Goal: Browse casually: Explore the website without a specific task or goal

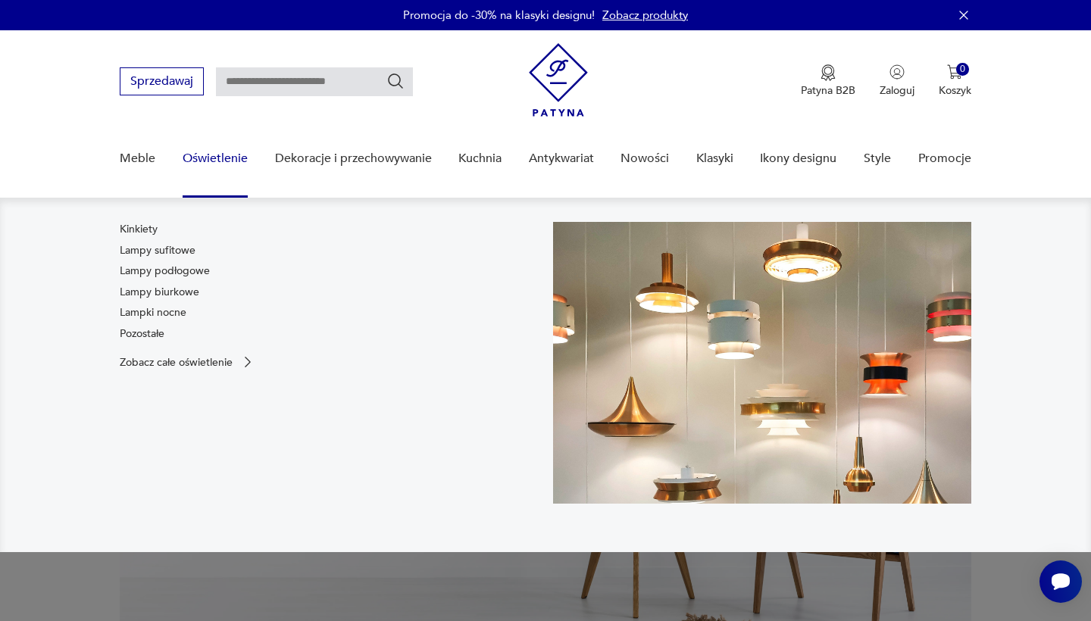
click at [228, 161] on link "Oświetlenie" at bounding box center [215, 159] width 65 height 58
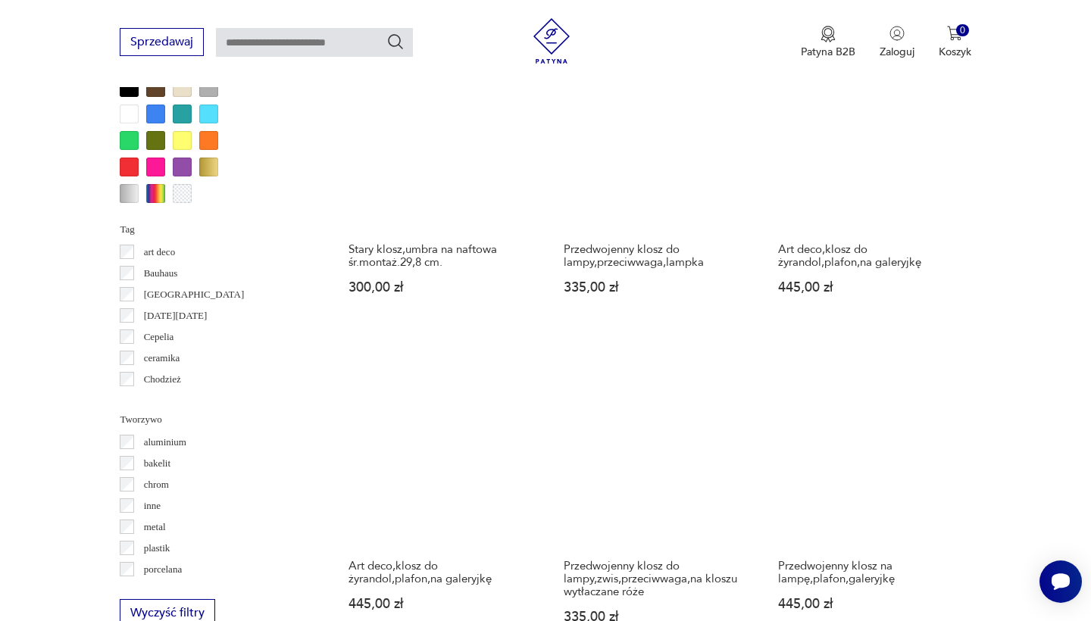
scroll to position [1428, 0]
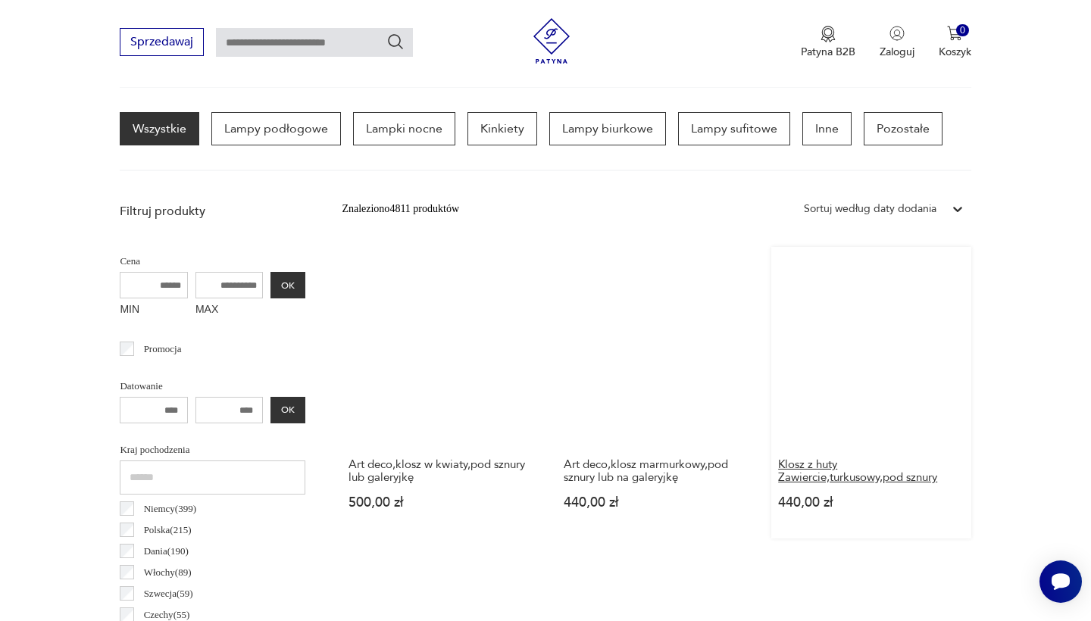
scroll to position [392, 0]
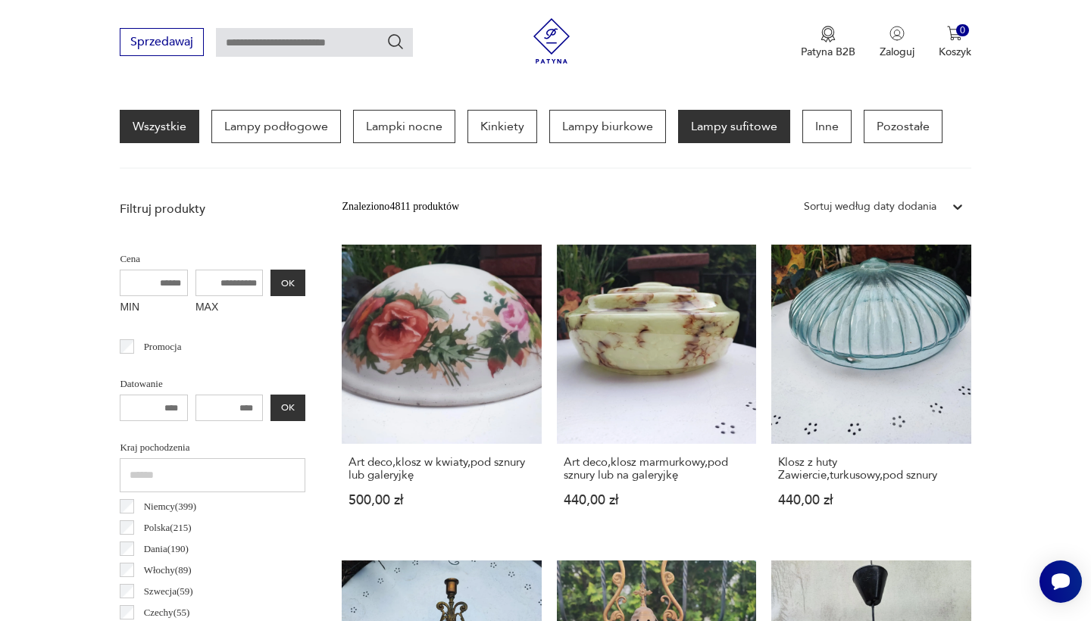
click at [696, 134] on p "Lampy sufitowe" at bounding box center [734, 126] width 112 height 33
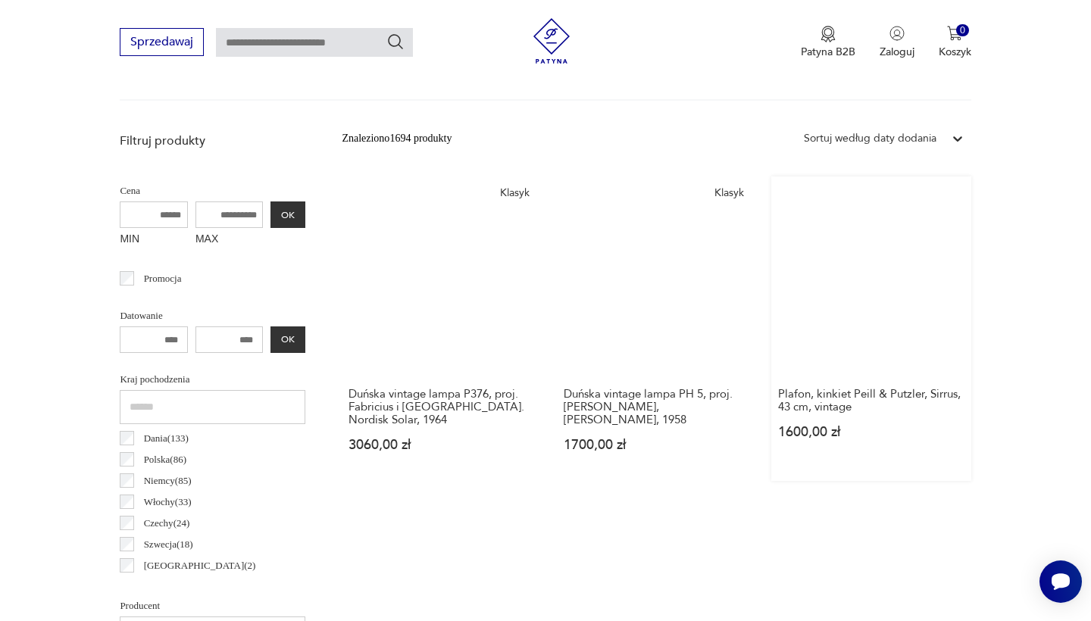
scroll to position [455, 0]
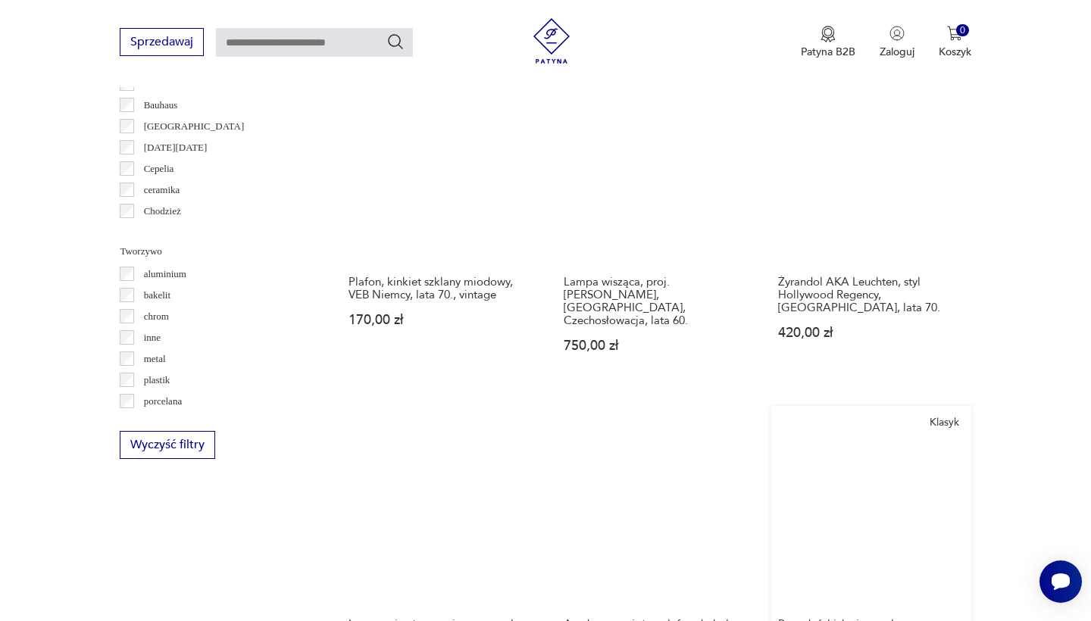
scroll to position [1311, 0]
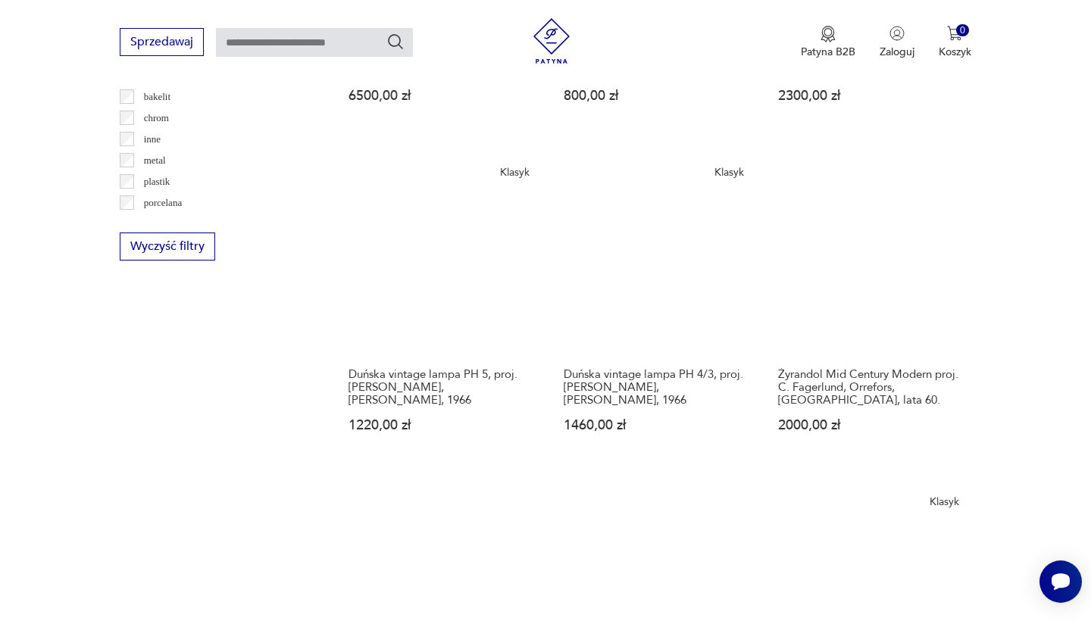
scroll to position [1497, 0]
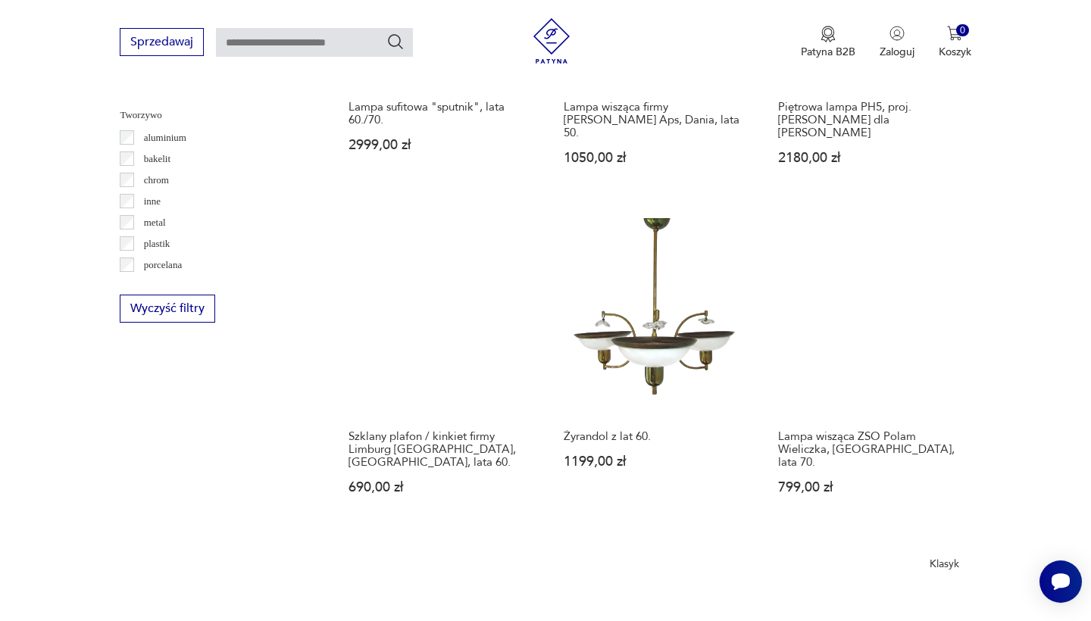
scroll to position [1406, 0]
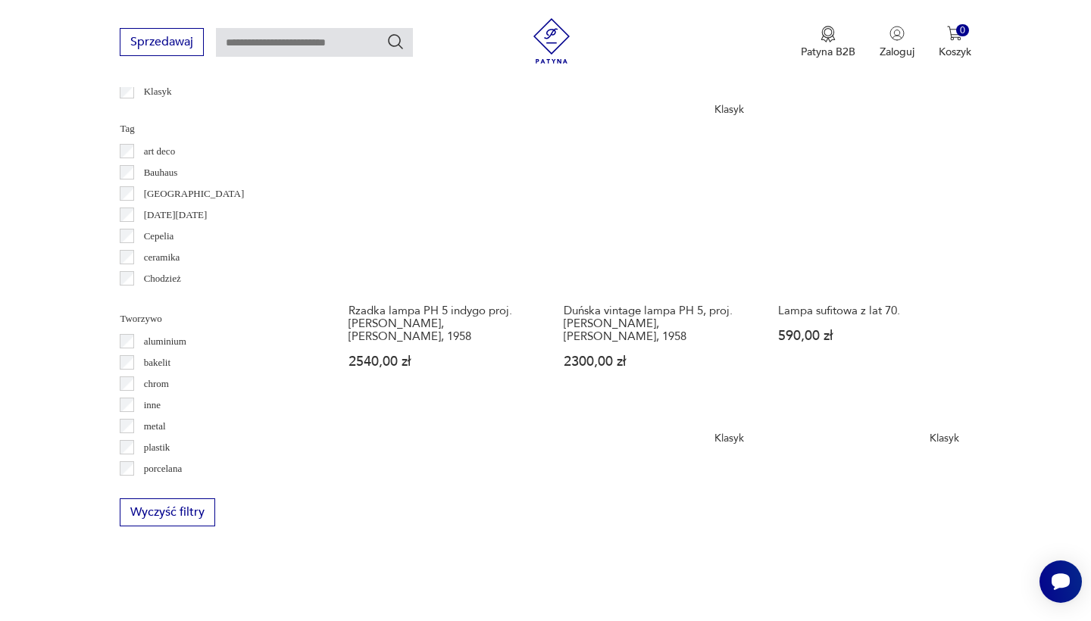
scroll to position [1445, 0]
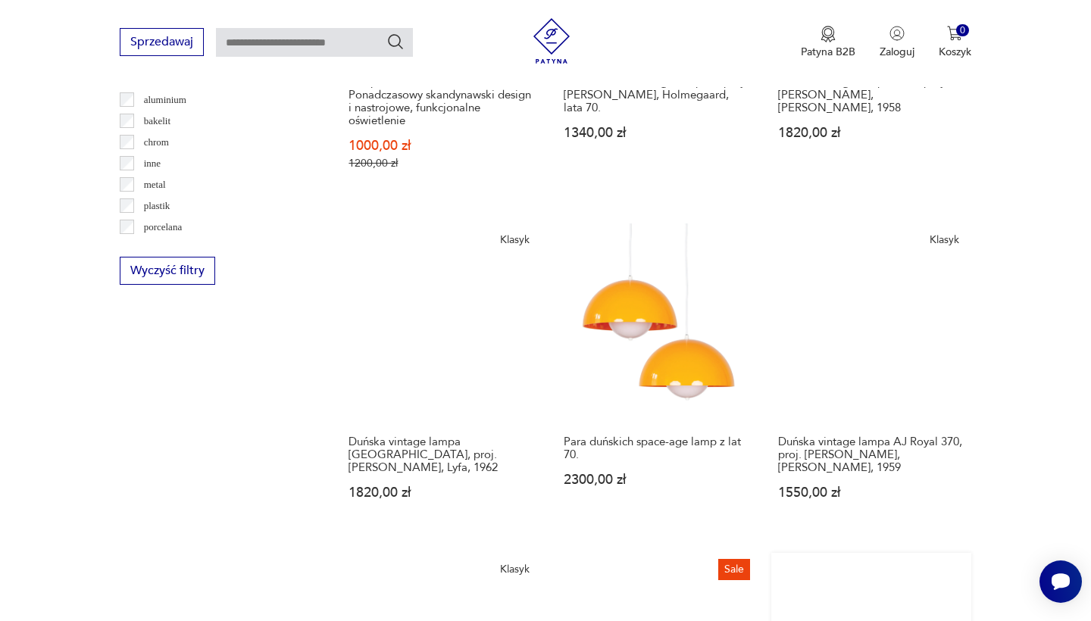
scroll to position [1509, 0]
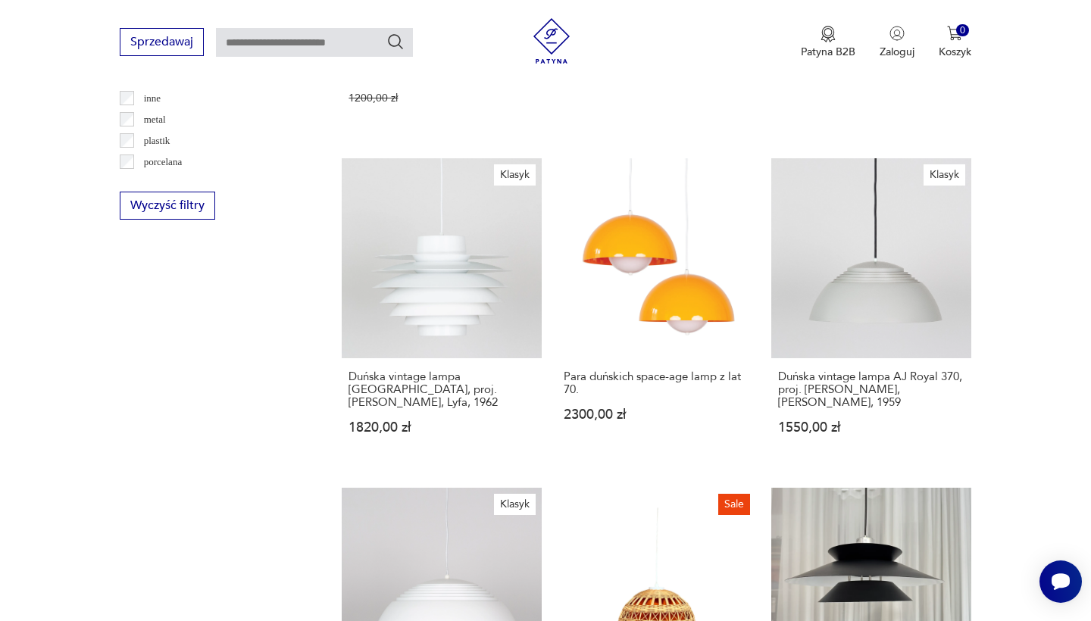
click at [802, 399] on div "Znaleziono 1694 produkty Filtruj Sortuj według daty dodania Sortuj według daty …" at bounding box center [656, 162] width 629 height 2173
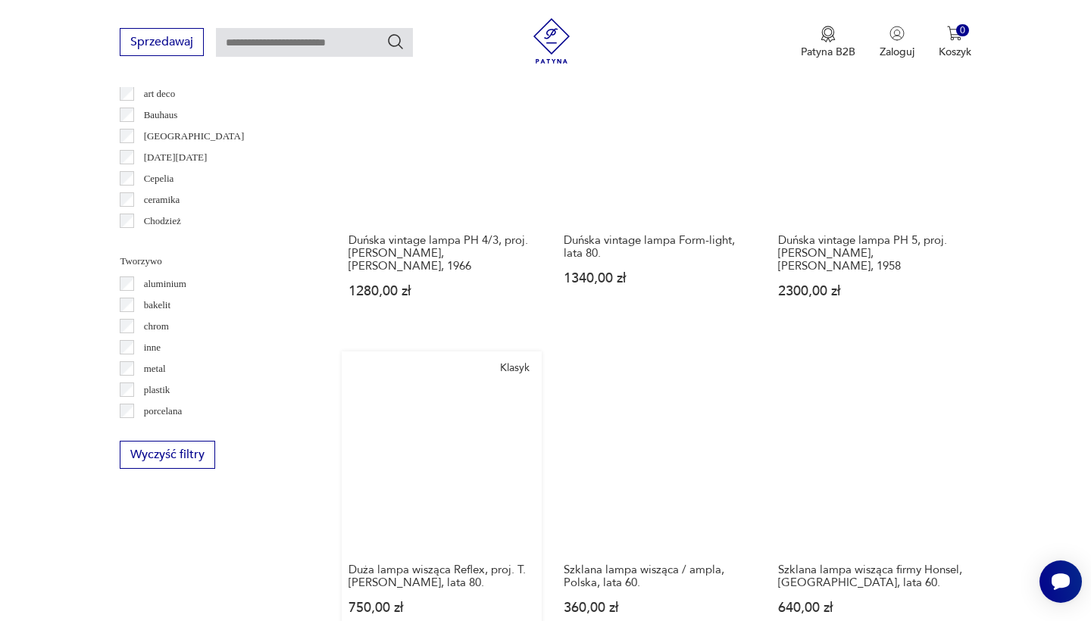
scroll to position [1287, 0]
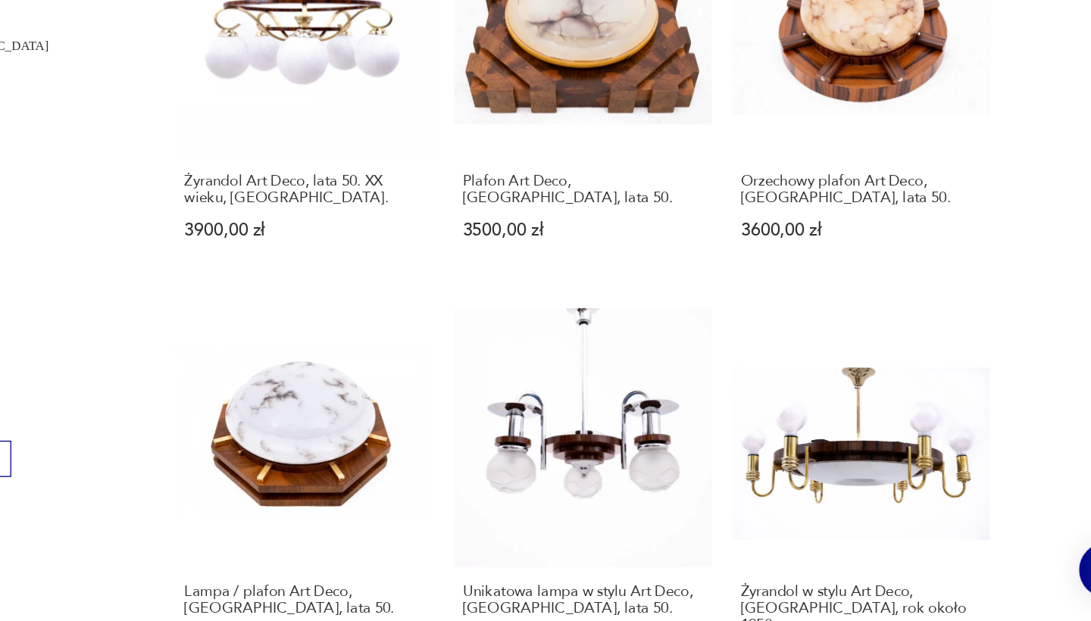
scroll to position [1299, 0]
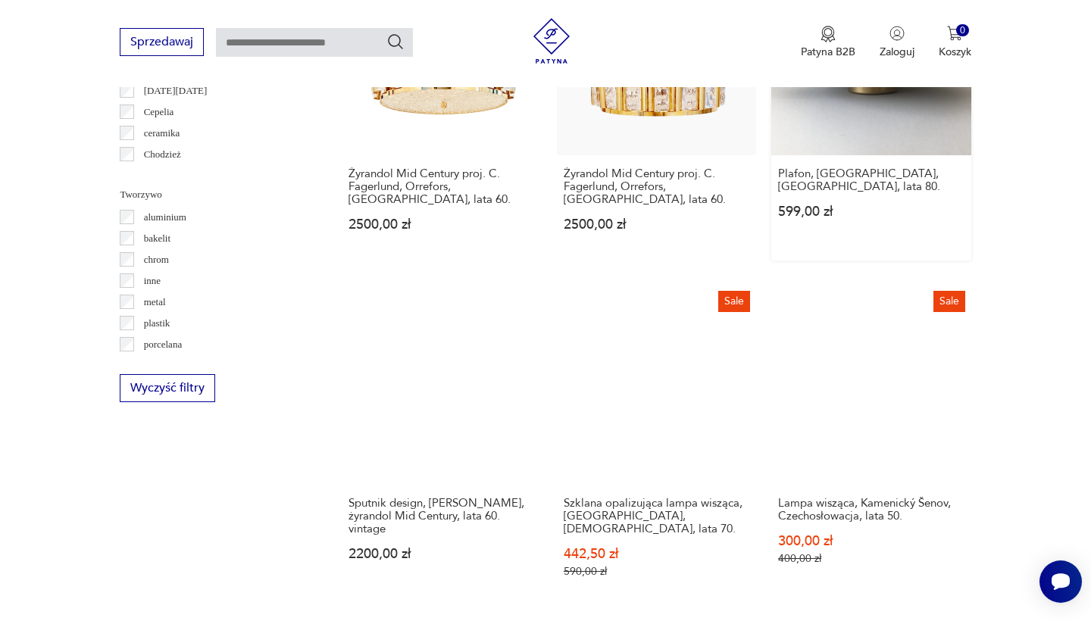
scroll to position [1351, 0]
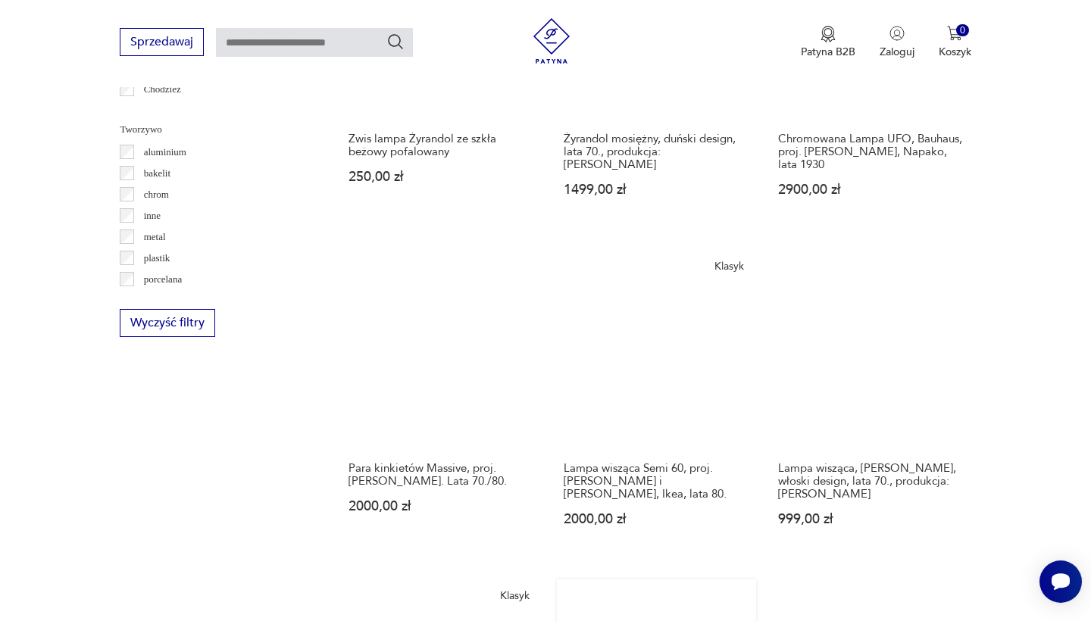
scroll to position [1391, 0]
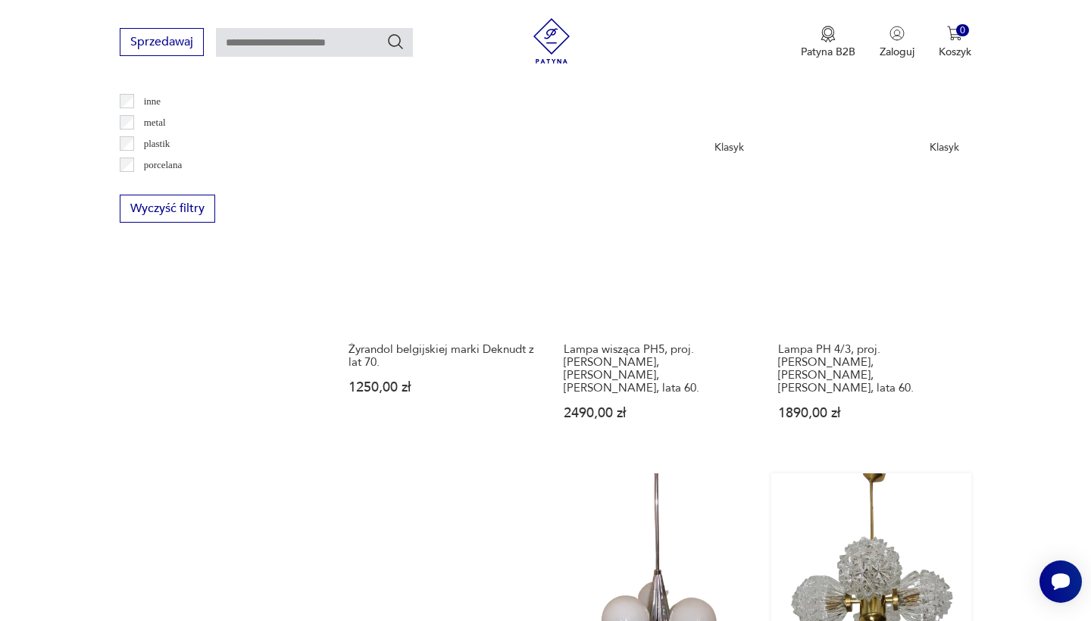
scroll to position [1633, 0]
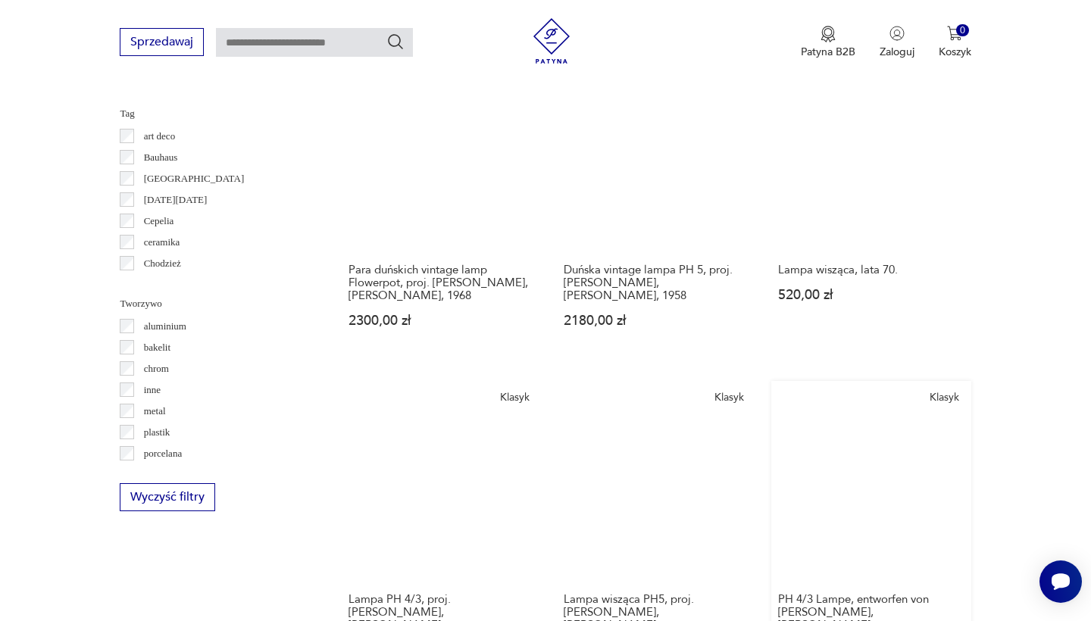
scroll to position [1303, 0]
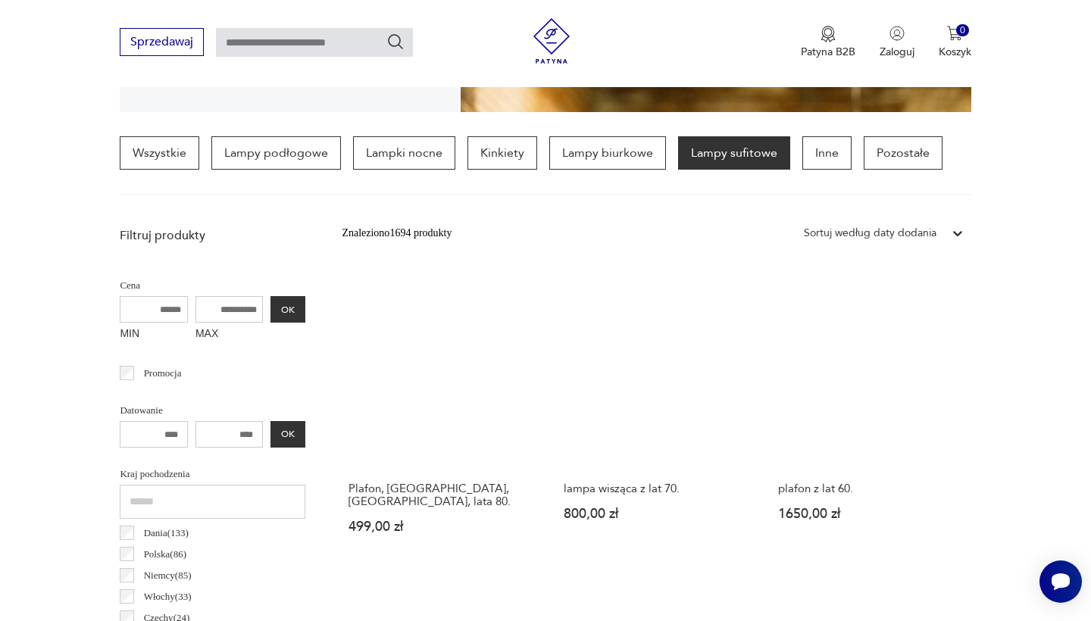
scroll to position [367, 0]
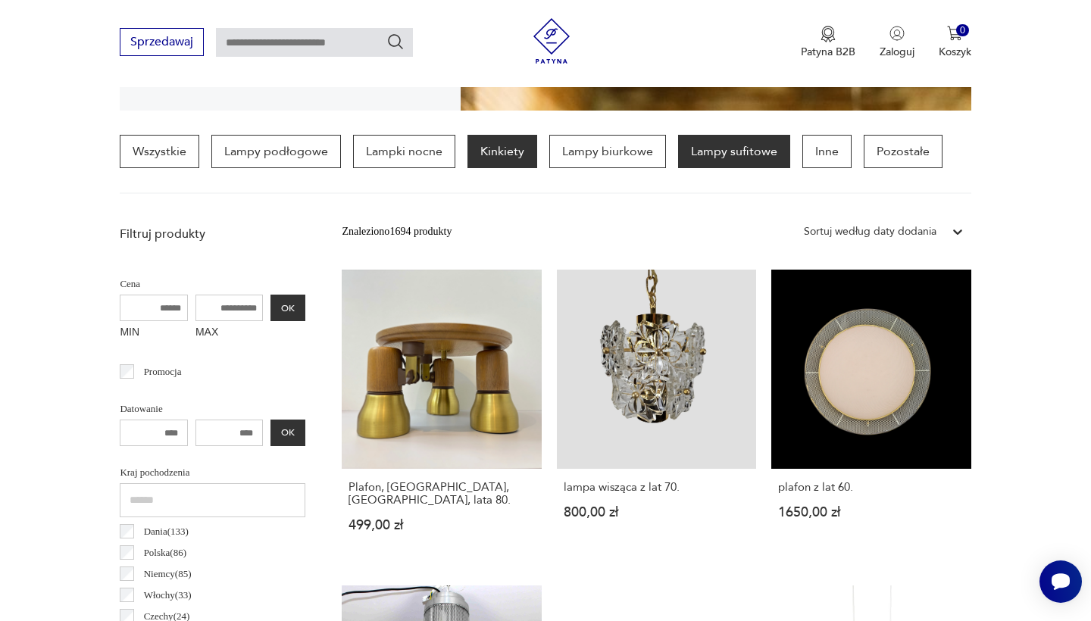
click at [495, 160] on p "Kinkiety" at bounding box center [503, 151] width 70 height 33
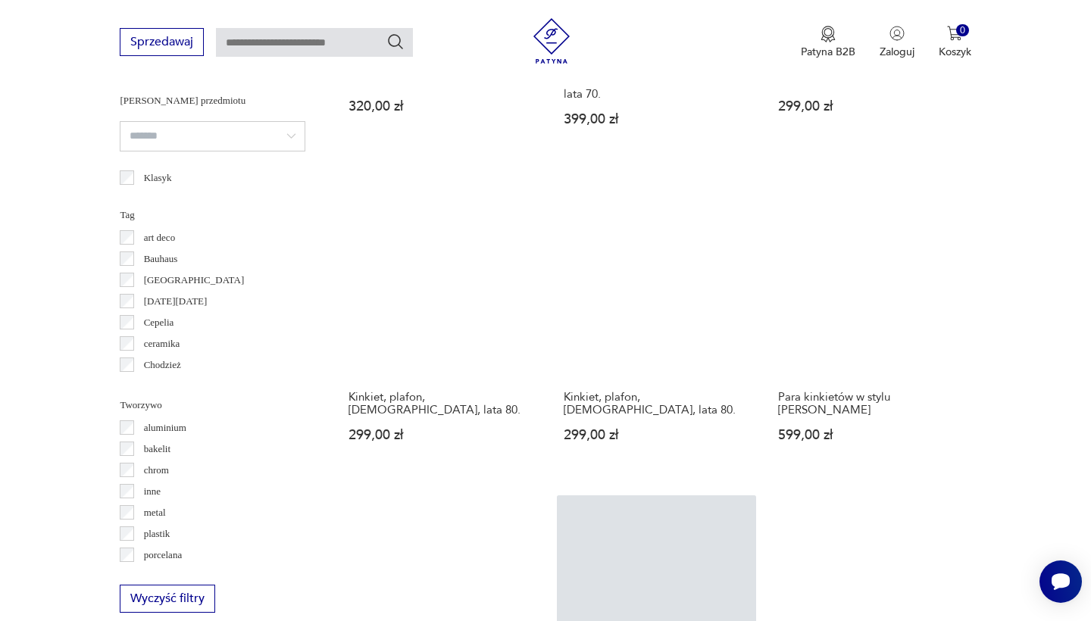
scroll to position [1043, 0]
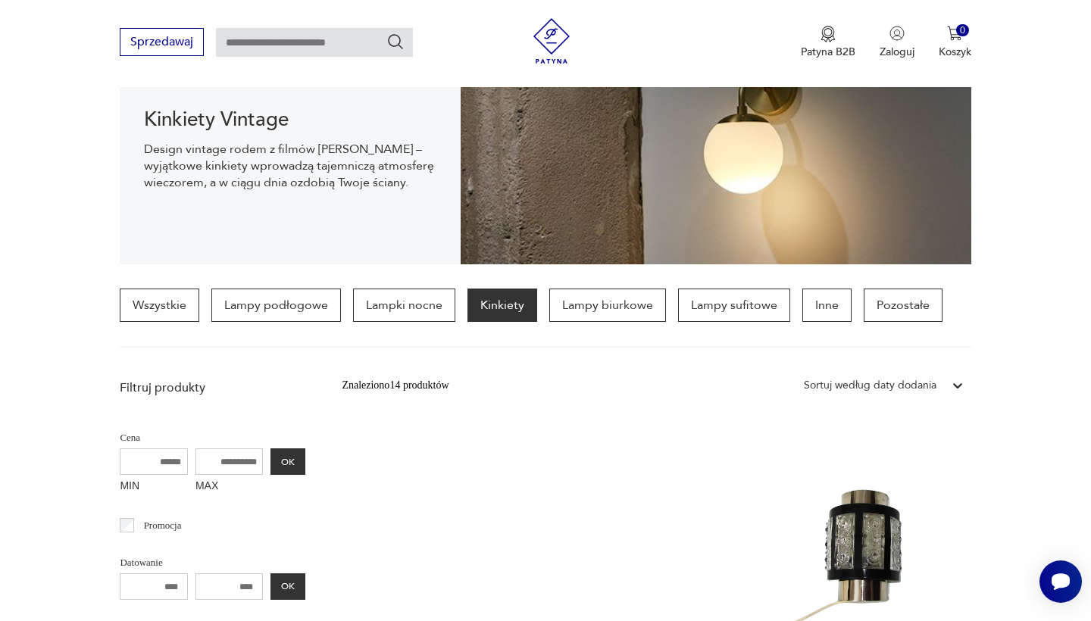
scroll to position [147, 0]
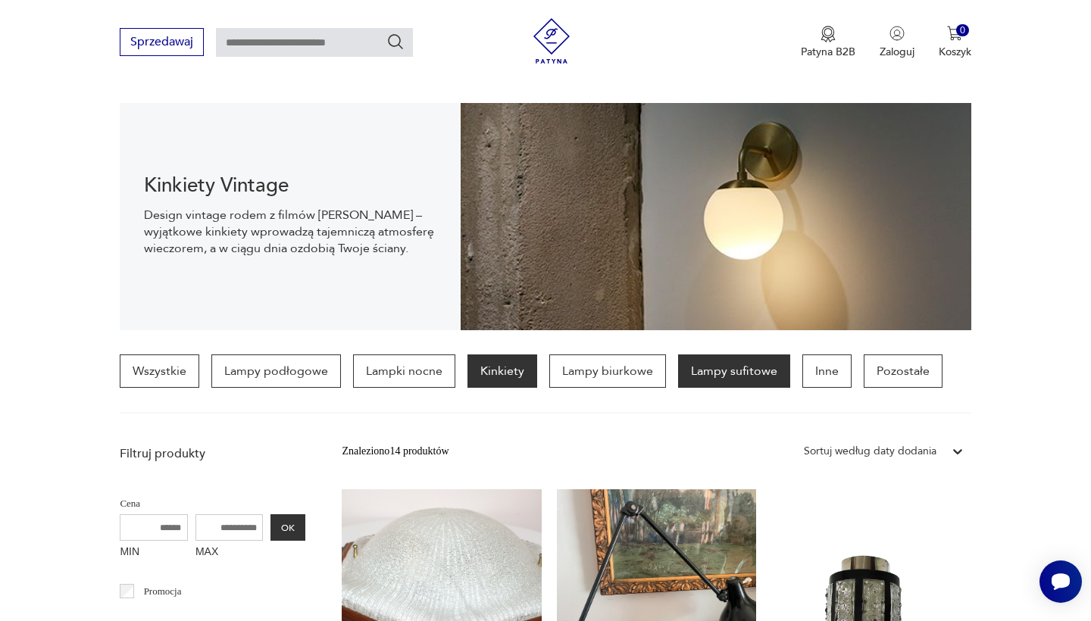
click at [732, 377] on p "Lampy sufitowe" at bounding box center [734, 371] width 112 height 33
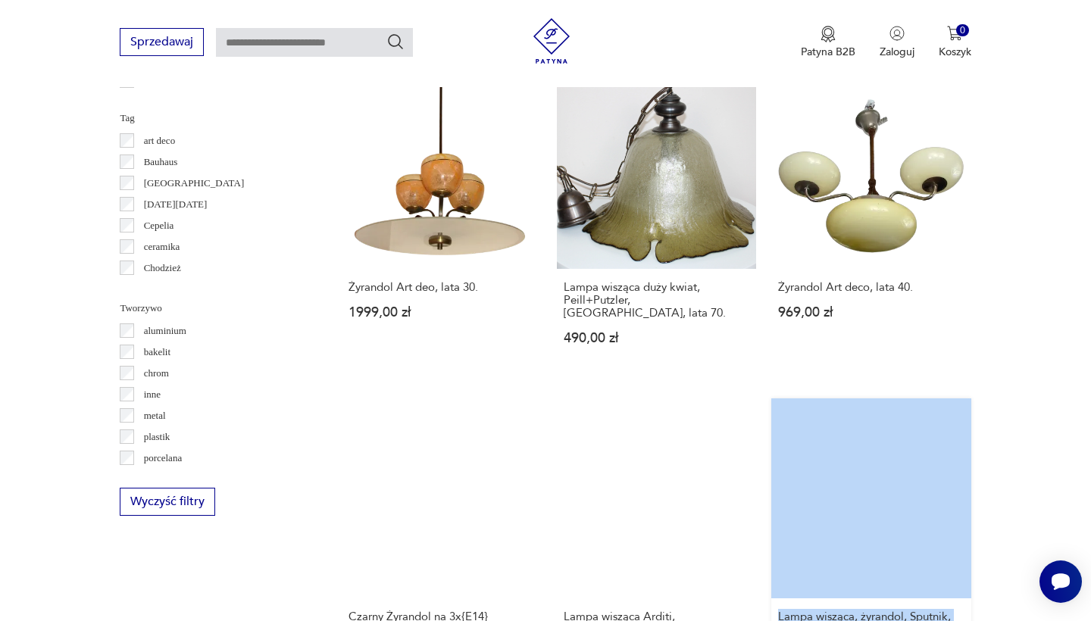
scroll to position [1303, 0]
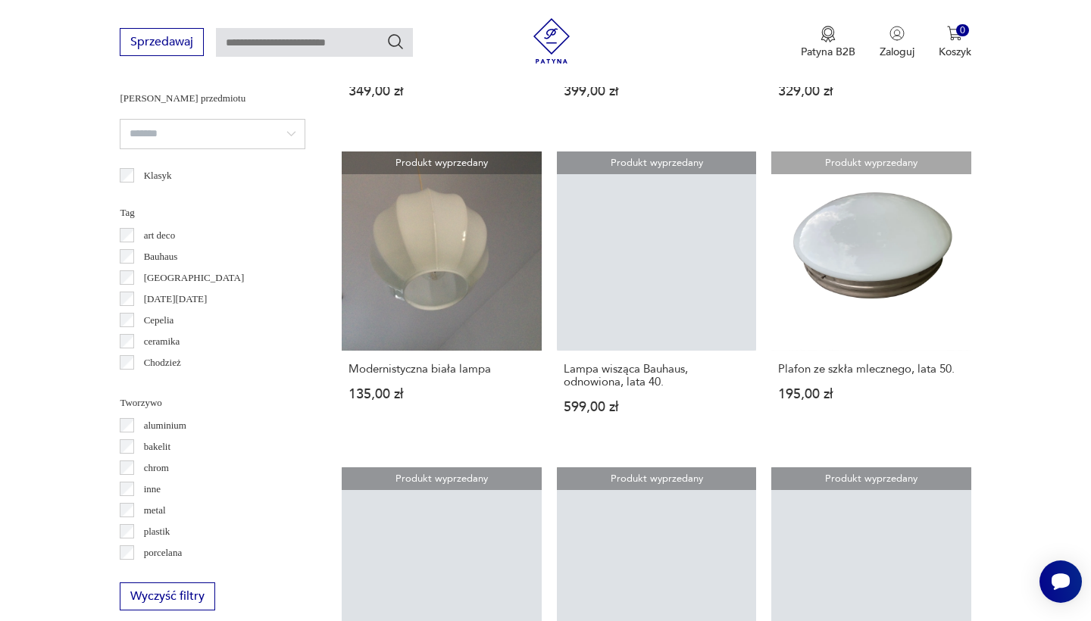
scroll to position [1221, 0]
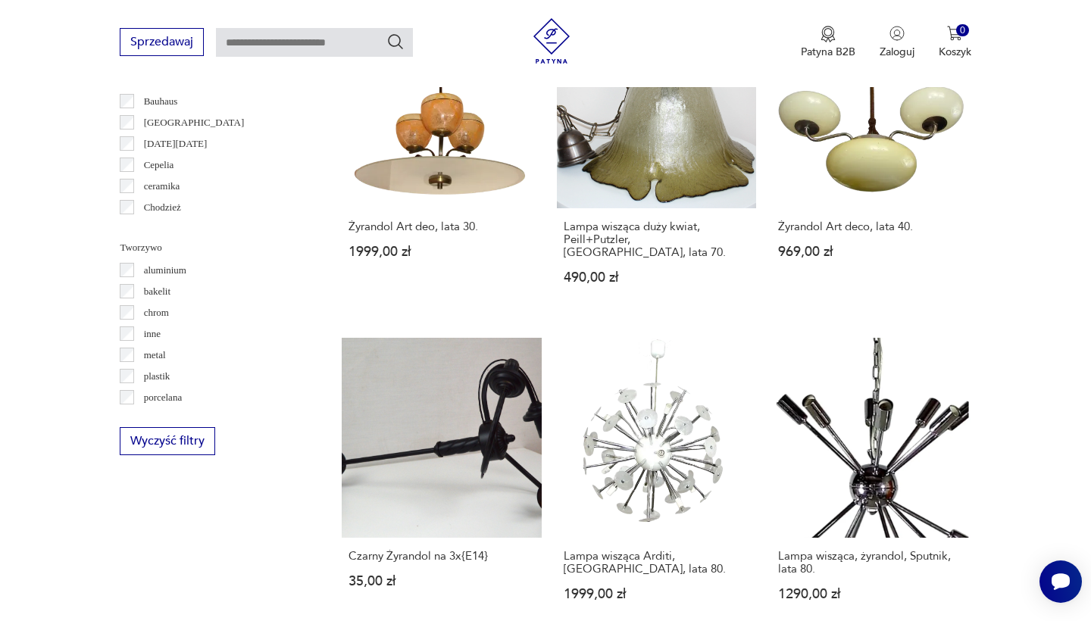
scroll to position [1334, 0]
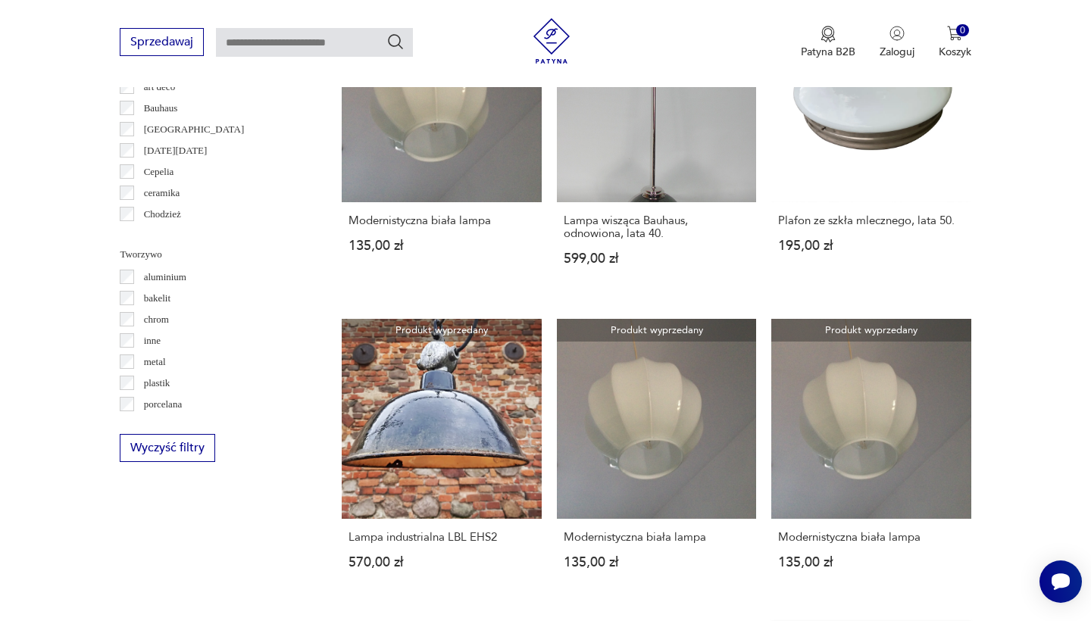
scroll to position [1295, 0]
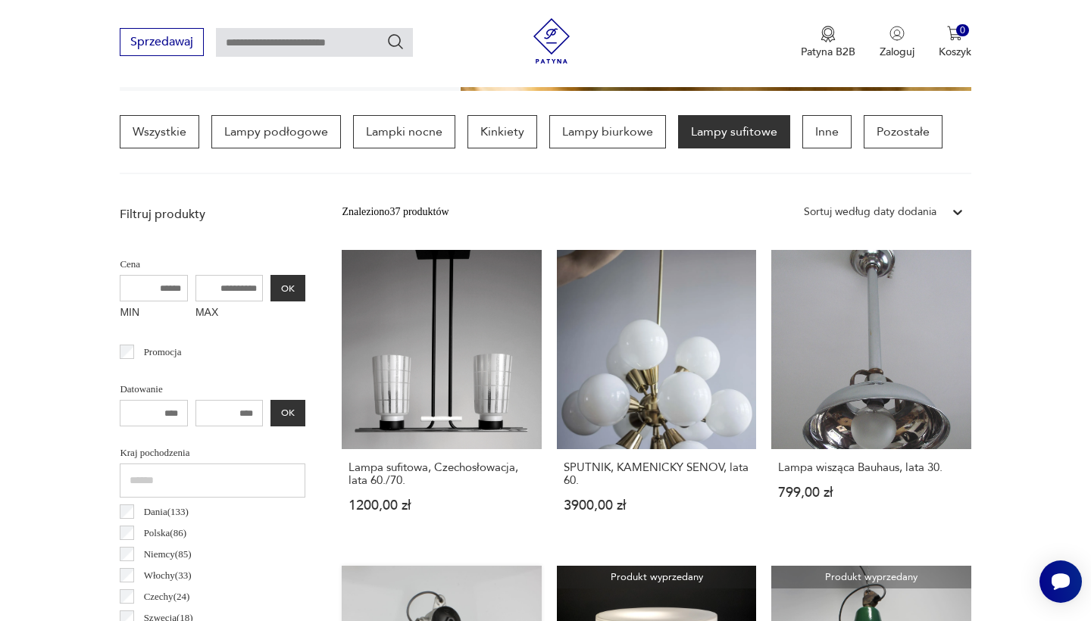
scroll to position [358, 0]
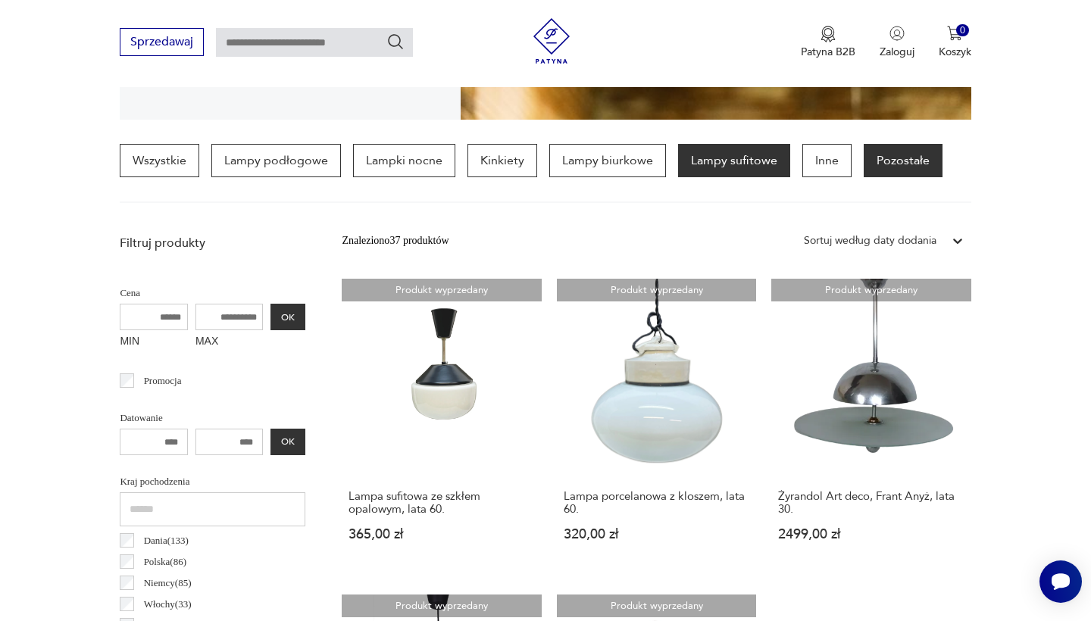
click at [874, 152] on p "Pozostałe" at bounding box center [903, 160] width 79 height 33
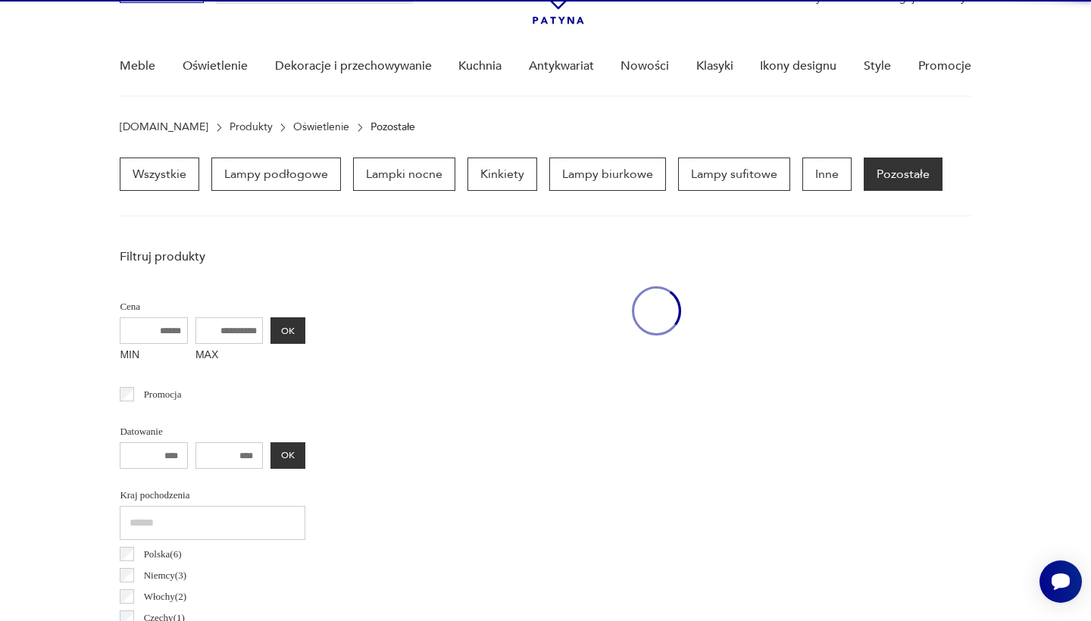
scroll to position [106, 0]
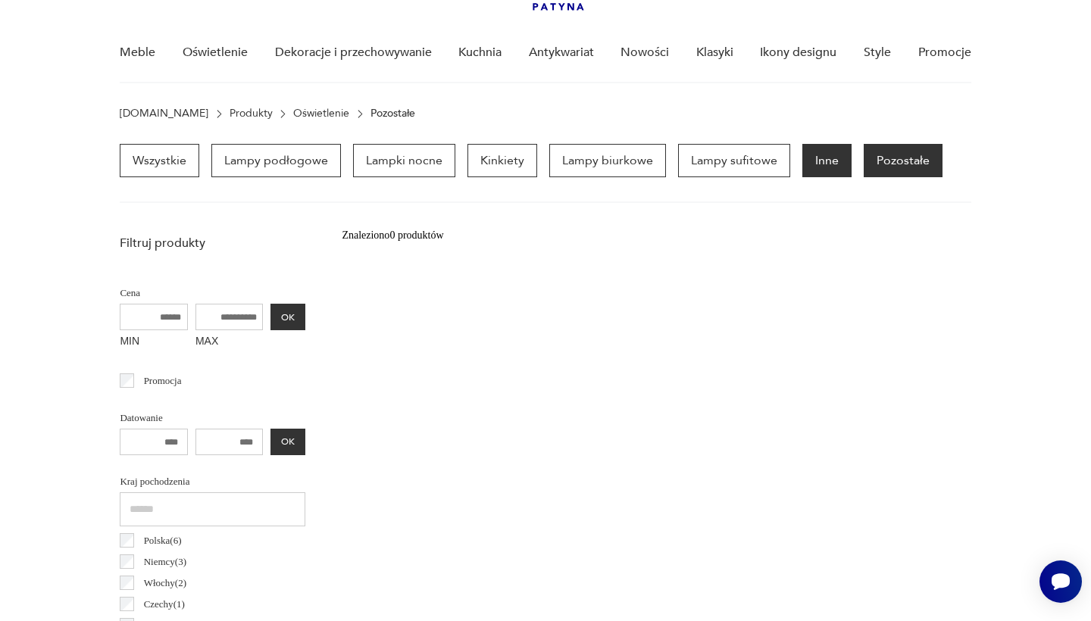
click at [814, 155] on p "Inne" at bounding box center [826, 160] width 49 height 33
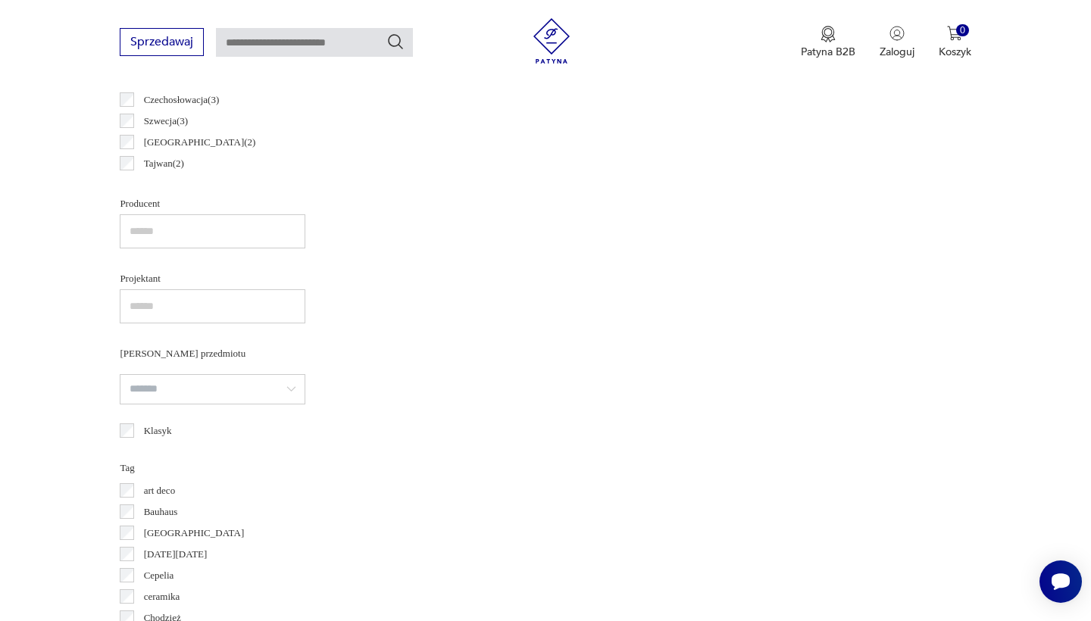
scroll to position [899, 0]
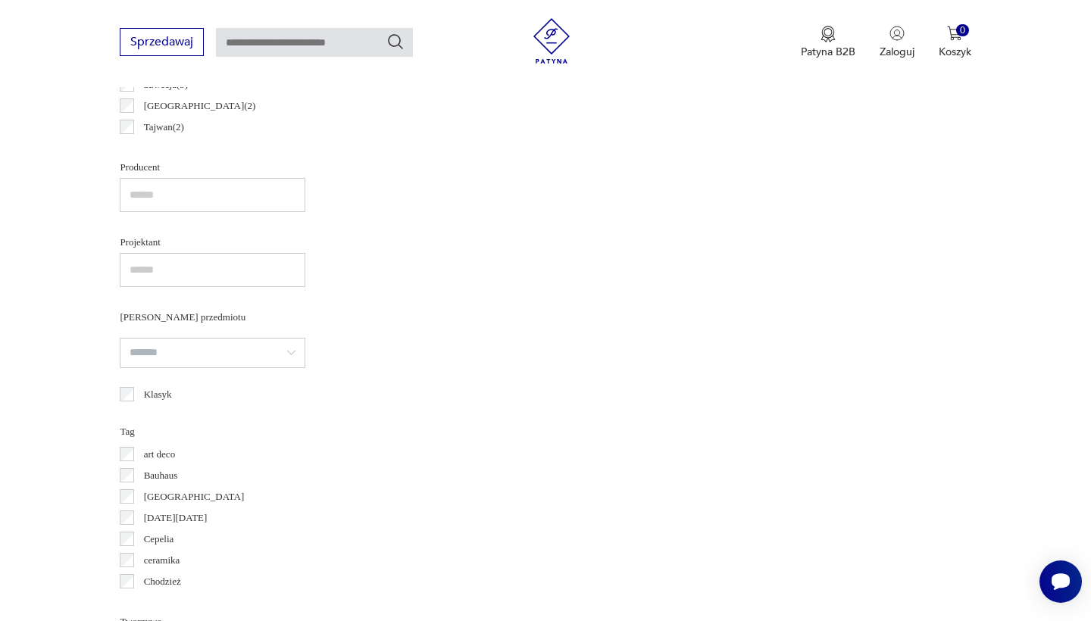
click at [142, 482] on label "Bauhaus" at bounding box center [155, 475] width 43 height 21
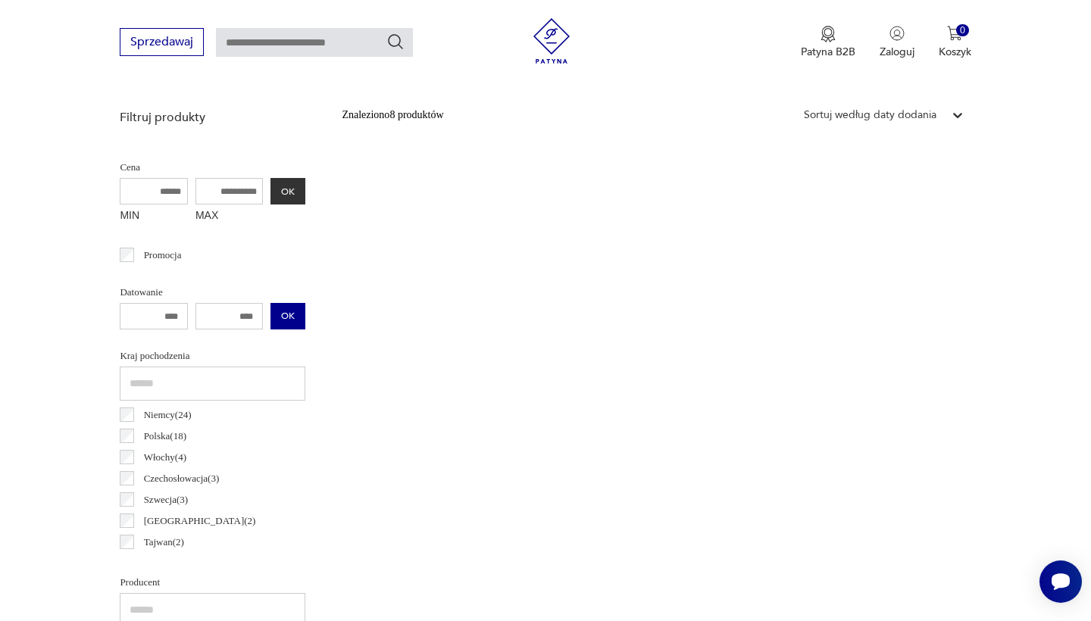
scroll to position [358, 0]
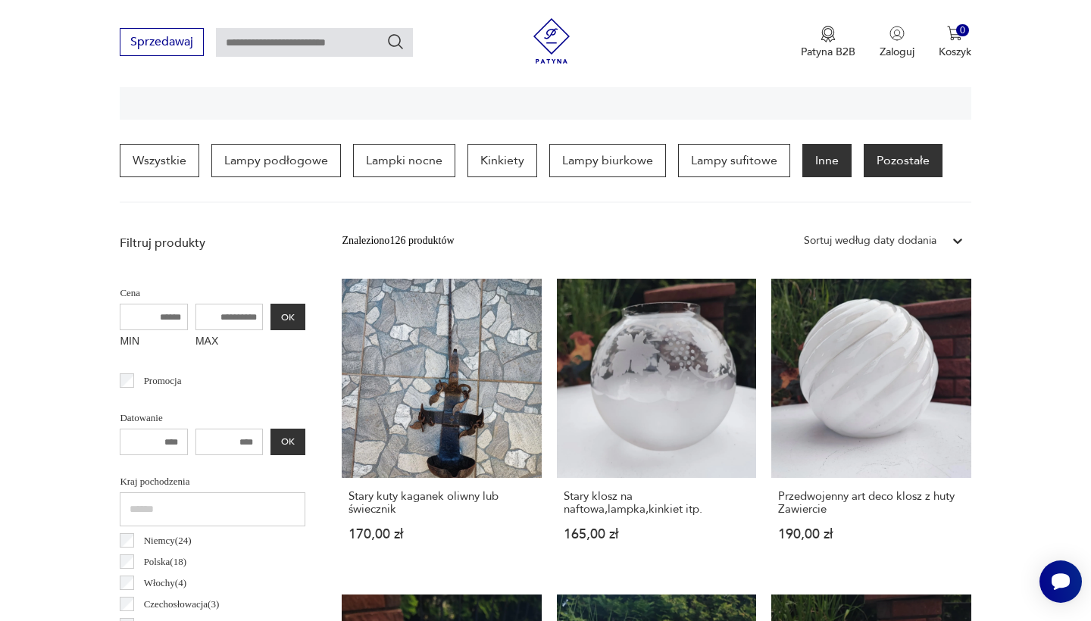
click at [887, 146] on p "Pozostałe" at bounding box center [903, 160] width 79 height 33
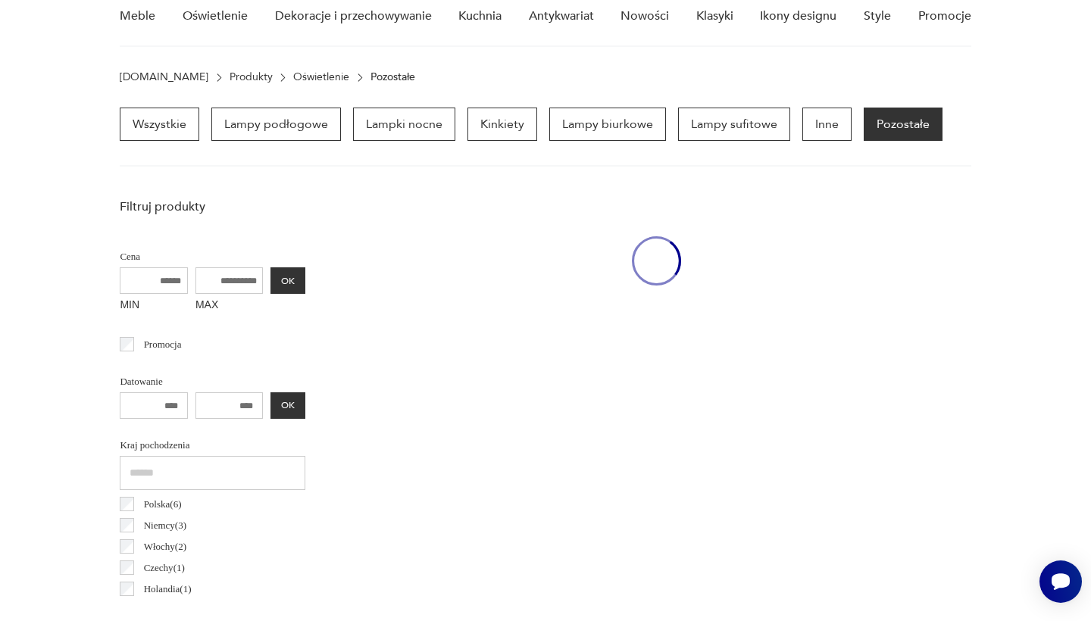
scroll to position [106, 0]
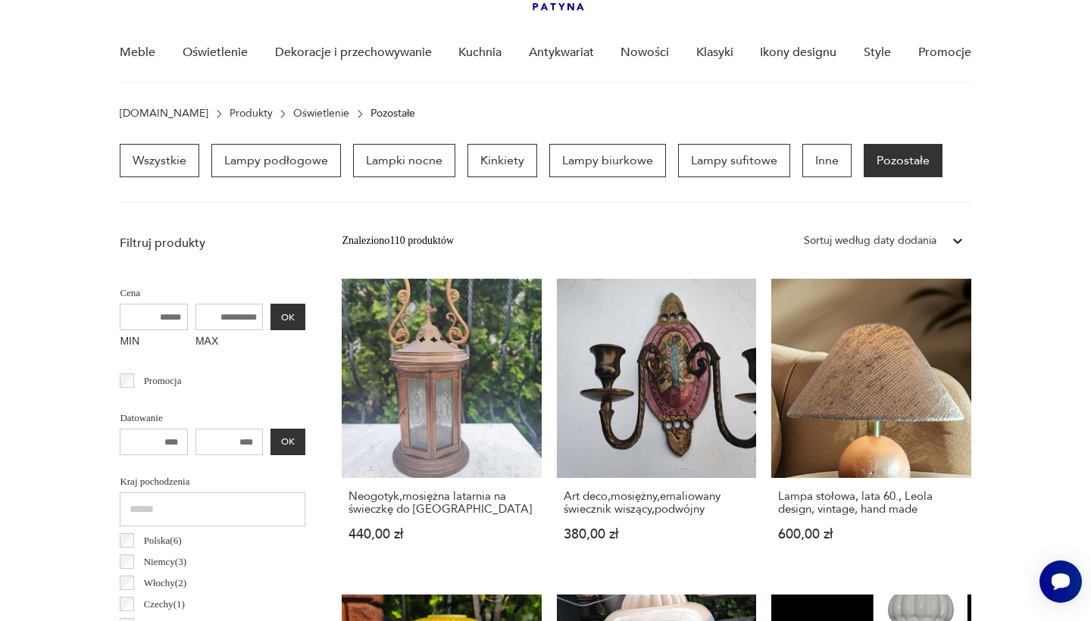
click at [668, 167] on div "Wszystkie Lampy podłogowe Lampki nocne Kinkiety Lampy biurkowe Lampy sufitowe I…" at bounding box center [531, 160] width 823 height 33
click at [702, 159] on p "Lampy sufitowe" at bounding box center [734, 160] width 112 height 33
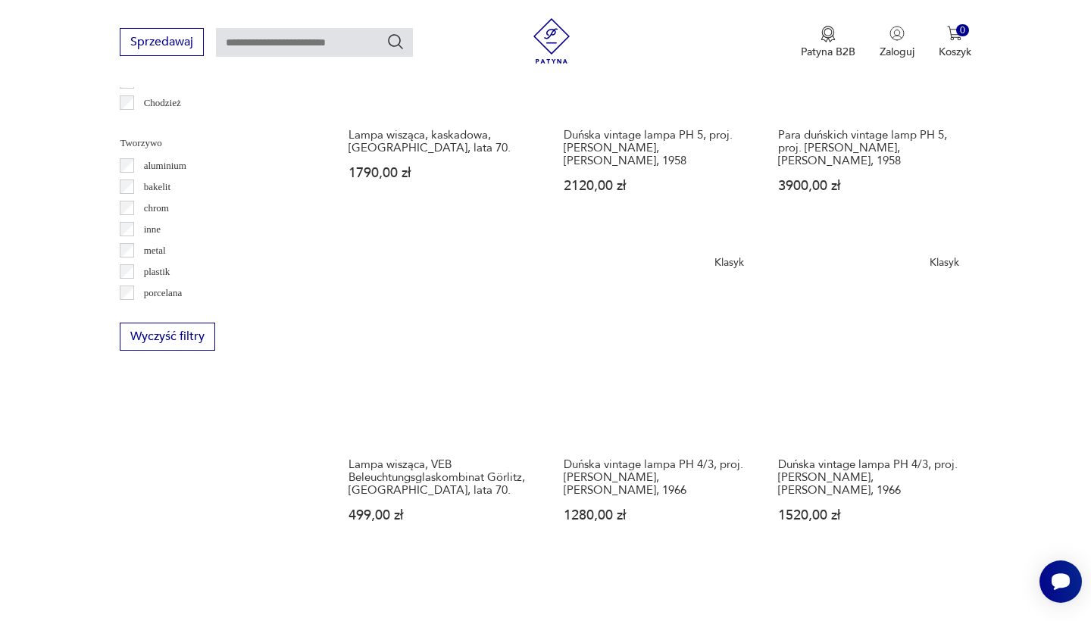
scroll to position [1234, 0]
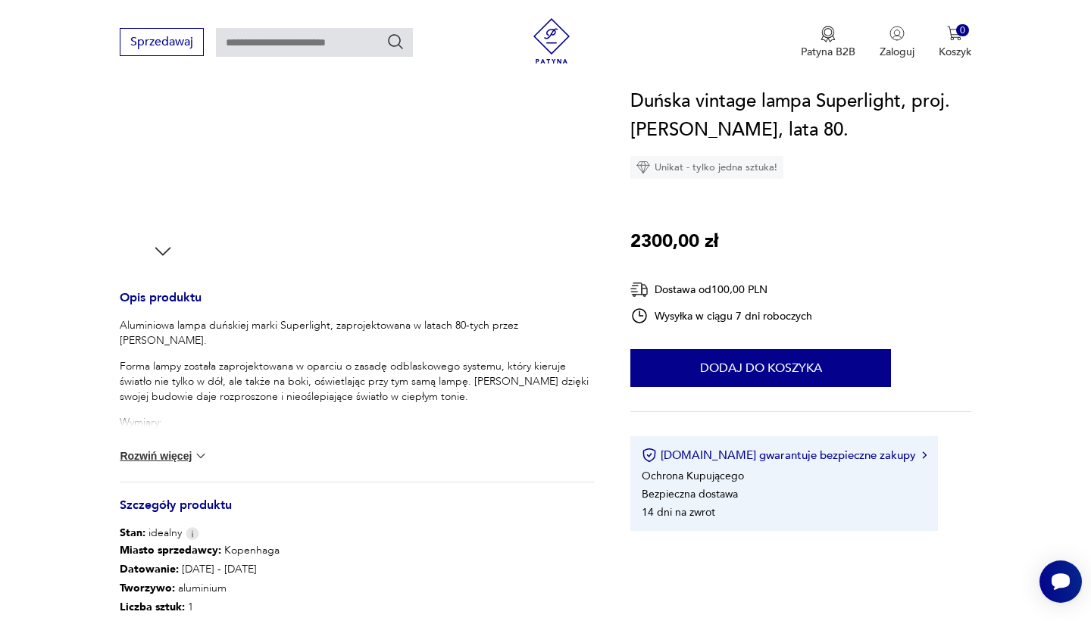
scroll to position [58, 0]
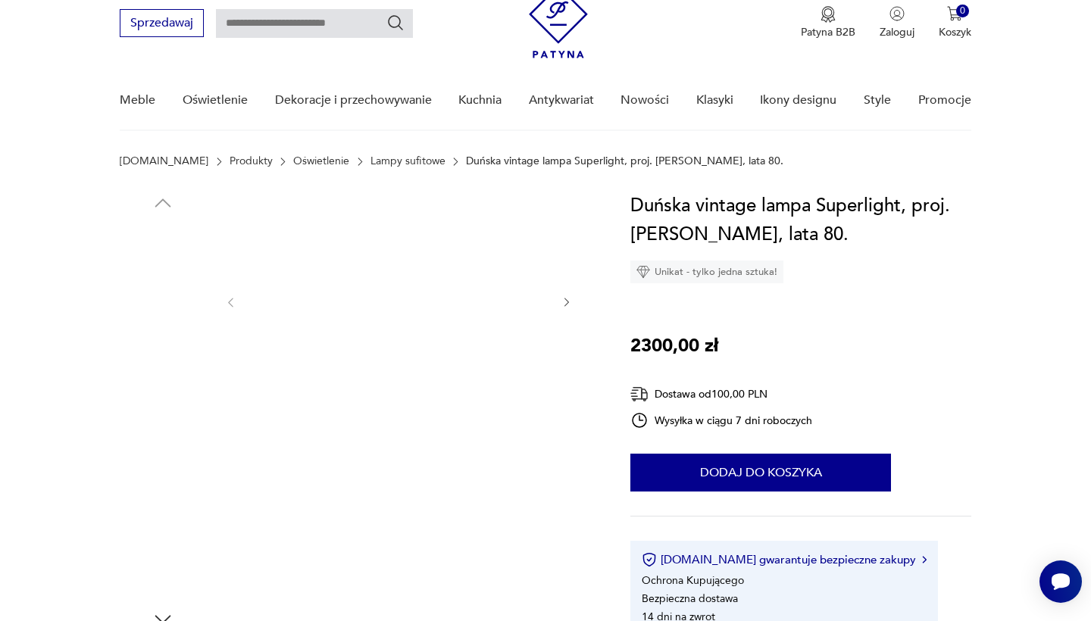
click at [158, 360] on img at bounding box center [163, 362] width 86 height 86
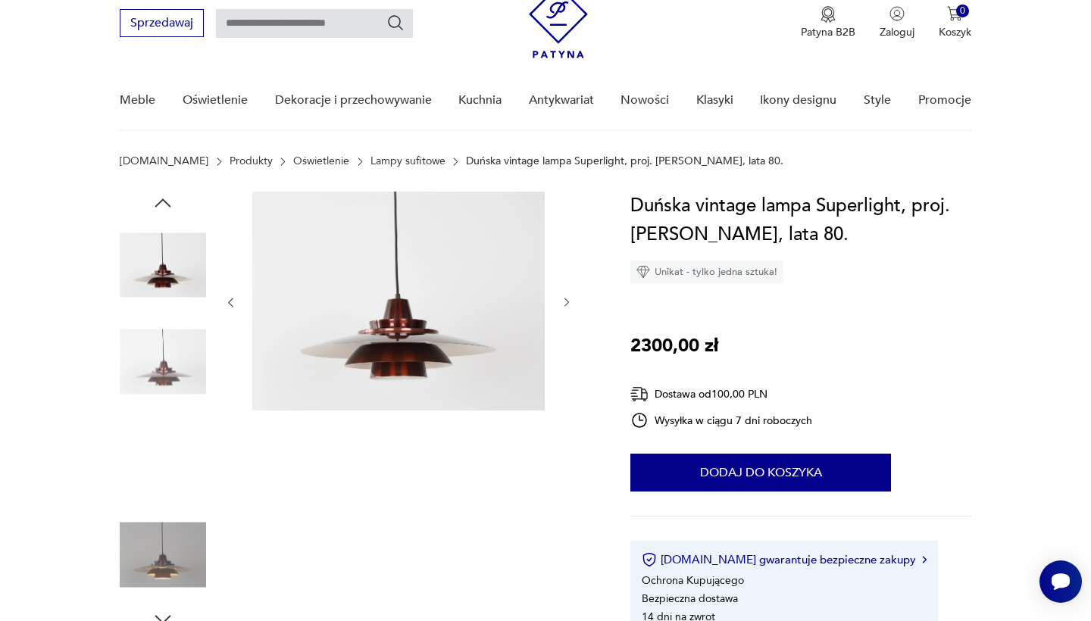
click at [161, 419] on img at bounding box center [163, 458] width 86 height 86
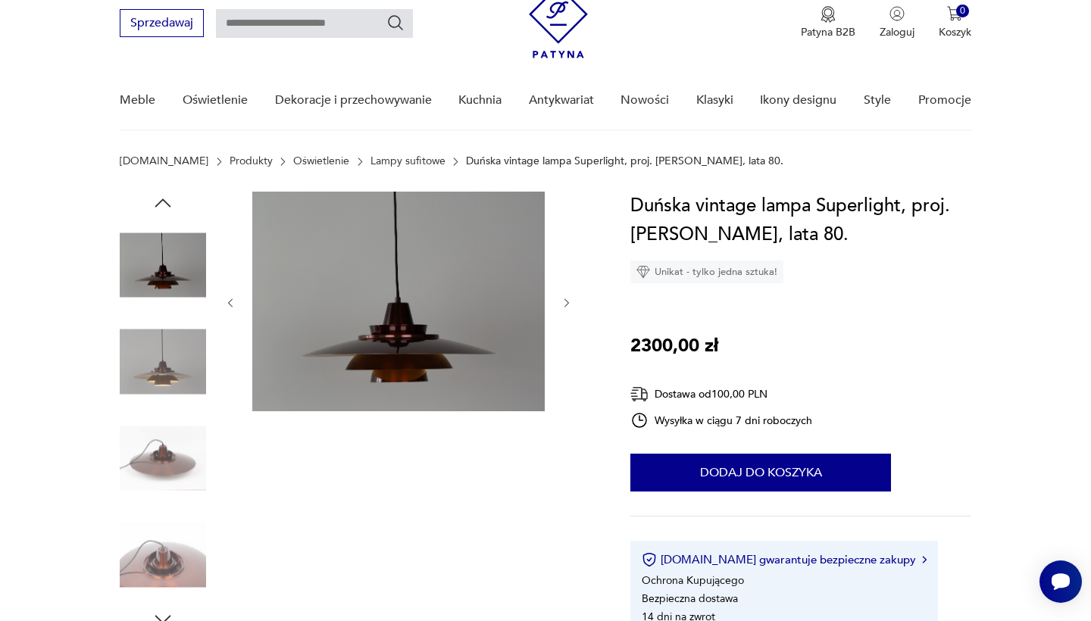
click at [165, 433] on img at bounding box center [163, 458] width 86 height 86
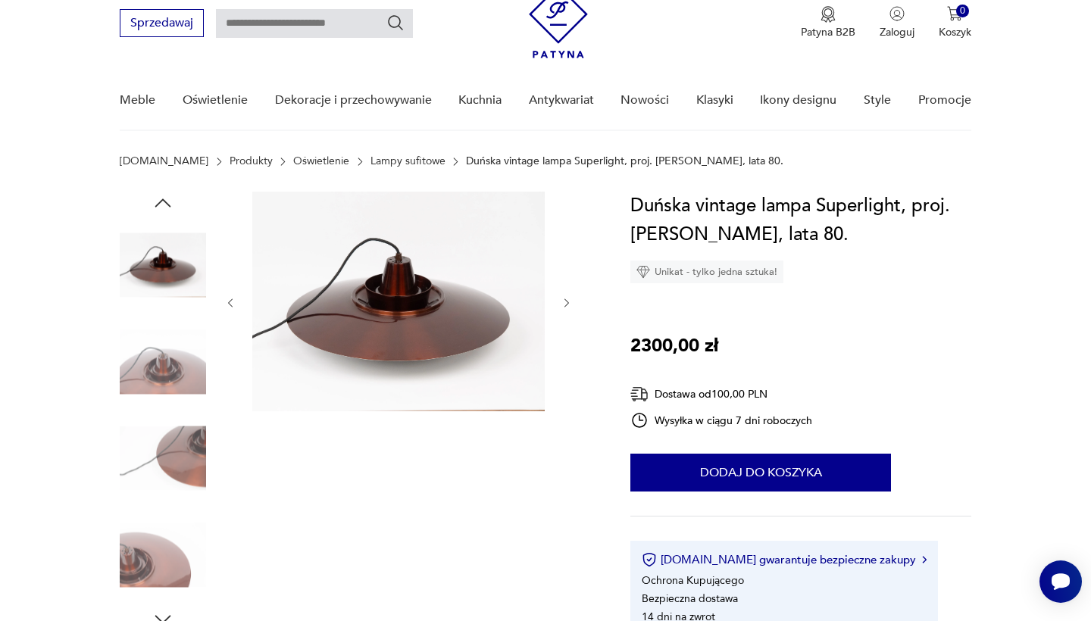
click at [164, 472] on img at bounding box center [163, 458] width 86 height 86
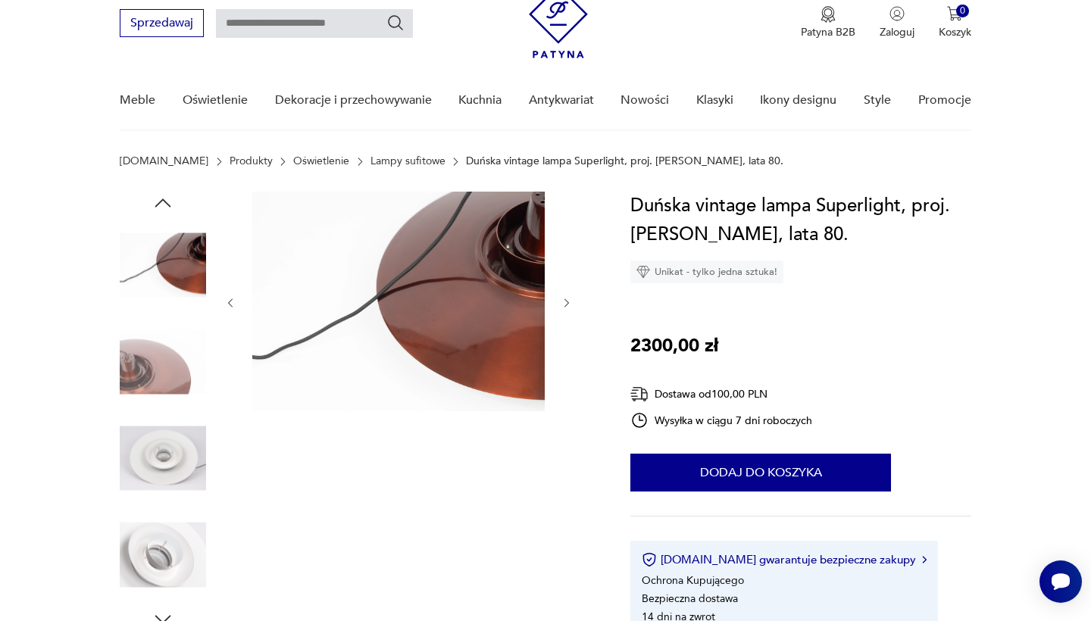
click at [161, 483] on img at bounding box center [163, 458] width 86 height 86
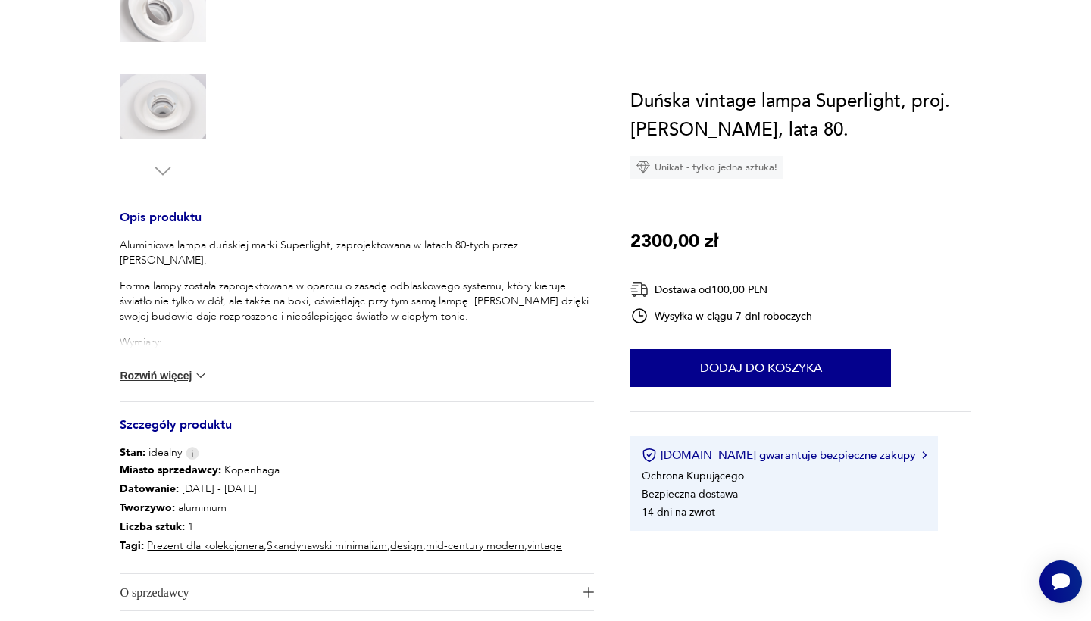
scroll to position [546, 0]
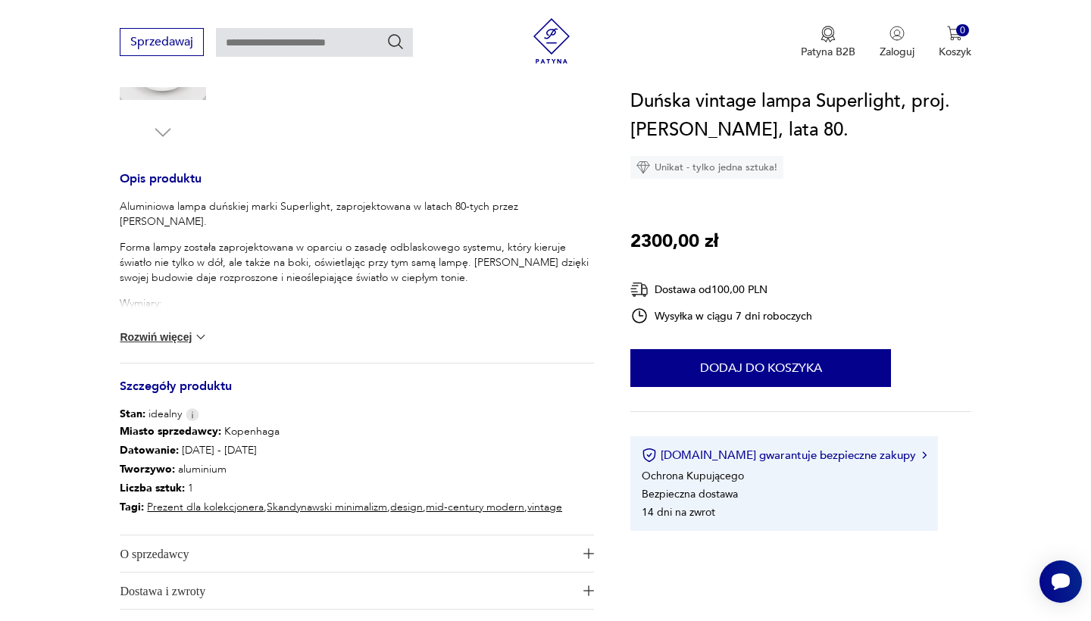
click at [185, 344] on button "Rozwiń więcej" at bounding box center [164, 337] width 88 height 15
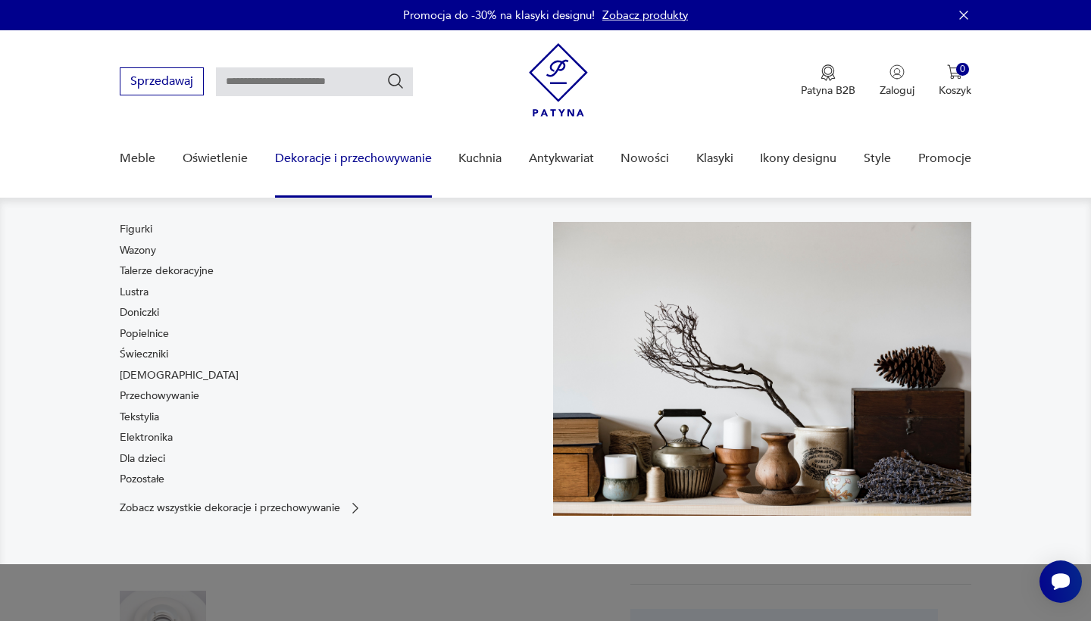
scroll to position [0, 0]
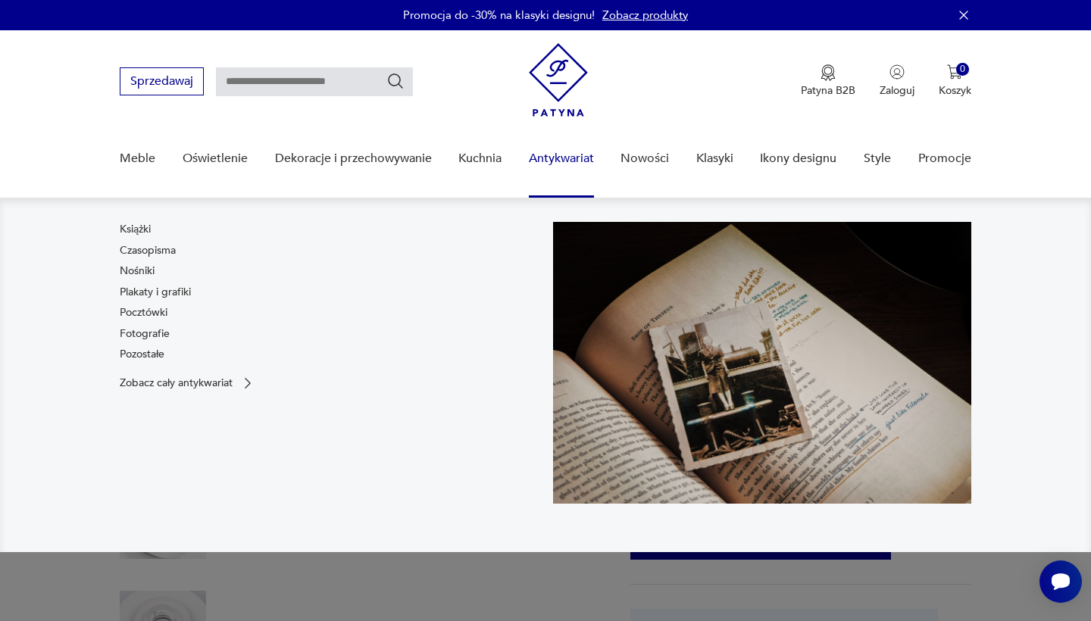
click at [568, 151] on link "Antykwariat" at bounding box center [561, 159] width 65 height 58
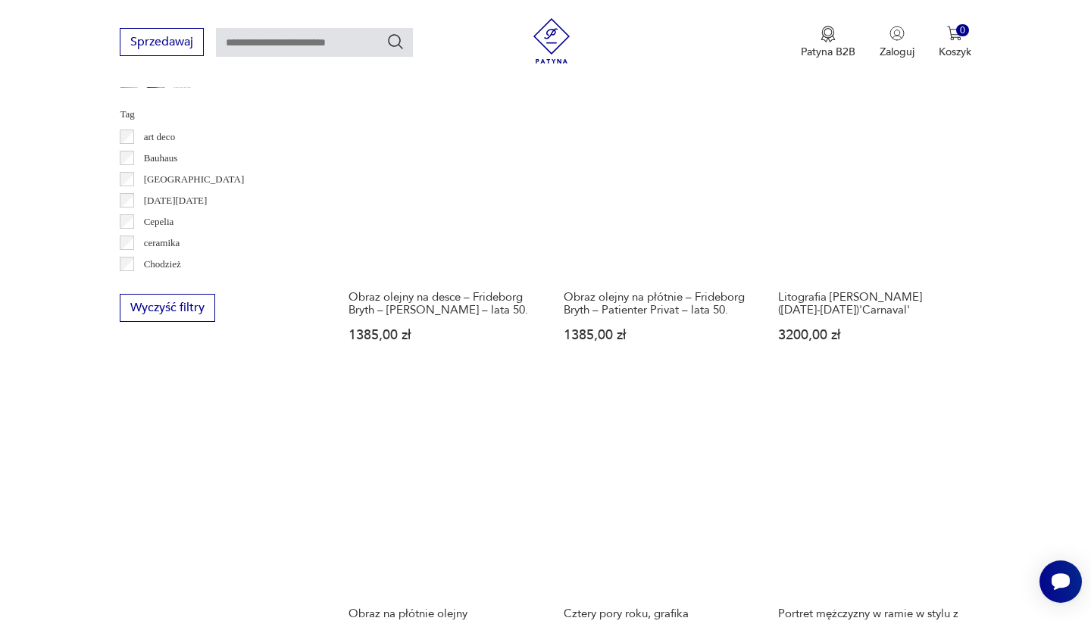
scroll to position [1309, 0]
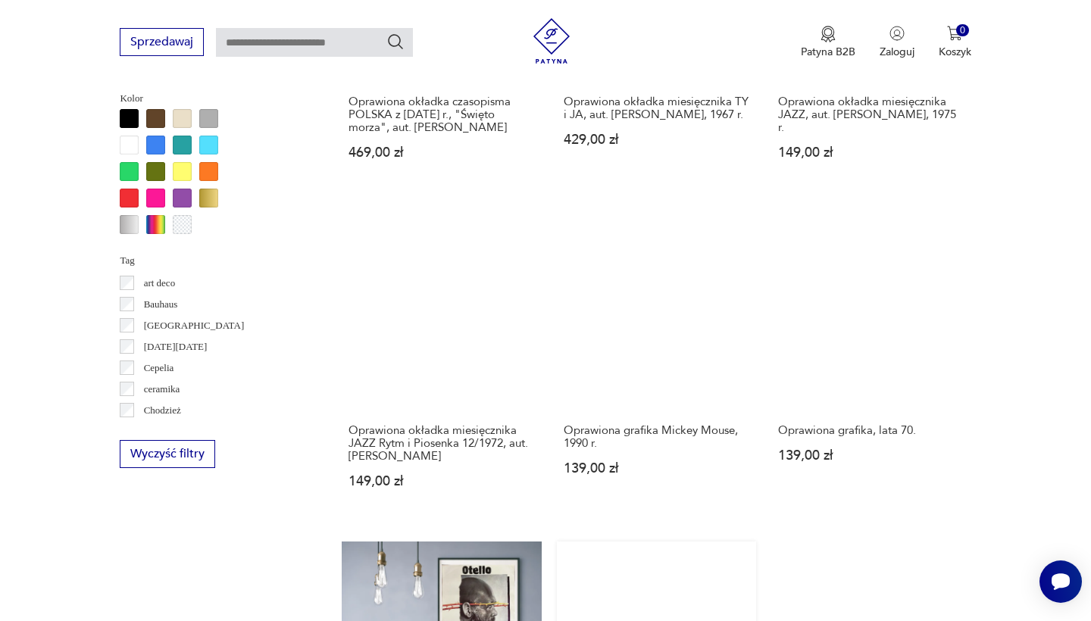
scroll to position [1118, 0]
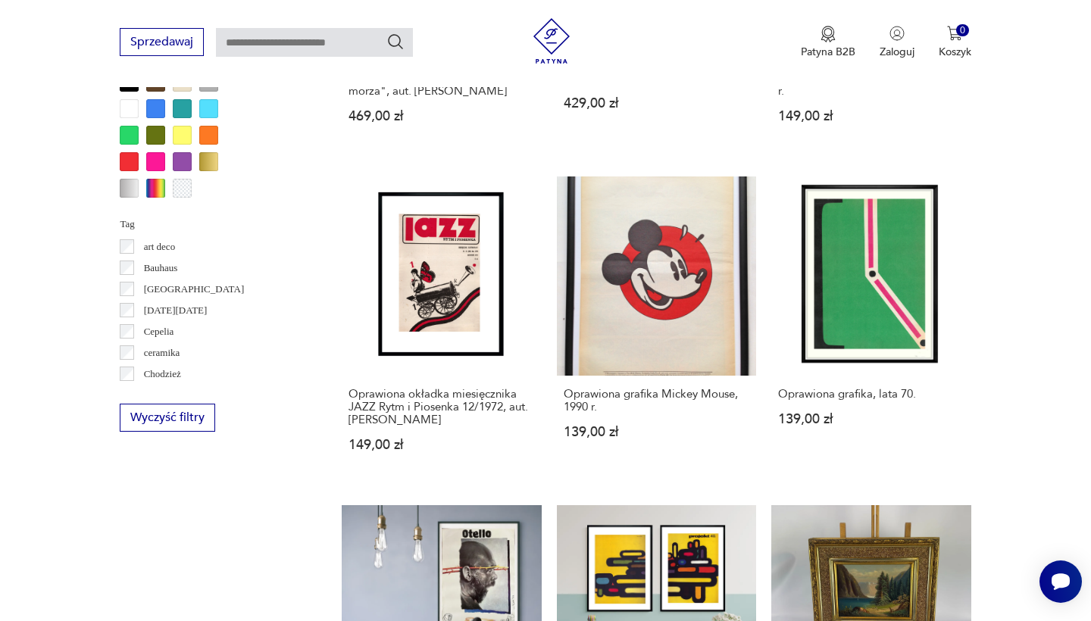
click at [150, 264] on p "Bauhaus" at bounding box center [161, 268] width 34 height 17
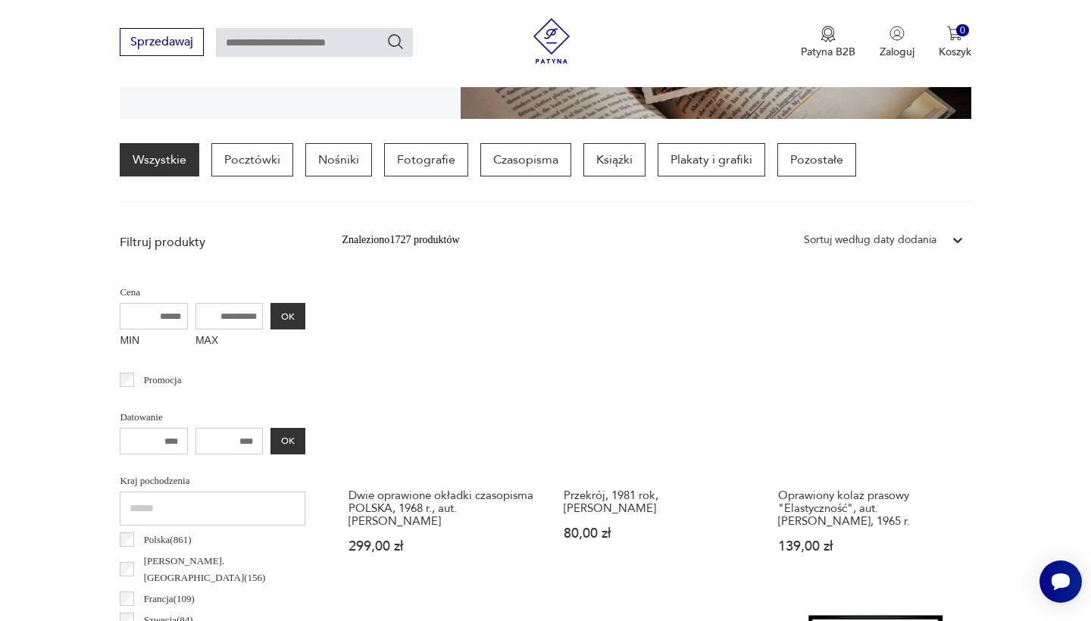
scroll to position [358, 0]
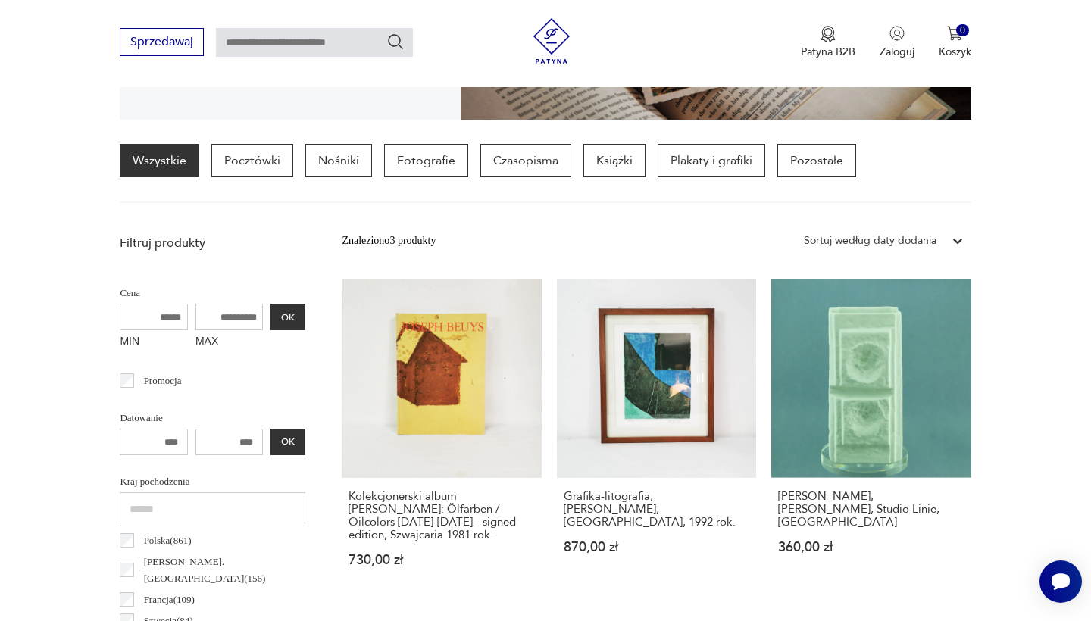
click at [578, 158] on div "Wszystkie Pocztówki Nośniki Fotografie Czasopisma Książki Plakaty i grafiki Poz…" at bounding box center [488, 160] width 737 height 33
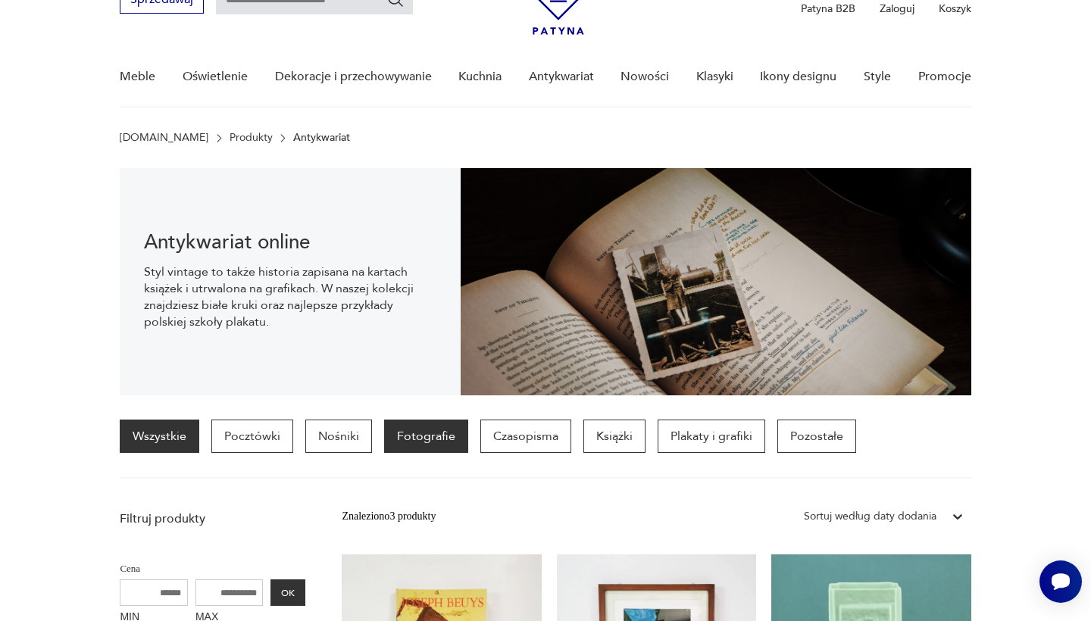
scroll to position [31, 0]
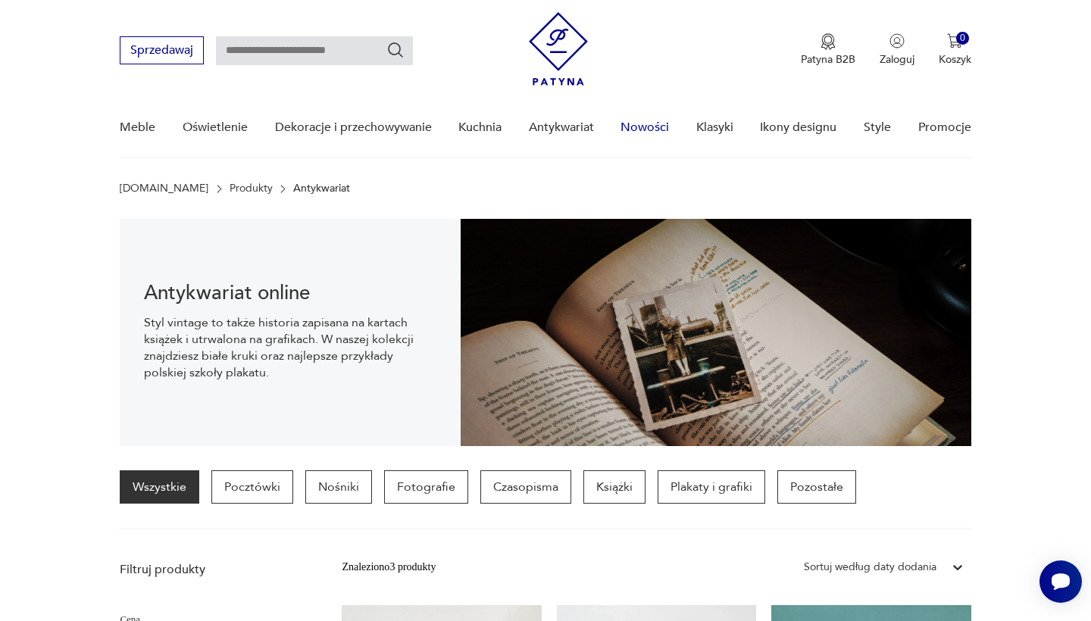
click at [658, 127] on link "Nowości" at bounding box center [645, 128] width 48 height 58
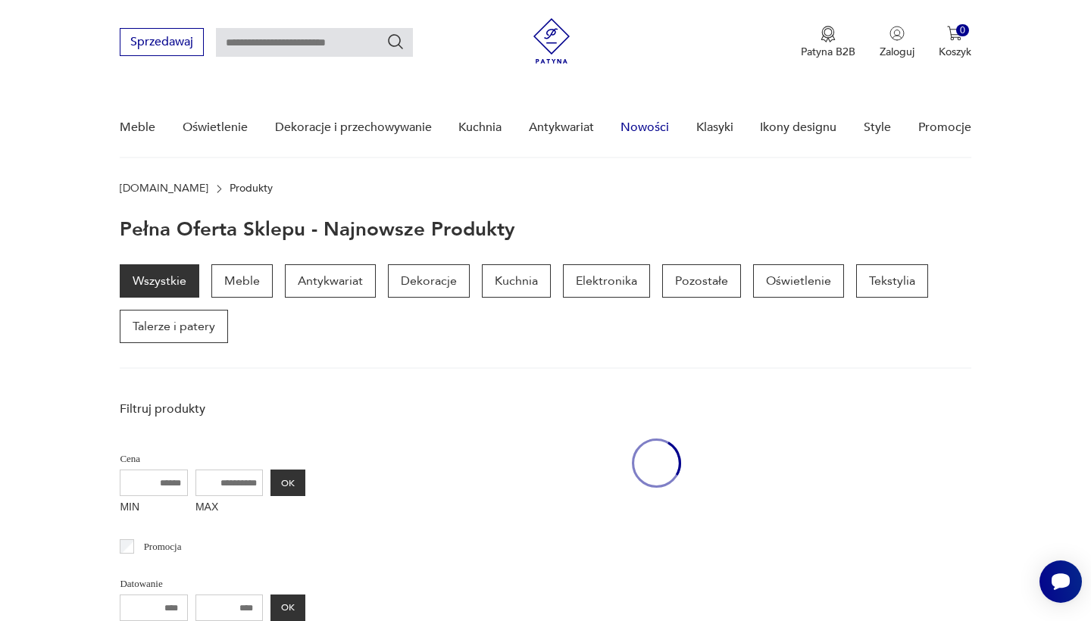
scroll to position [197, 0]
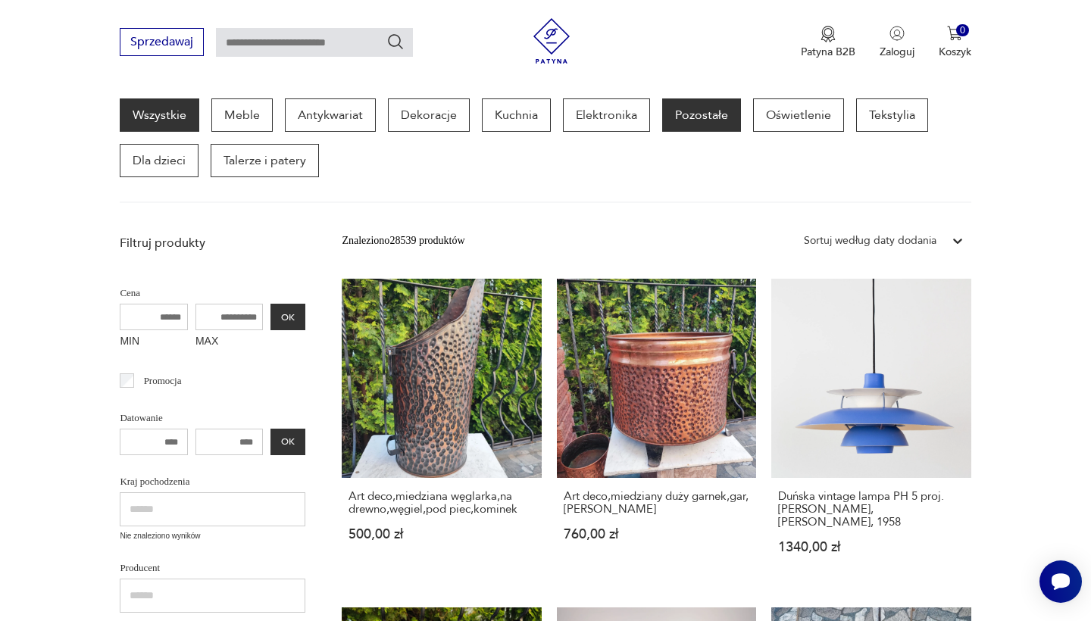
click at [718, 113] on p "Pozostałe" at bounding box center [701, 115] width 79 height 33
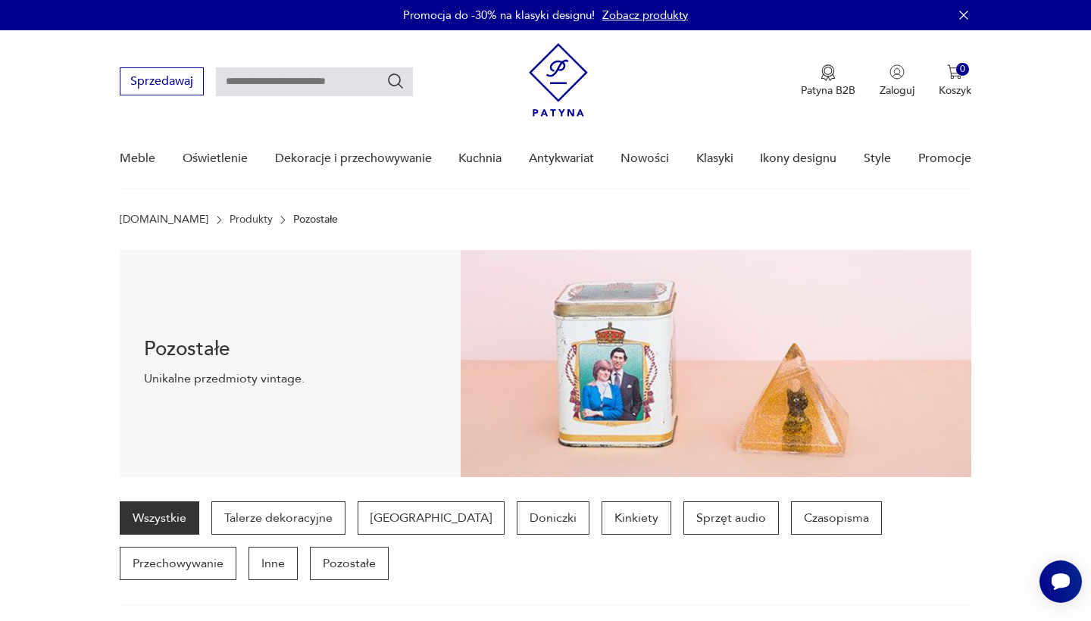
click at [570, 84] on img at bounding box center [558, 79] width 59 height 73
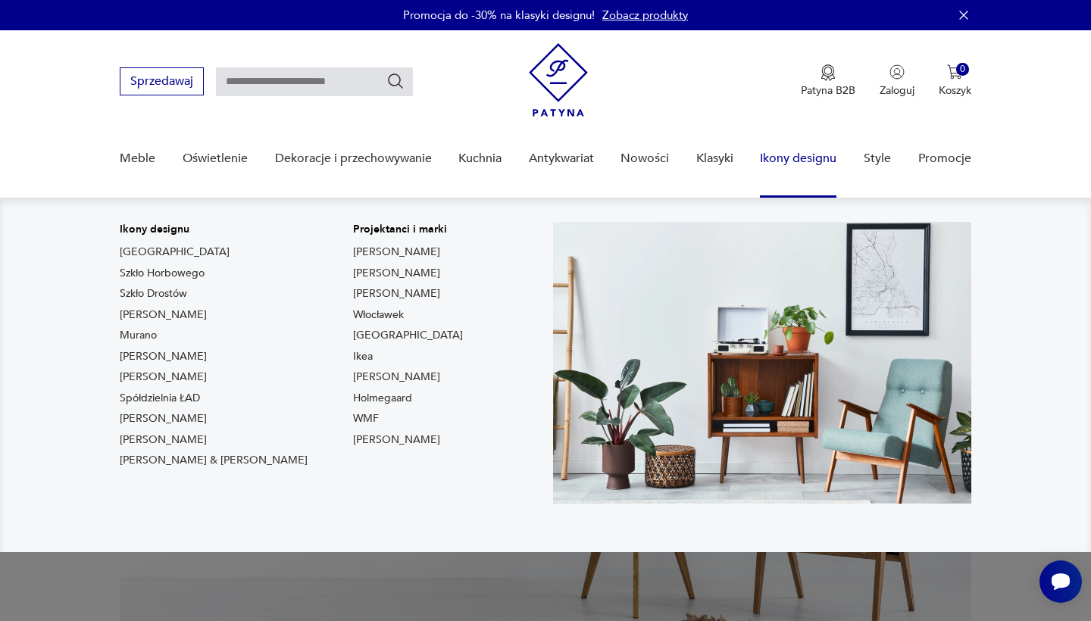
click at [792, 158] on link "Ikony designu" at bounding box center [798, 159] width 77 height 58
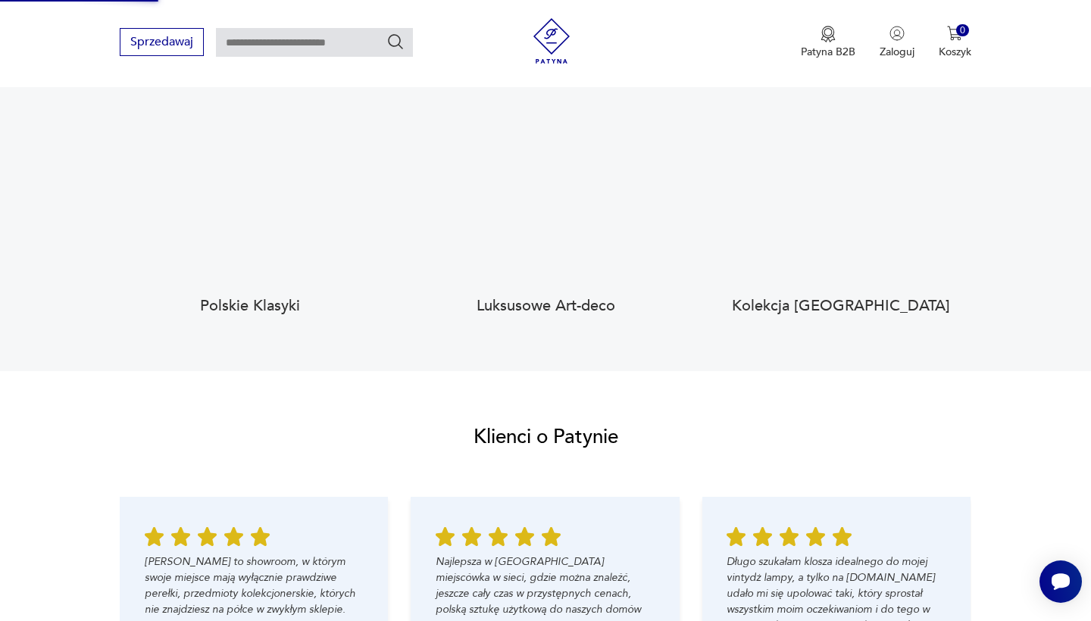
scroll to position [1331, 0]
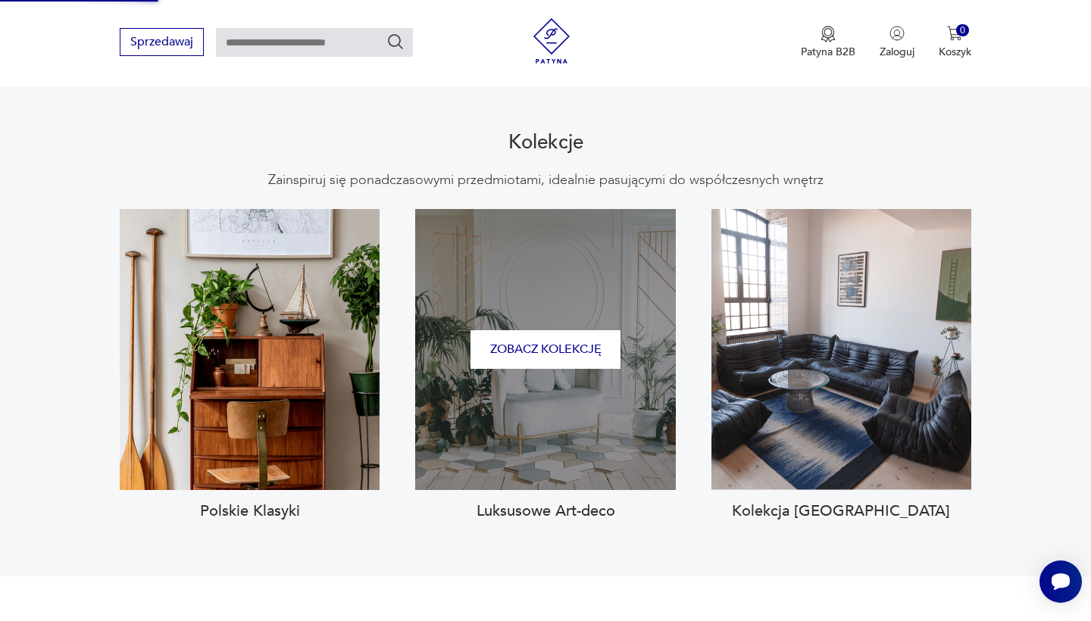
click at [542, 289] on div "Zobacz kolekcję" at bounding box center [545, 349] width 260 height 281
click at [549, 330] on button "Zobacz kolekcję" at bounding box center [546, 349] width 150 height 39
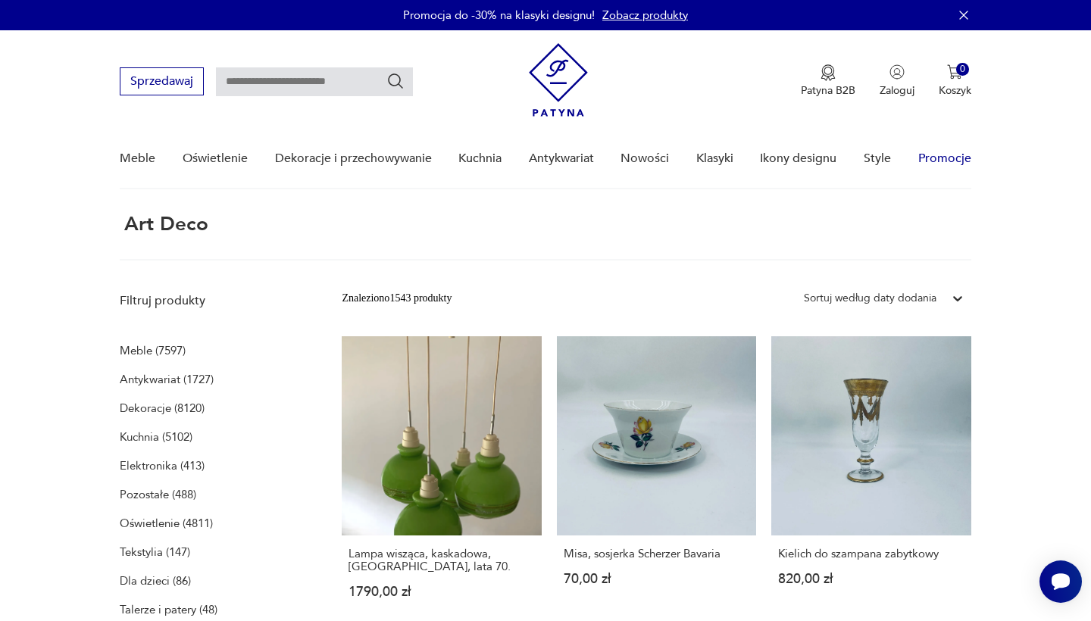
click at [942, 156] on link "Promocje" at bounding box center [944, 159] width 53 height 58
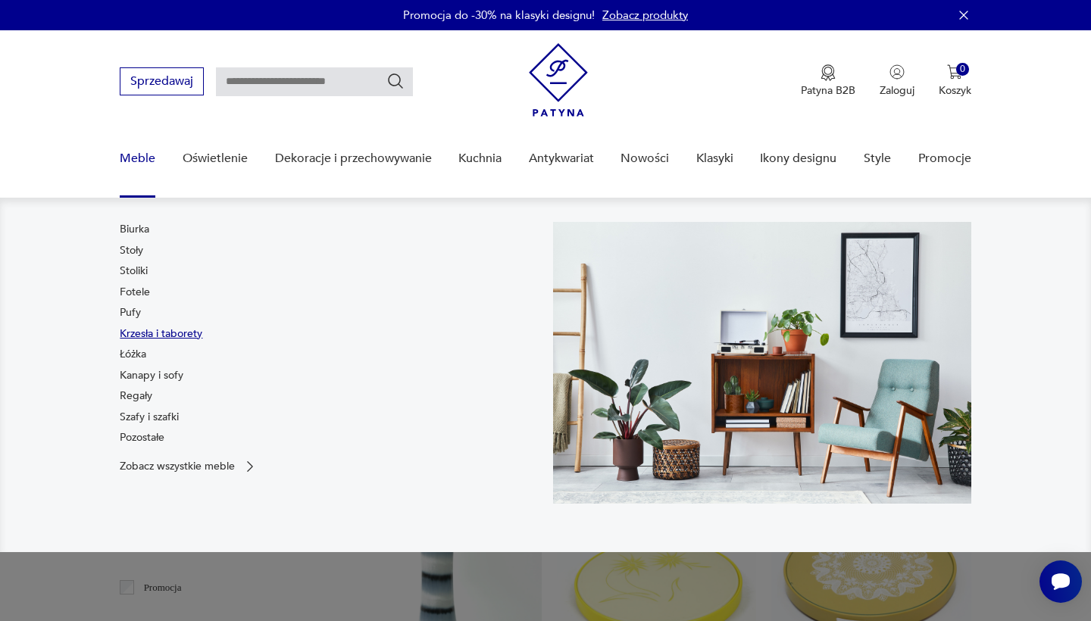
click at [145, 337] on link "Krzesła i taborety" at bounding box center [161, 334] width 83 height 15
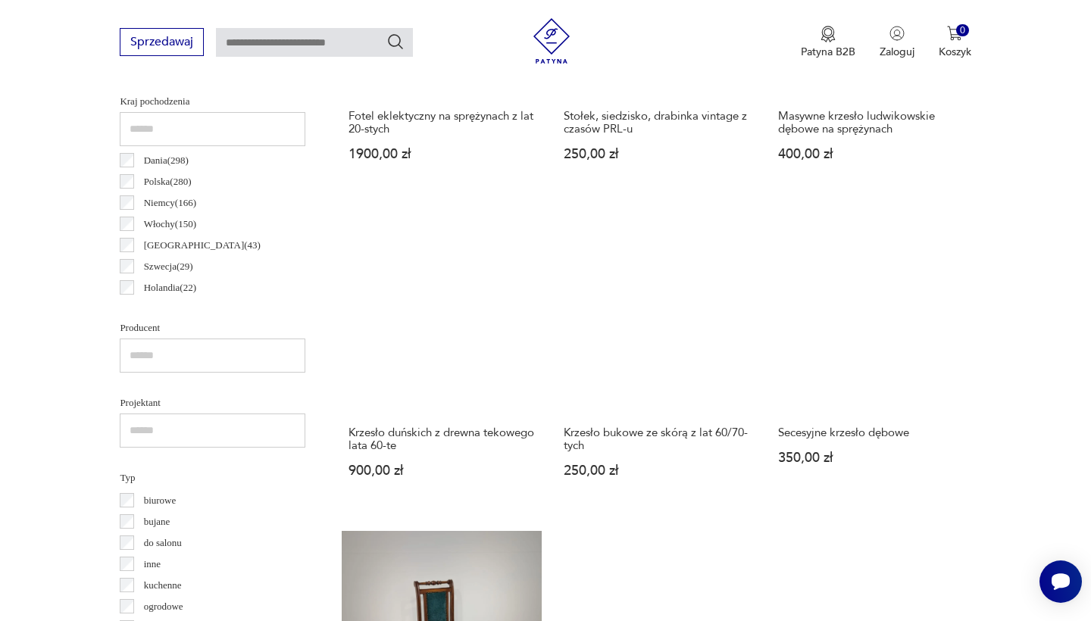
scroll to position [764, 0]
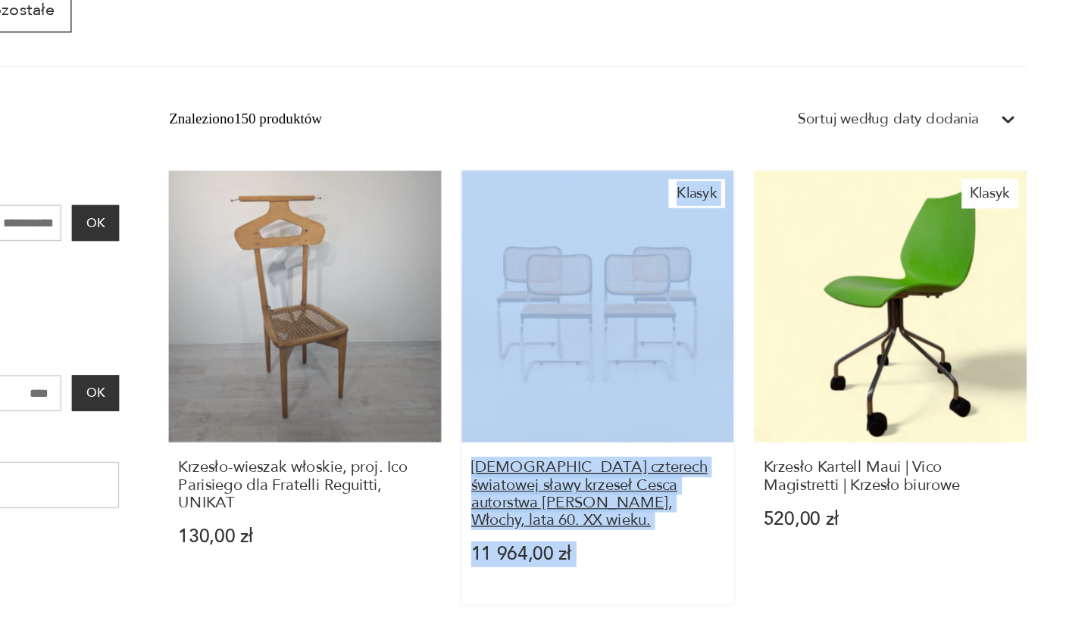
scroll to position [392, 0]
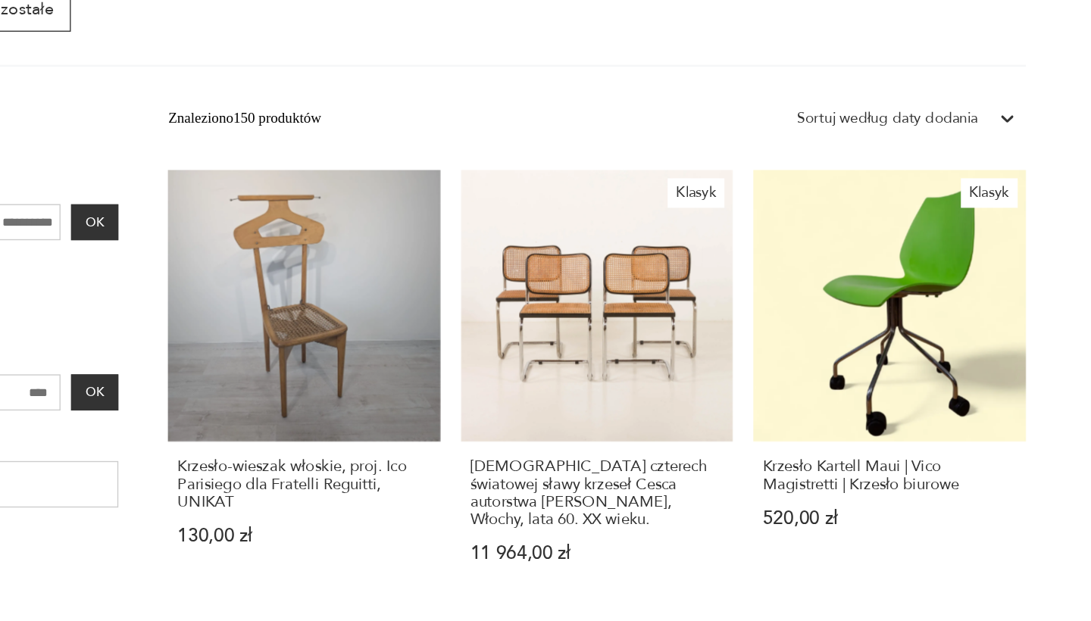
click at [541, 239] on div "Znaleziono 150 produktów Filtruj Sortuj według daty dodania Sortuj według daty …" at bounding box center [656, 252] width 629 height 27
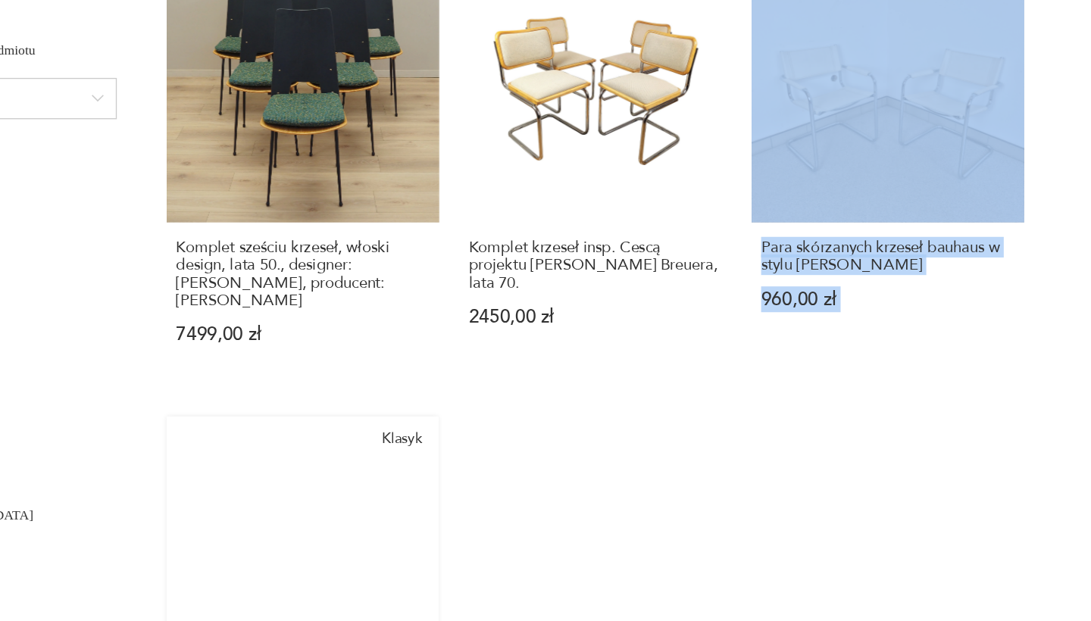
scroll to position [1311, 0]
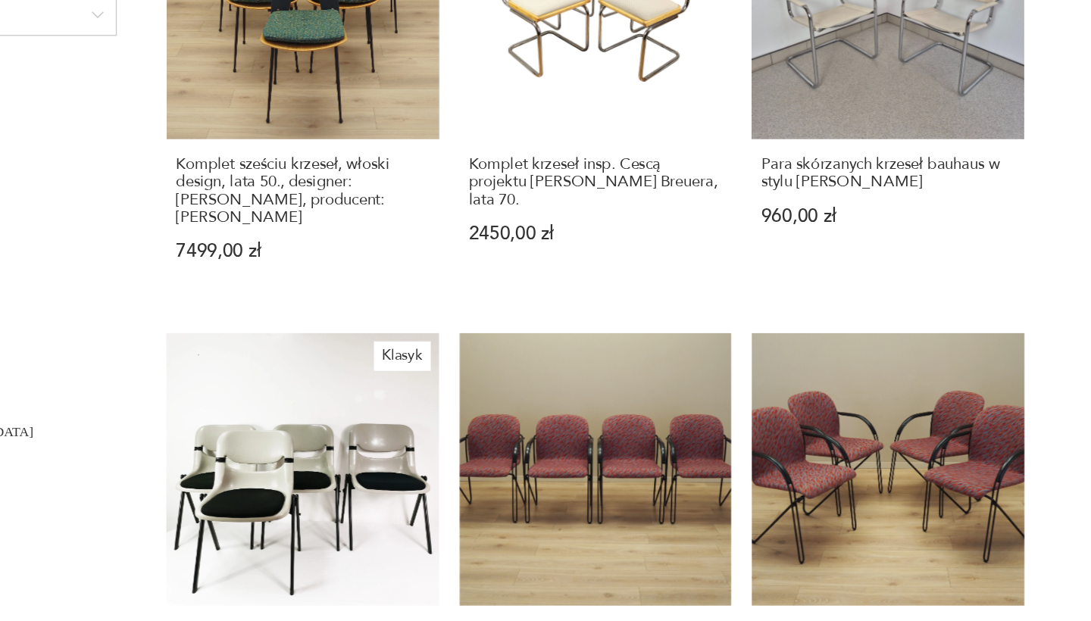
click at [768, 180] on section "Filtruj produkty Cena MIN MAX OK Promocja Datowanie OK Kraj pochodzenia Dania (…" at bounding box center [545, 457] width 1091 height 2275
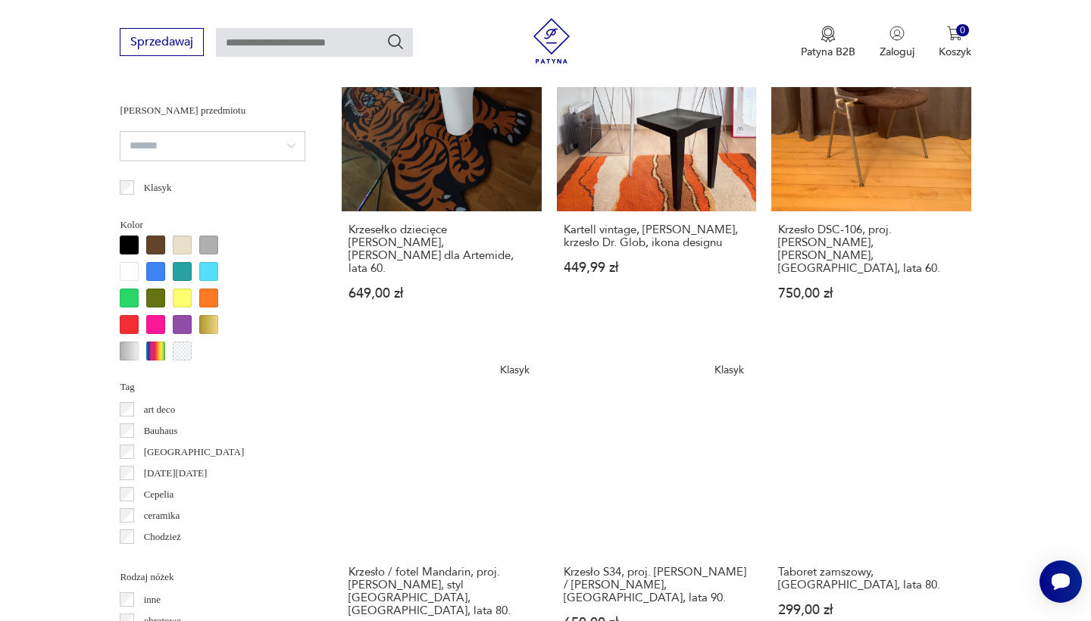
scroll to position [1342, 0]
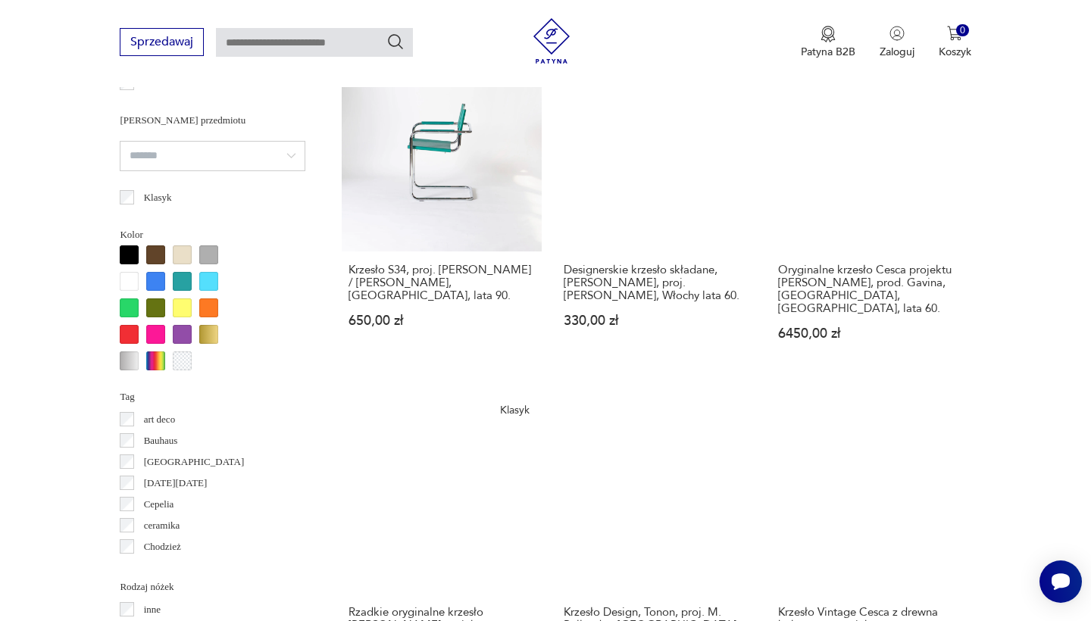
scroll to position [1405, 0]
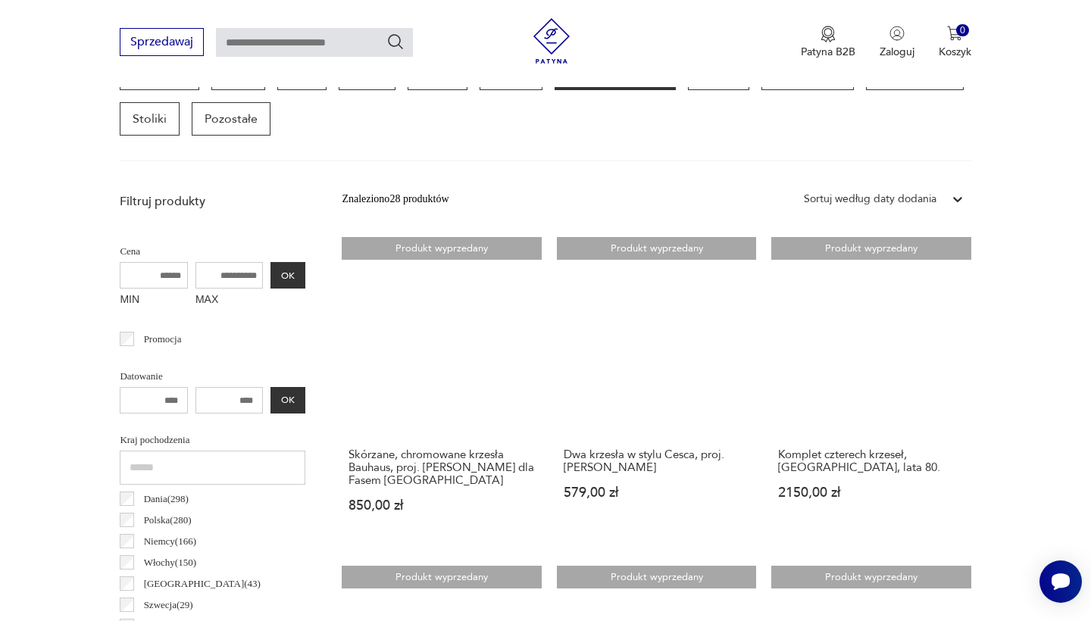
scroll to position [170, 0]
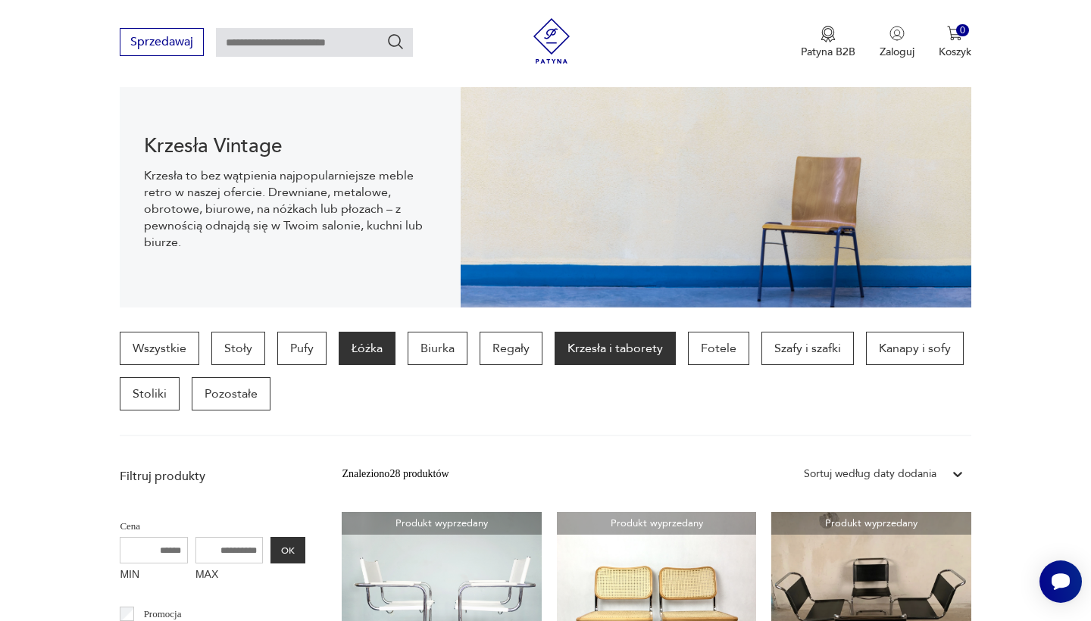
click at [347, 355] on p "Łóżka" at bounding box center [367, 348] width 57 height 33
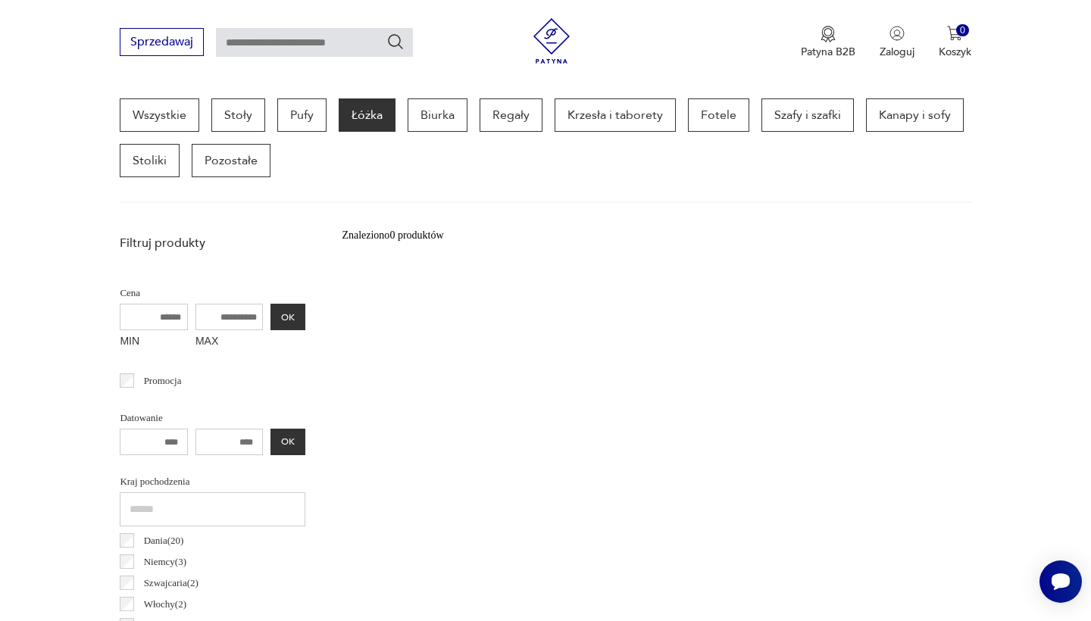
scroll to position [621, 0]
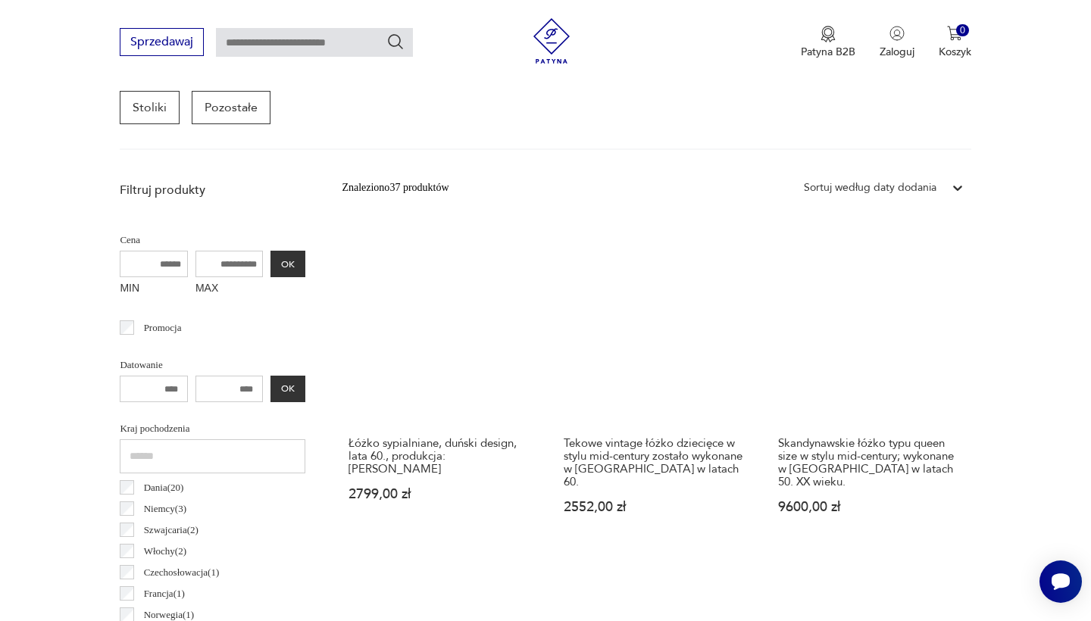
scroll to position [206, 0]
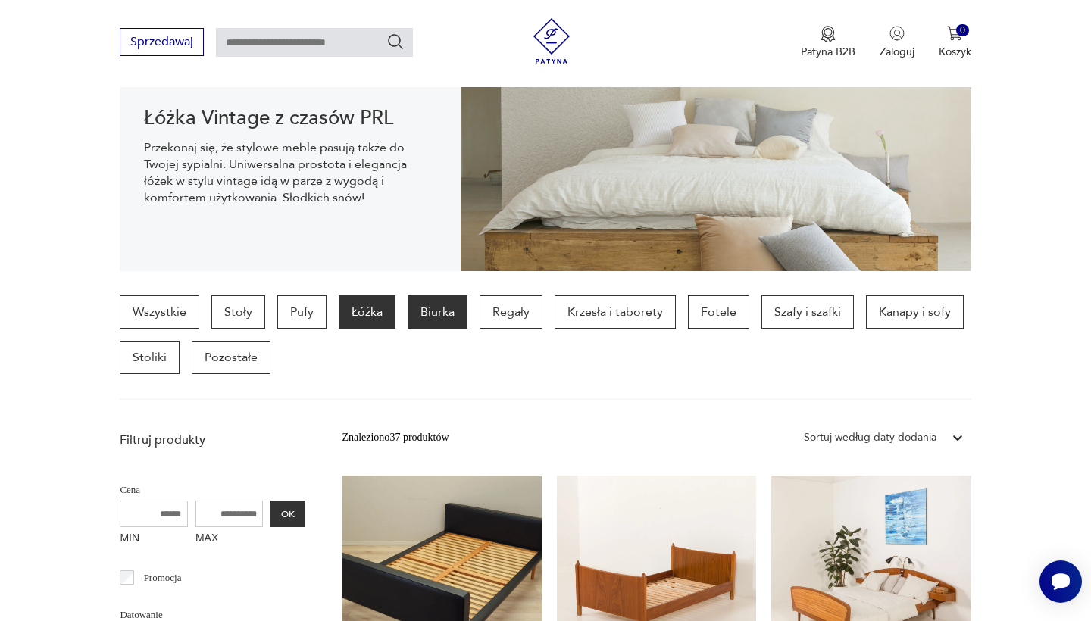
click at [439, 324] on p "Biurka" at bounding box center [438, 312] width 60 height 33
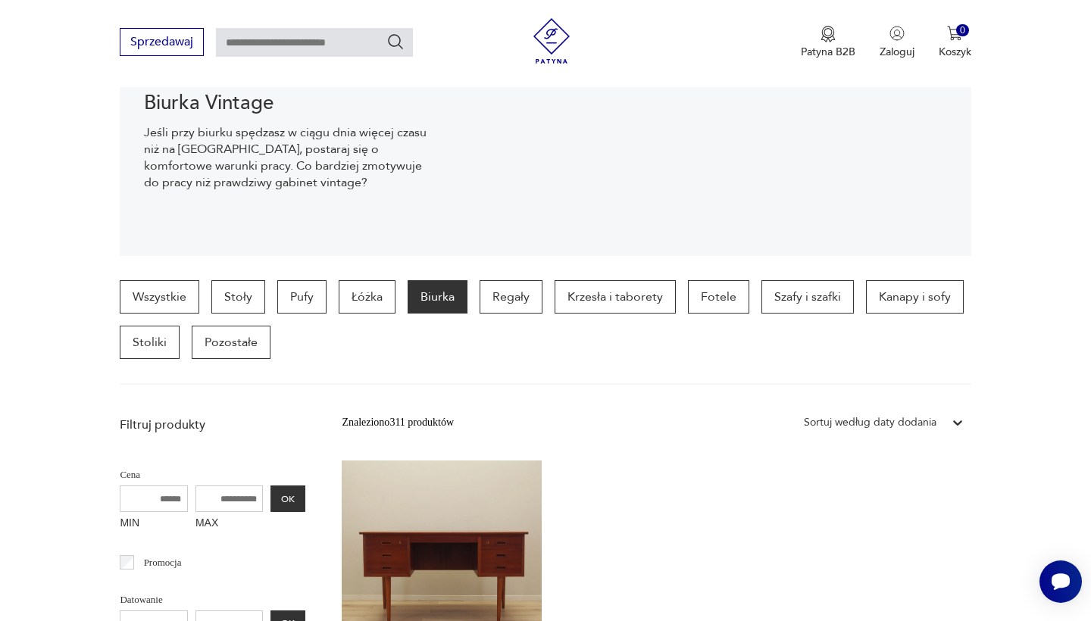
scroll to position [212, 0]
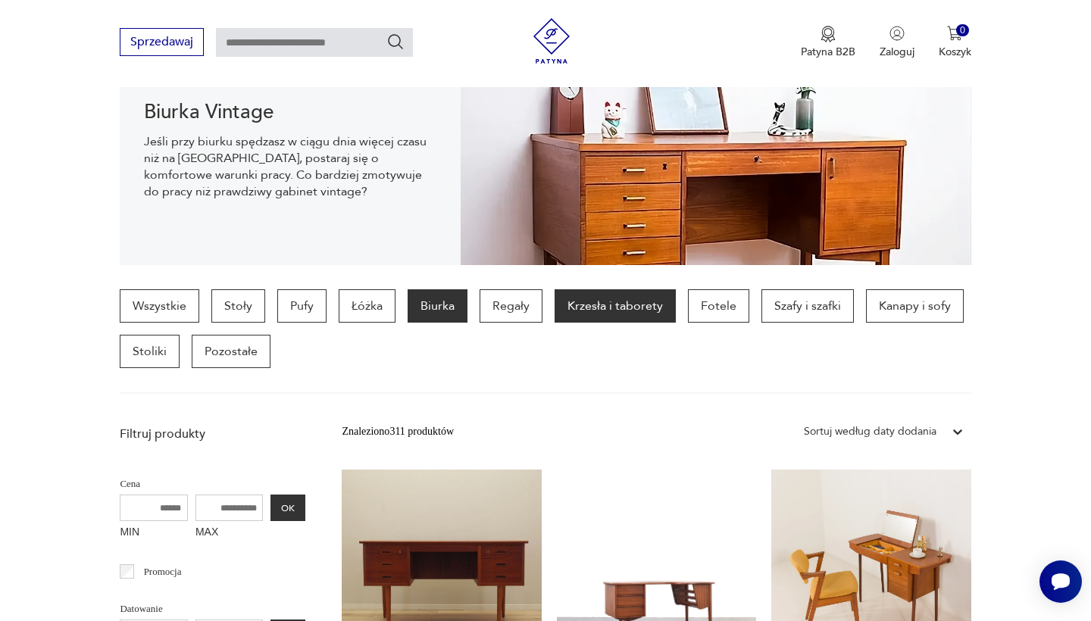
click at [602, 306] on p "Krzesła i taborety" at bounding box center [615, 305] width 121 height 33
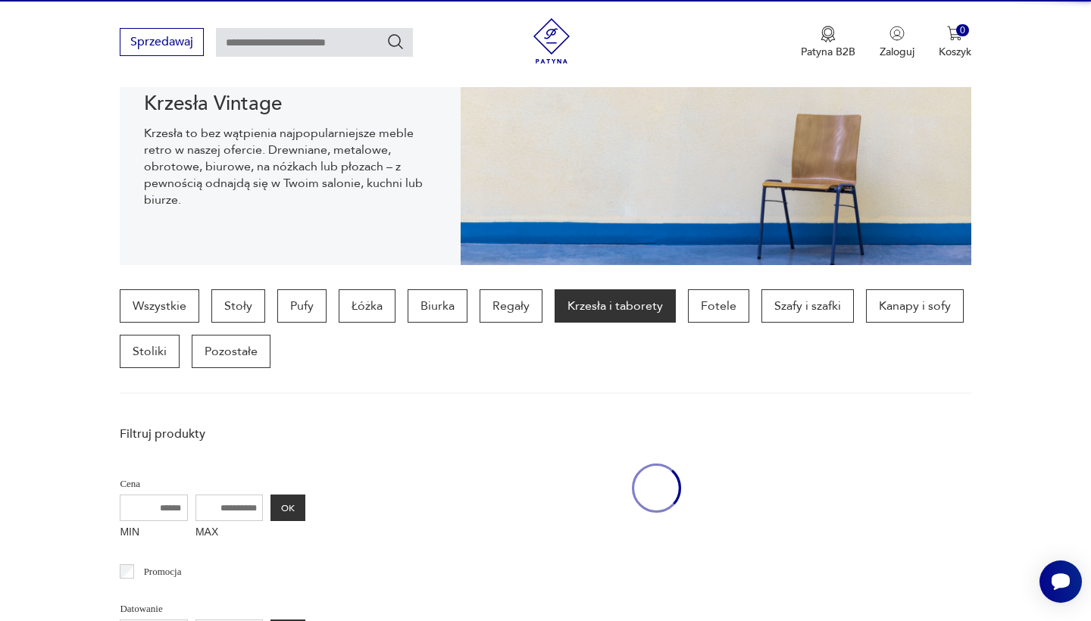
scroll to position [403, 0]
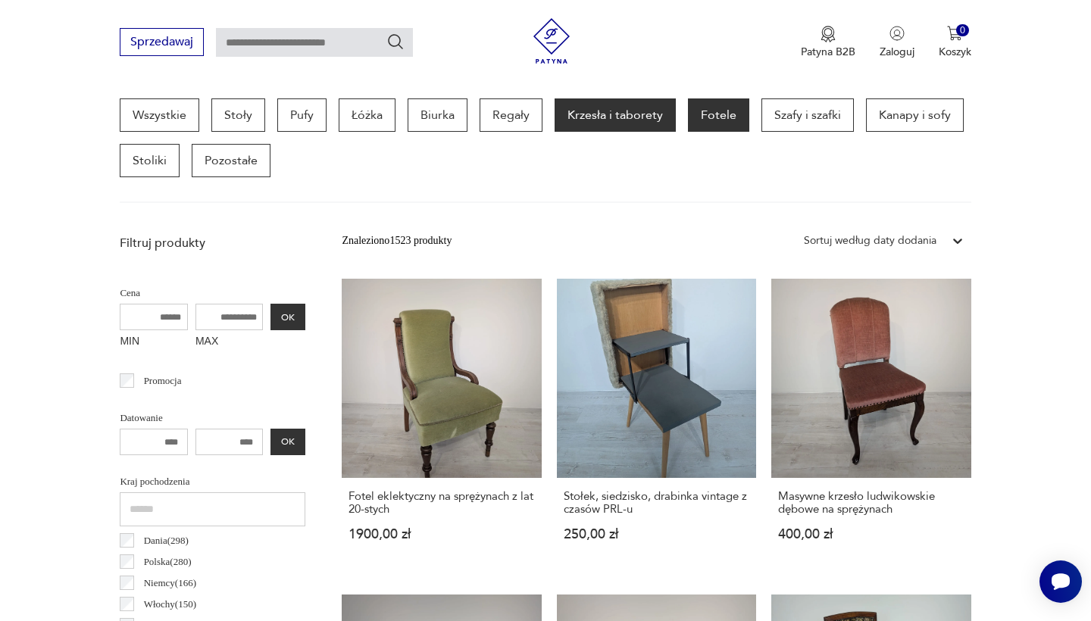
click at [735, 113] on p "Fotele" at bounding box center [718, 115] width 61 height 33
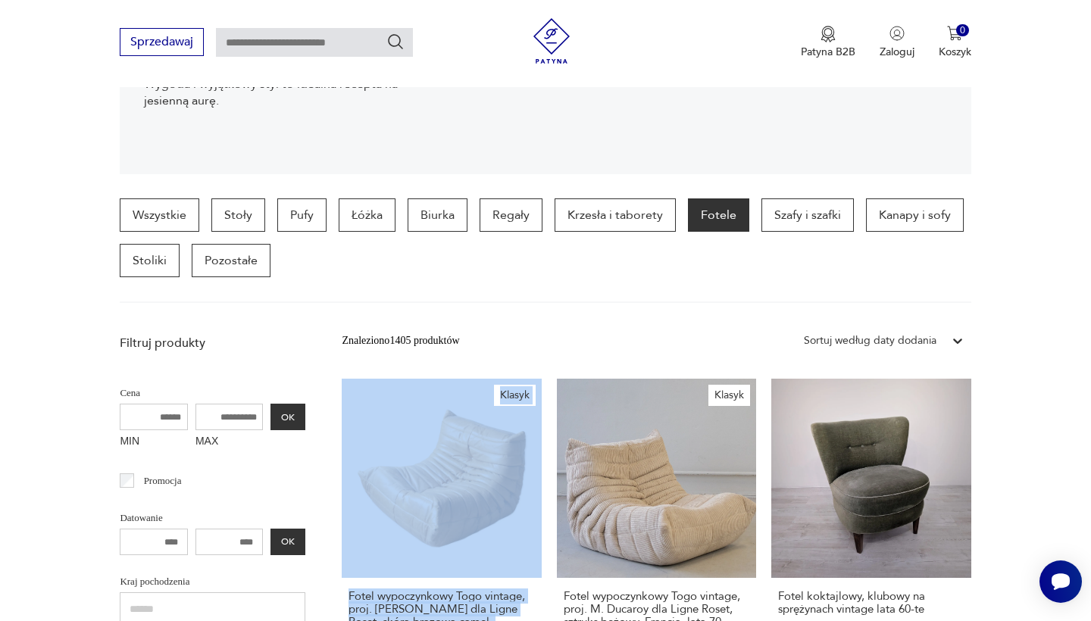
scroll to position [145, 0]
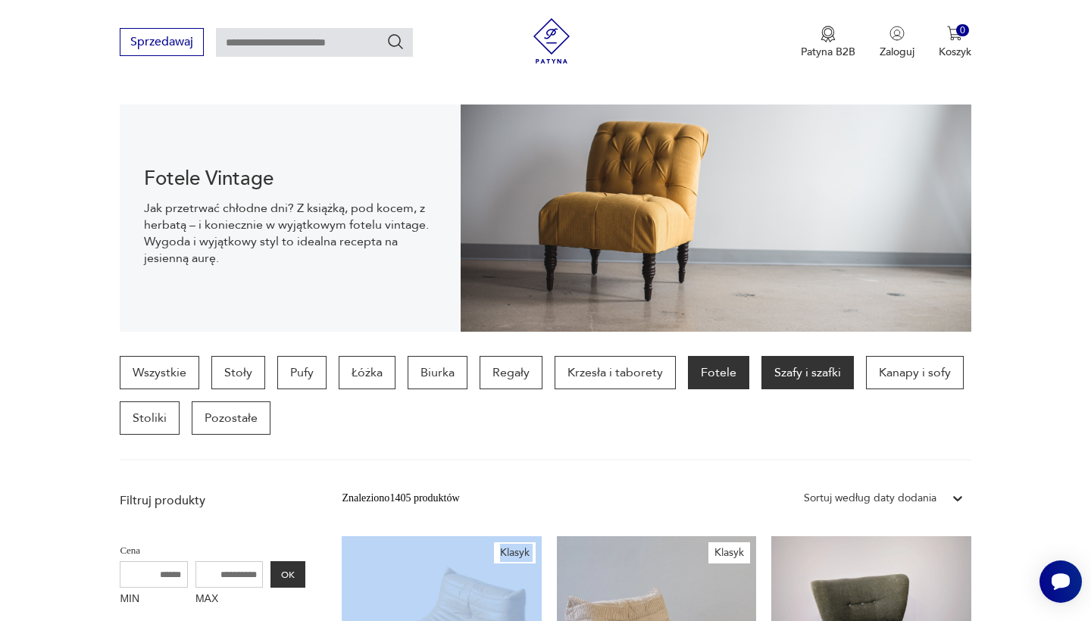
click at [803, 370] on p "Szafy i szafki" at bounding box center [808, 372] width 92 height 33
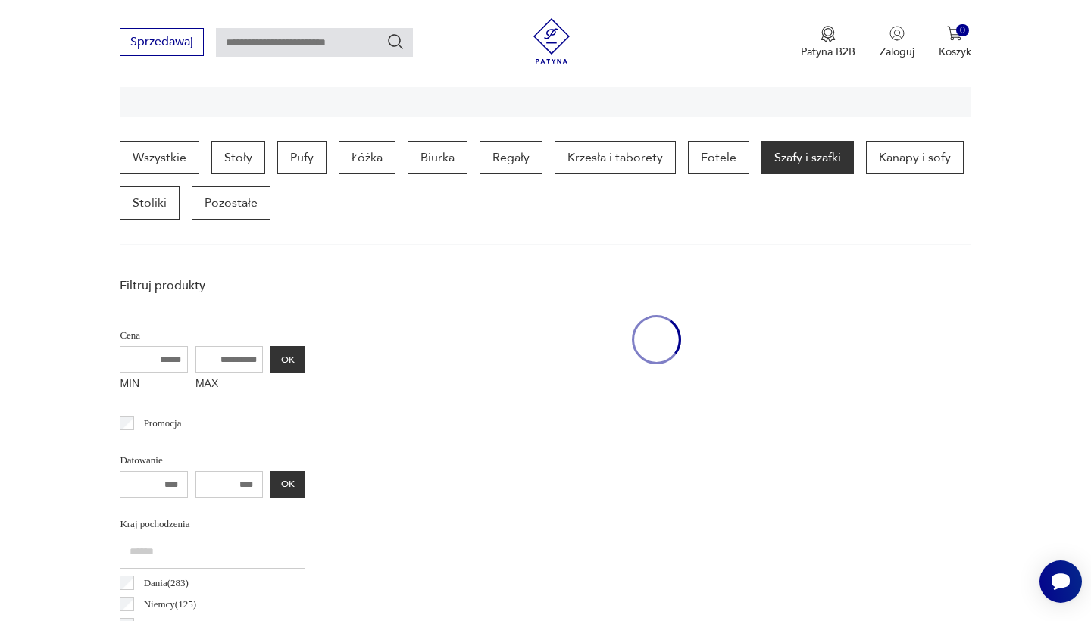
scroll to position [403, 0]
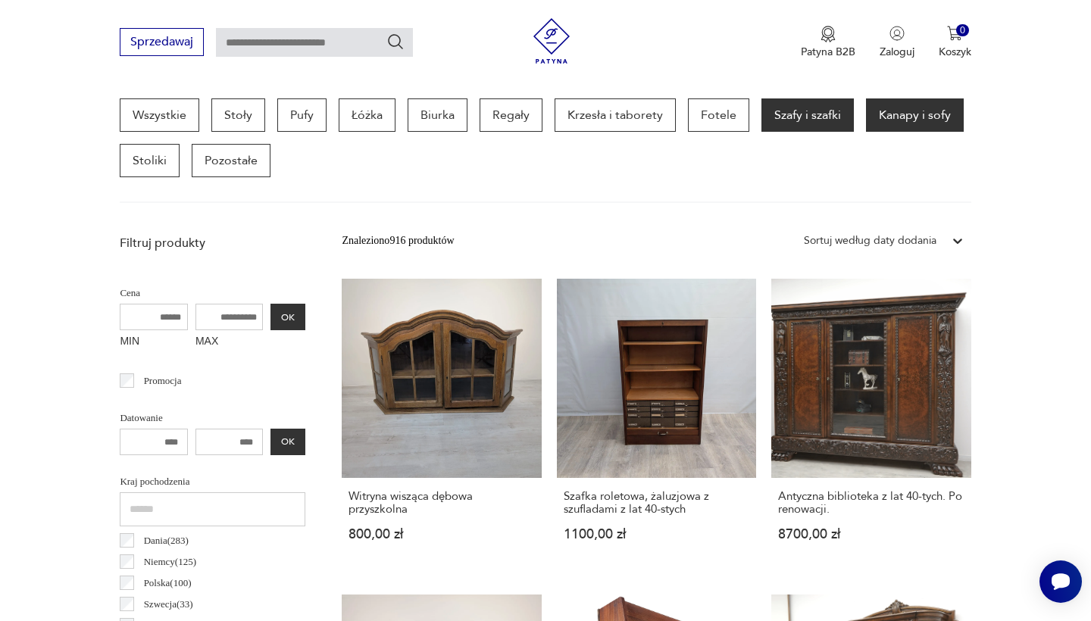
click at [899, 124] on p "Kanapy i sofy" at bounding box center [915, 115] width 98 height 33
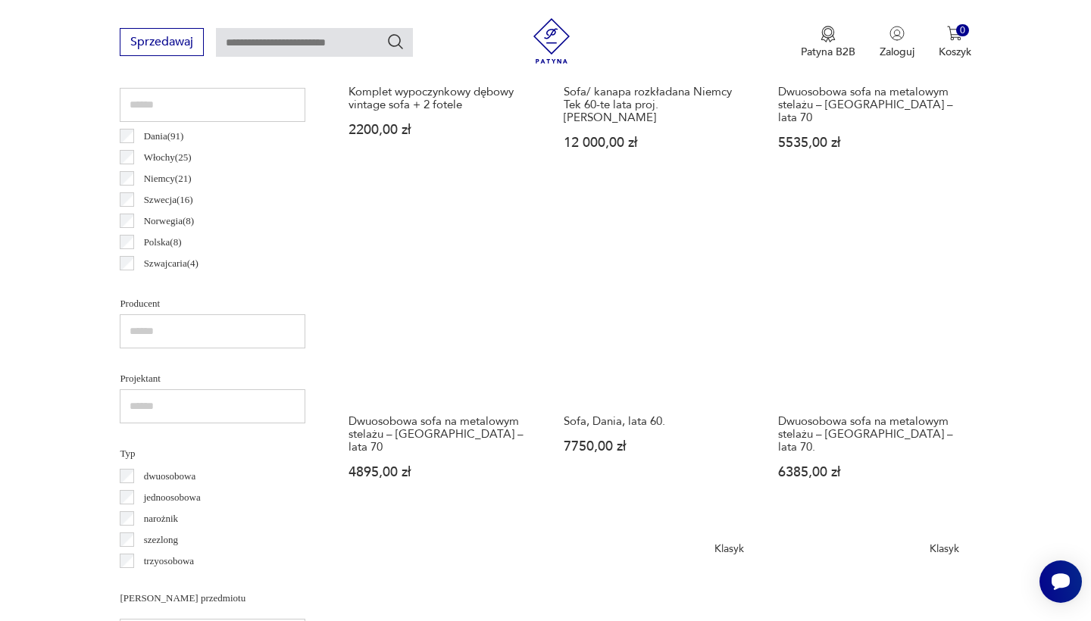
scroll to position [204, 0]
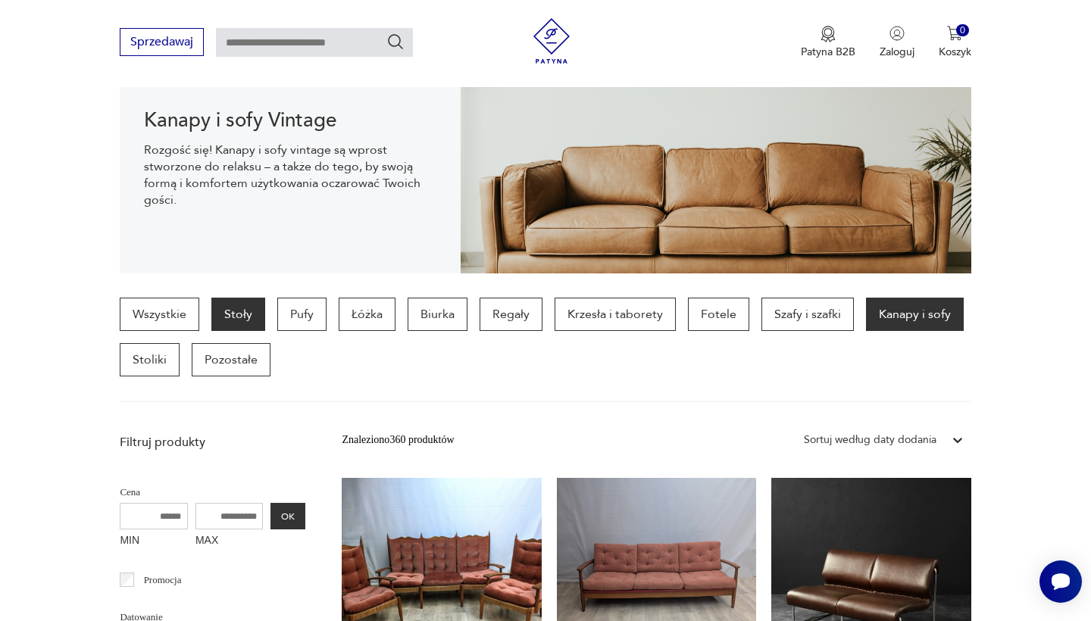
click at [236, 323] on p "Stoły" at bounding box center [238, 314] width 54 height 33
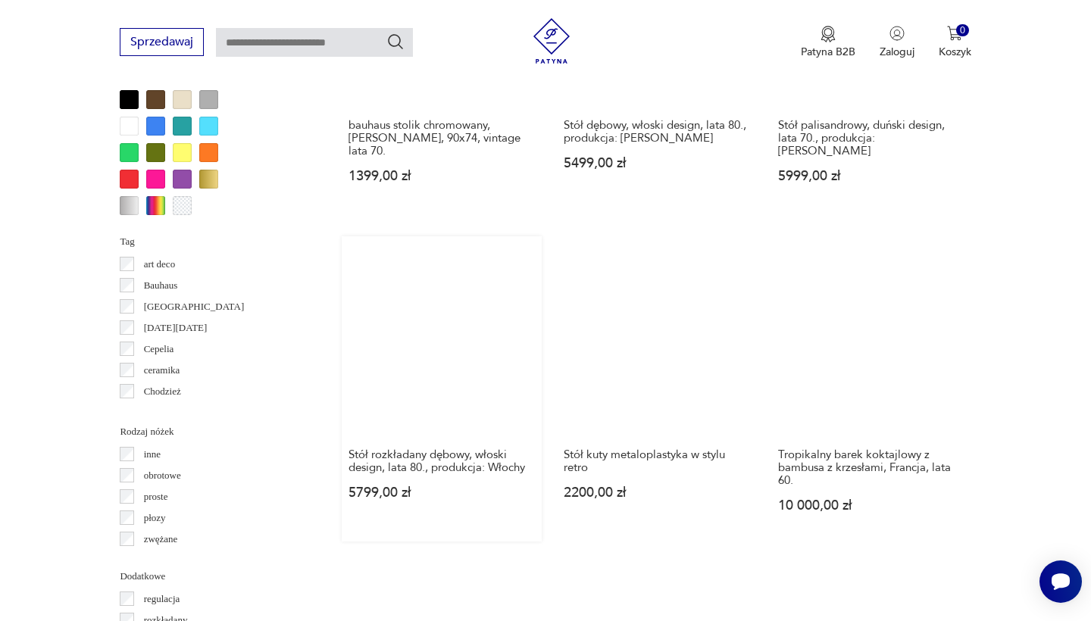
scroll to position [1428, 0]
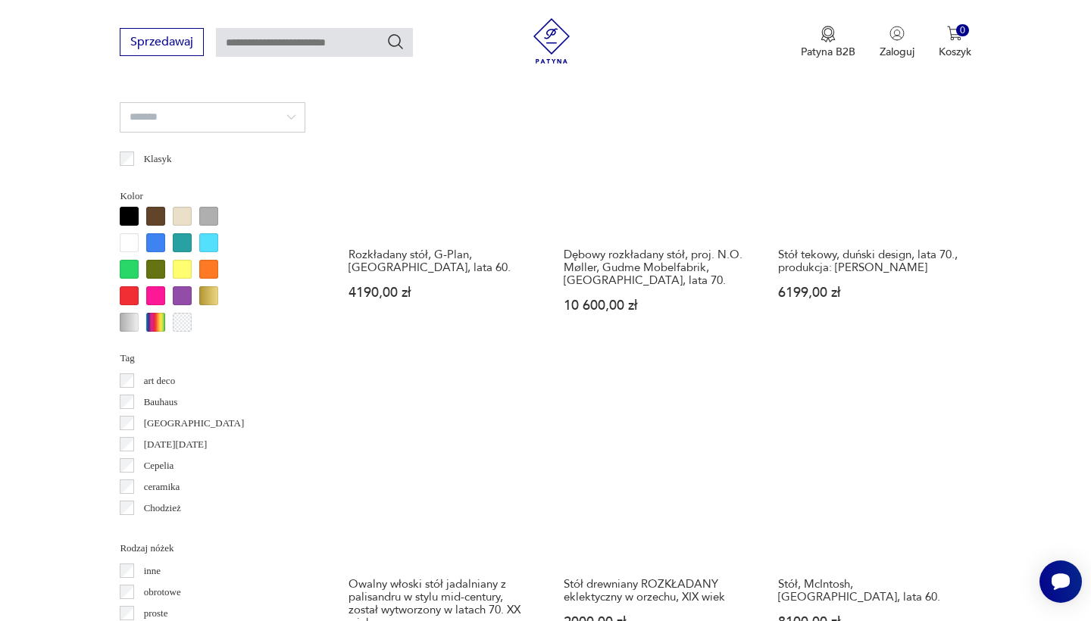
scroll to position [1468, 0]
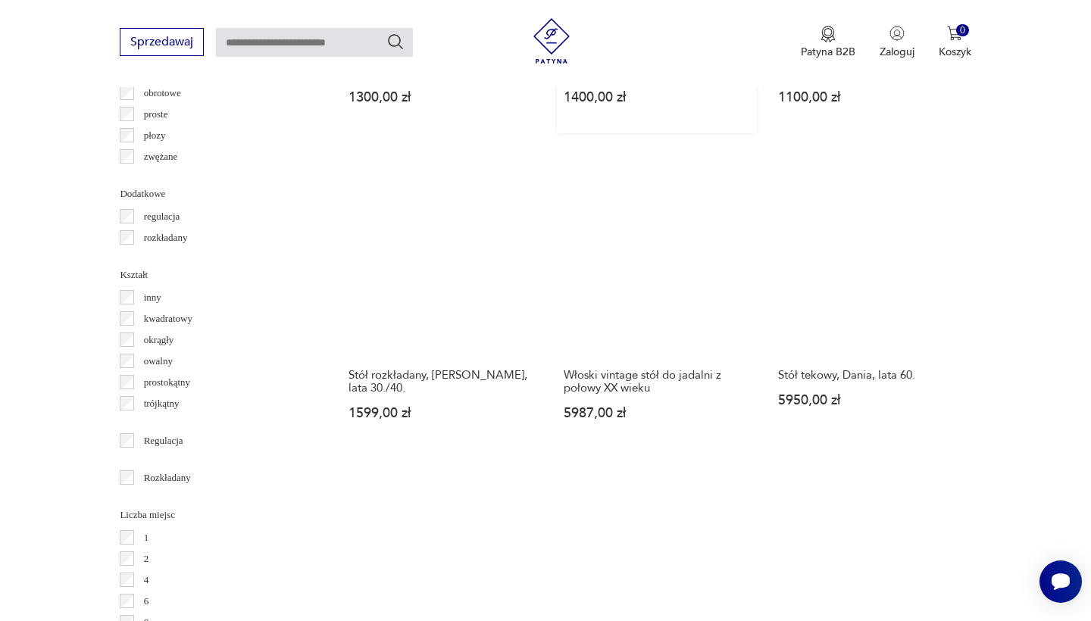
scroll to position [1805, 0]
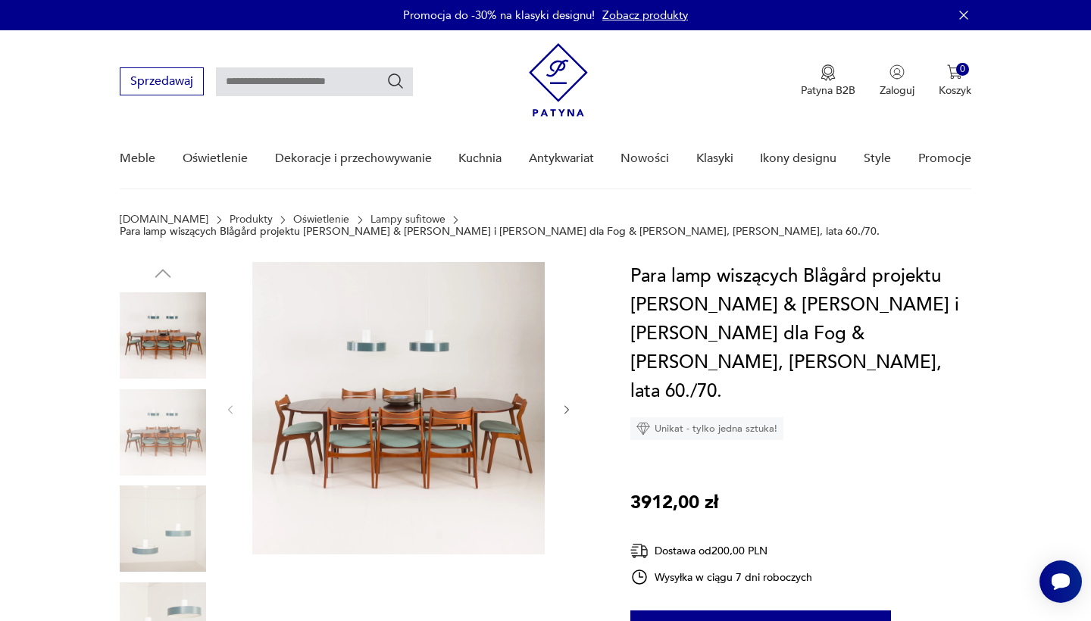
click at [168, 339] on img at bounding box center [163, 335] width 86 height 86
click at [180, 428] on img at bounding box center [163, 432] width 86 height 86
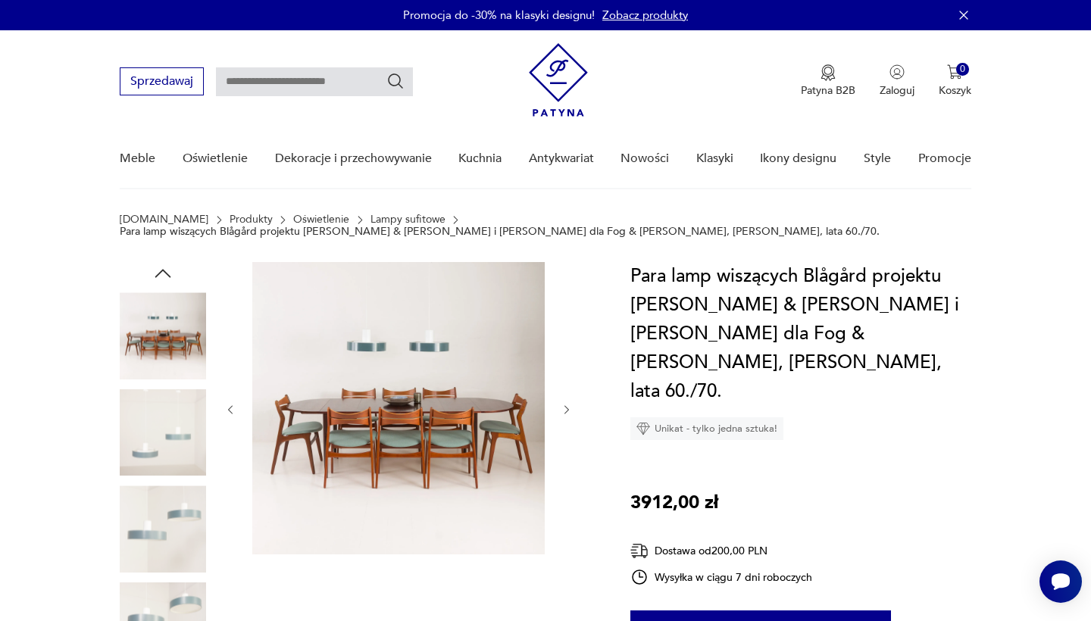
click at [175, 493] on img at bounding box center [163, 529] width 86 height 86
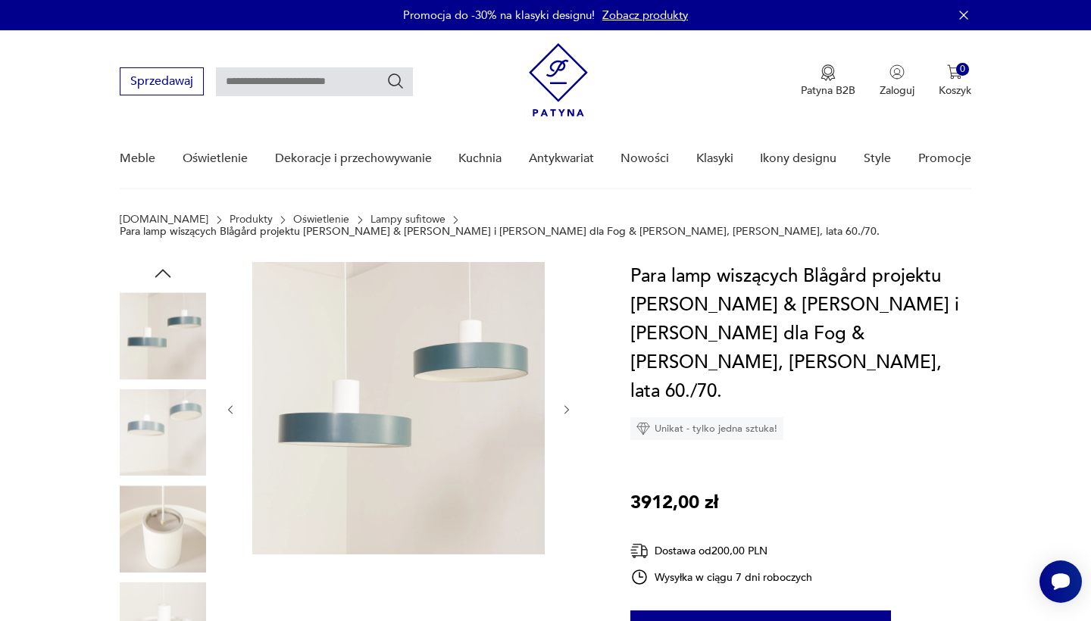
scroll to position [187, 0]
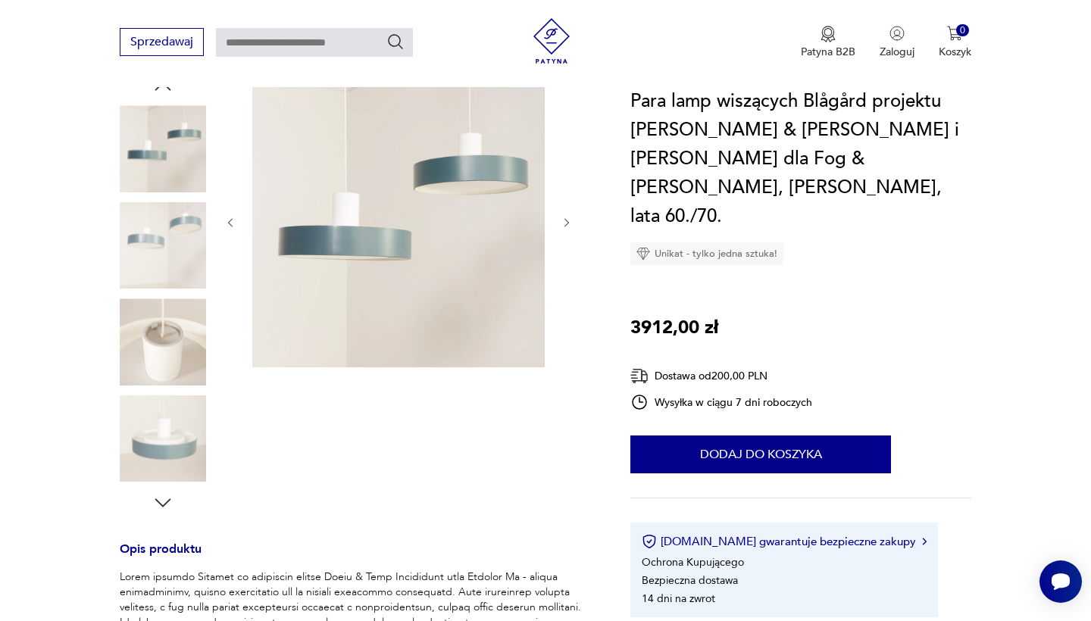
click at [170, 469] on img at bounding box center [163, 439] width 86 height 86
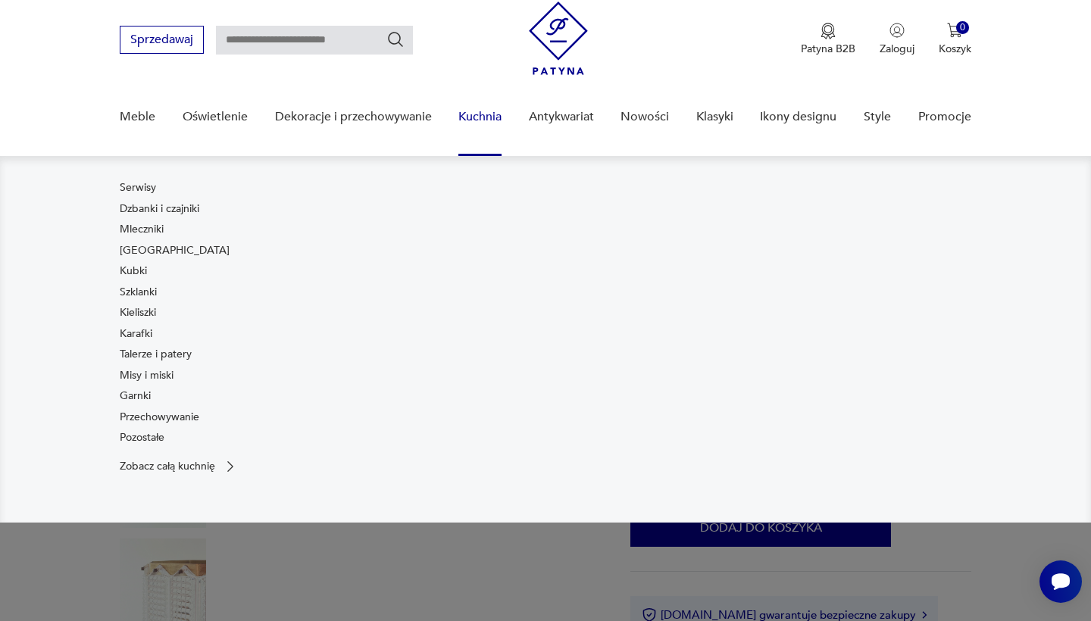
scroll to position [74, 0]
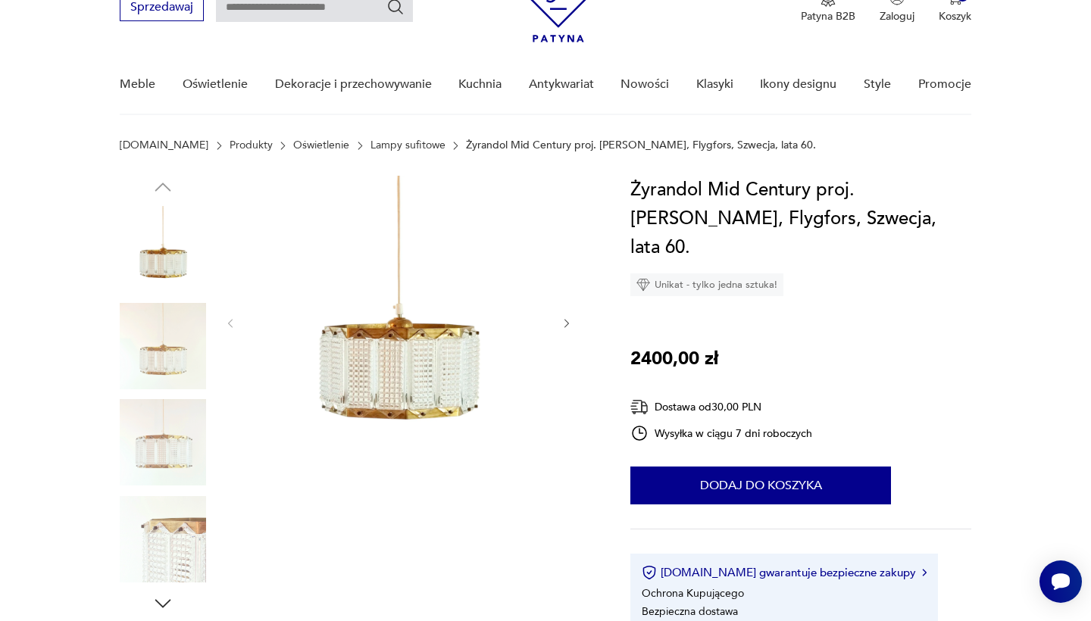
click at [170, 352] on img at bounding box center [163, 346] width 86 height 86
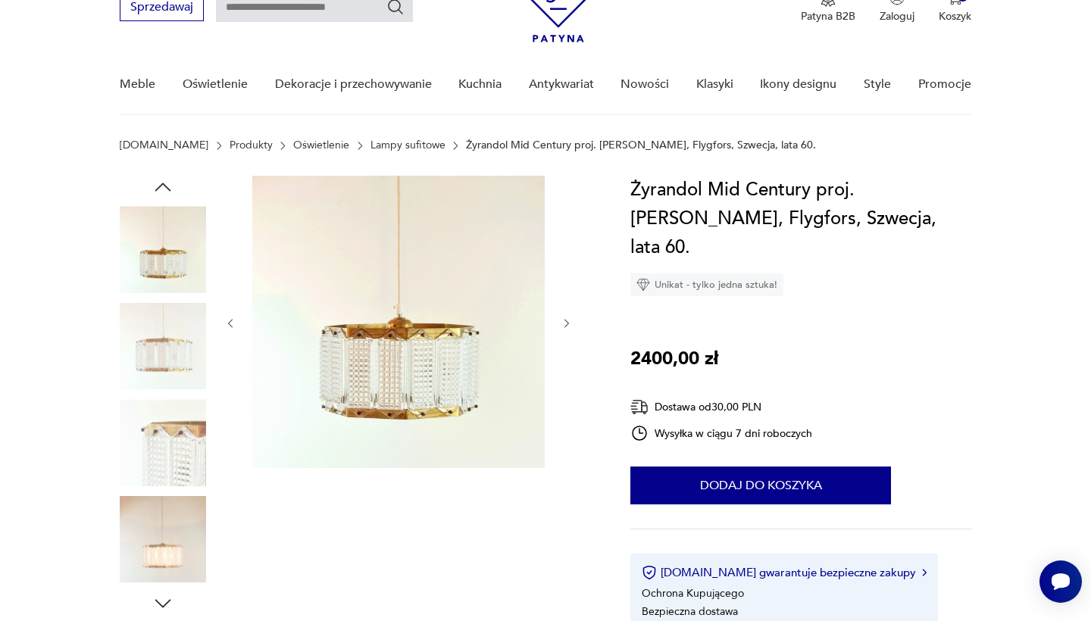
click at [177, 439] on img at bounding box center [163, 442] width 86 height 86
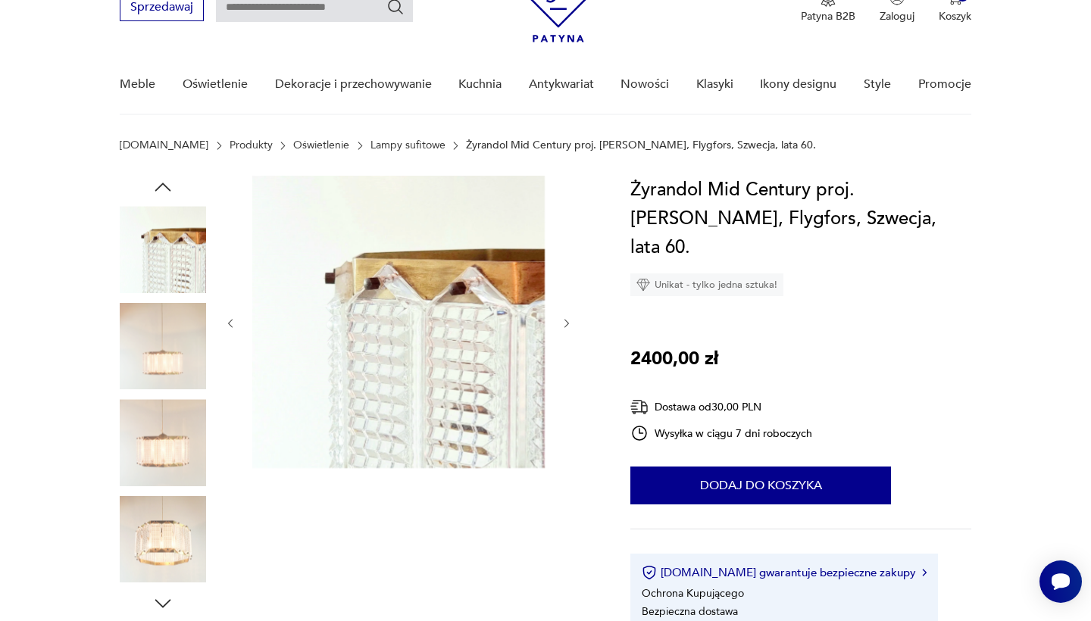
click at [177, 494] on div at bounding box center [163, 395] width 86 height 379
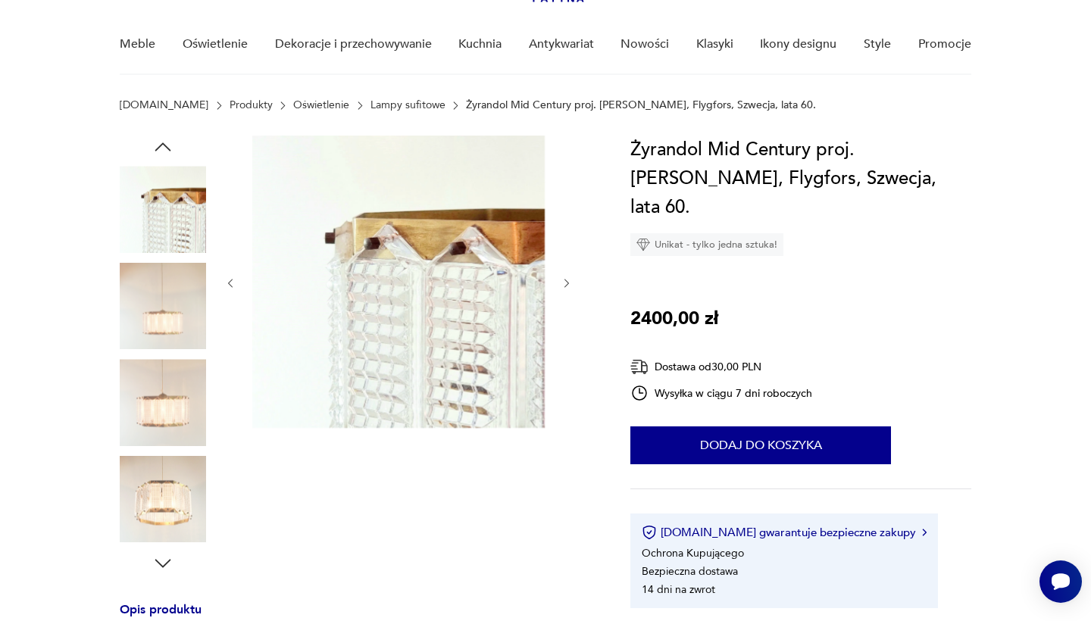
scroll to position [183, 0]
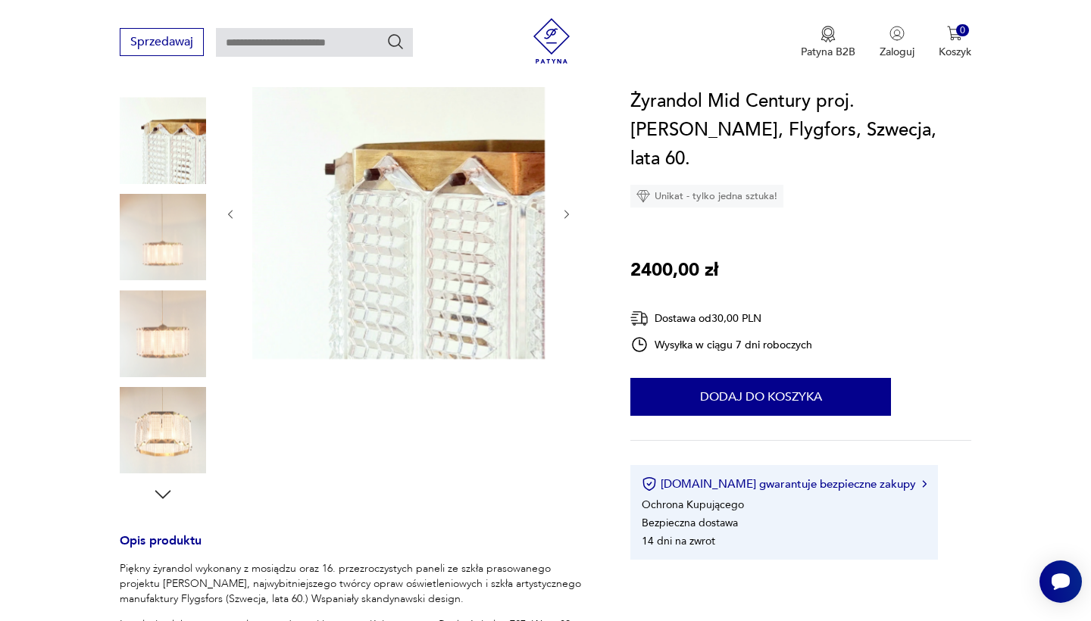
click at [164, 440] on img at bounding box center [163, 430] width 86 height 86
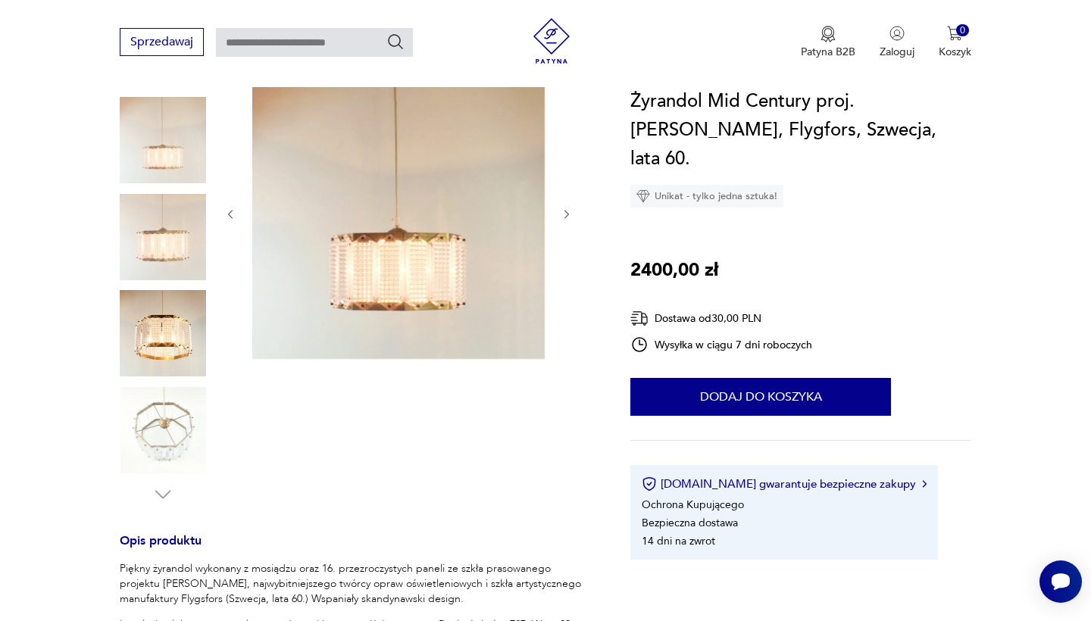
click at [156, 325] on img at bounding box center [163, 333] width 86 height 86
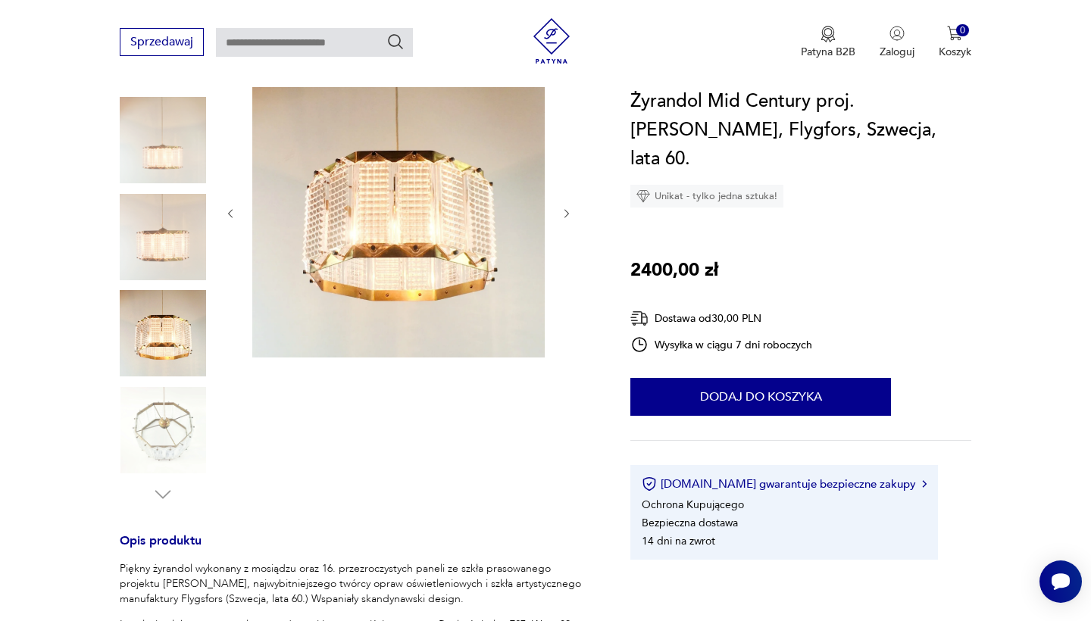
click at [161, 415] on img at bounding box center [163, 430] width 86 height 86
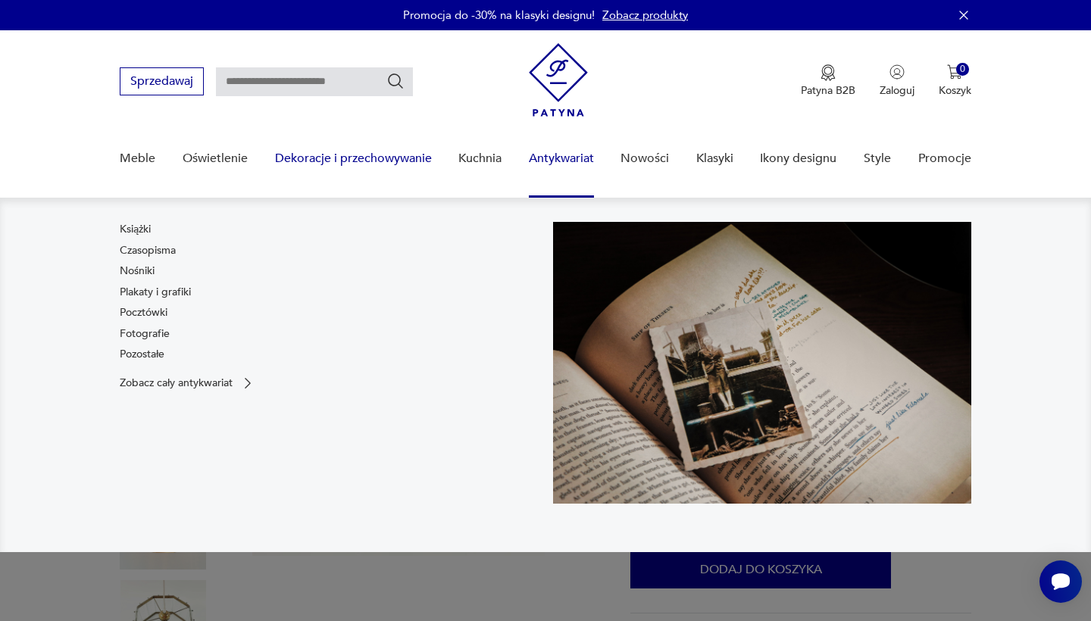
scroll to position [0, 0]
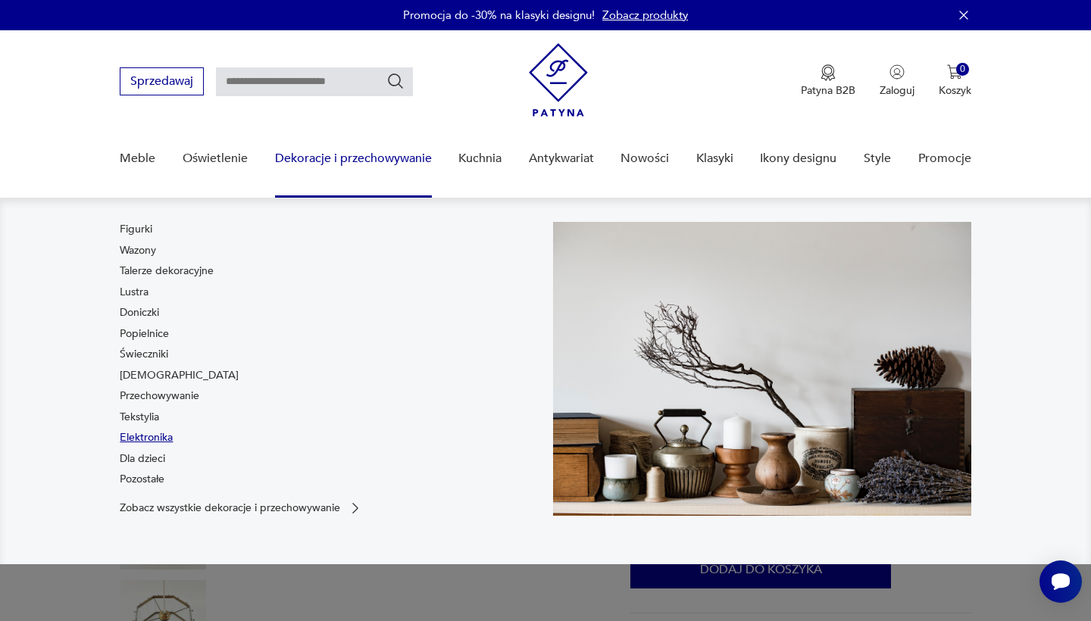
click at [158, 441] on link "Elektronika" at bounding box center [146, 437] width 53 height 15
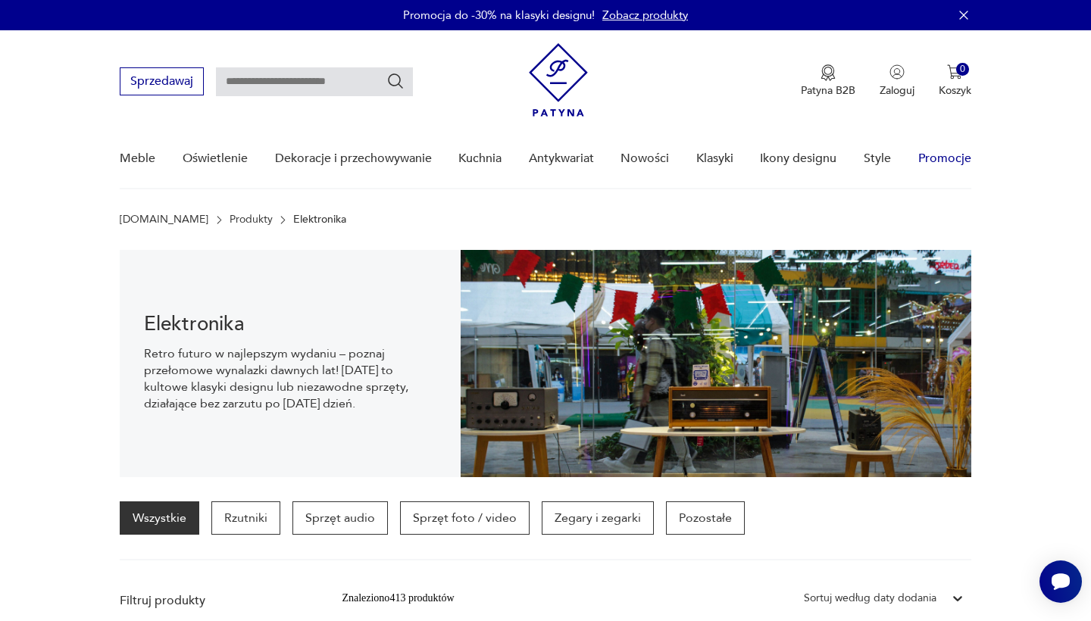
click at [946, 151] on link "Promocje" at bounding box center [944, 159] width 53 height 58
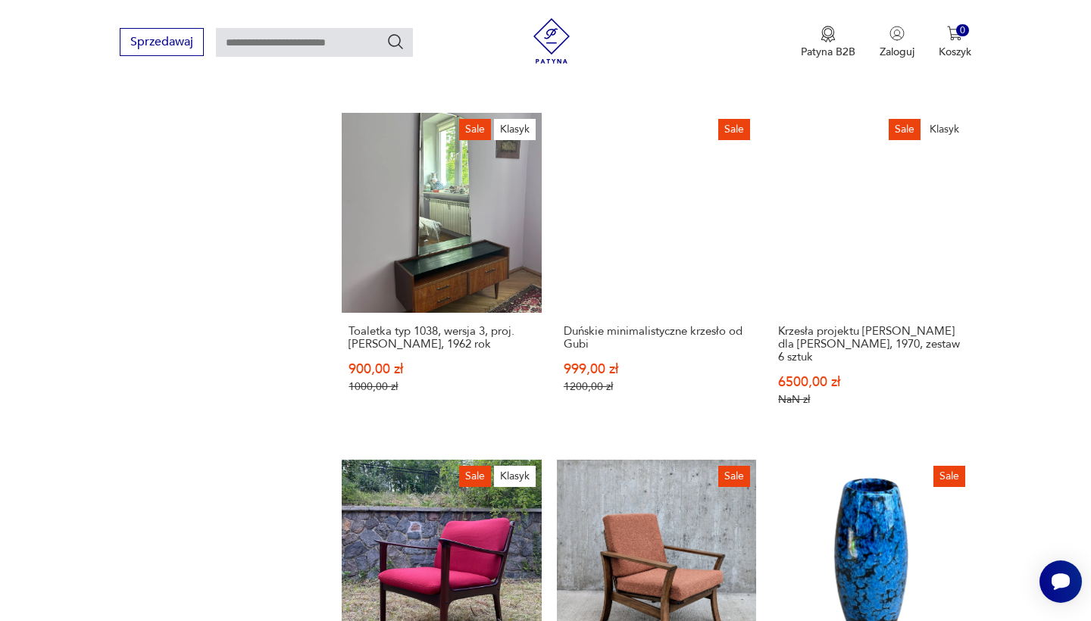
scroll to position [1304, 0]
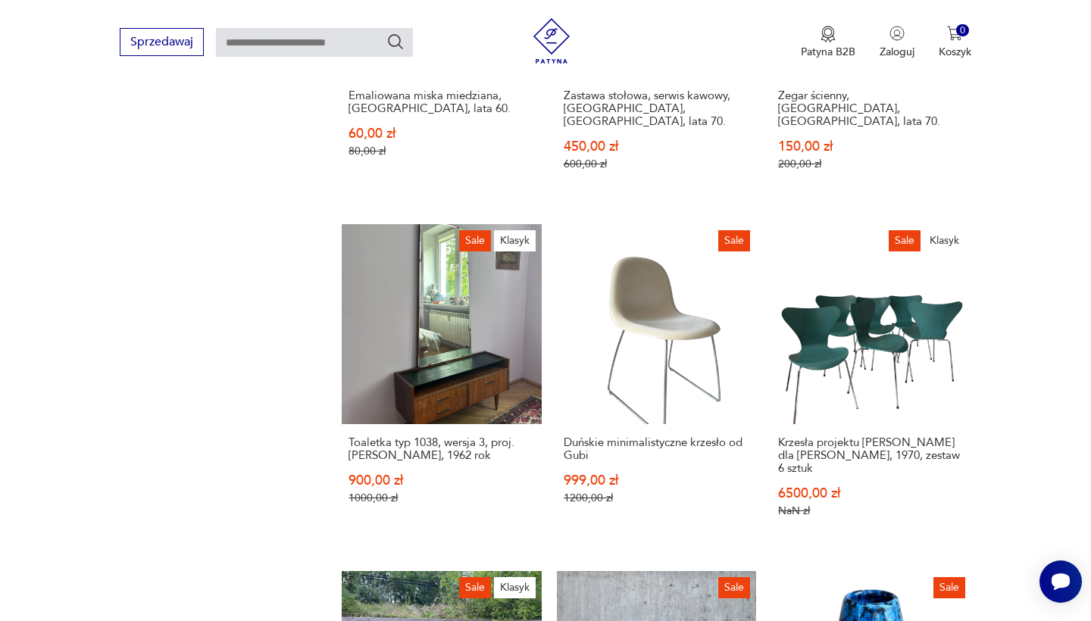
click at [702, 439] on section "Filtruj produkty Cena MIN MAX OK Promocja Datowanie OK Kraj pochodzenia Nie zna…" at bounding box center [545, 262] width 1091 height 2285
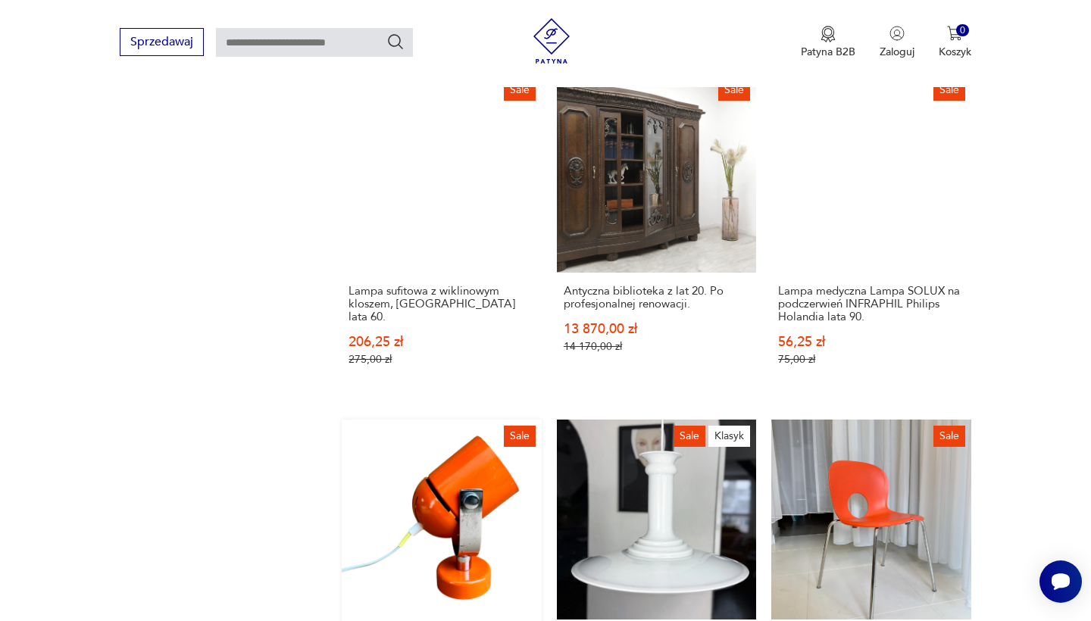
scroll to position [1325, 0]
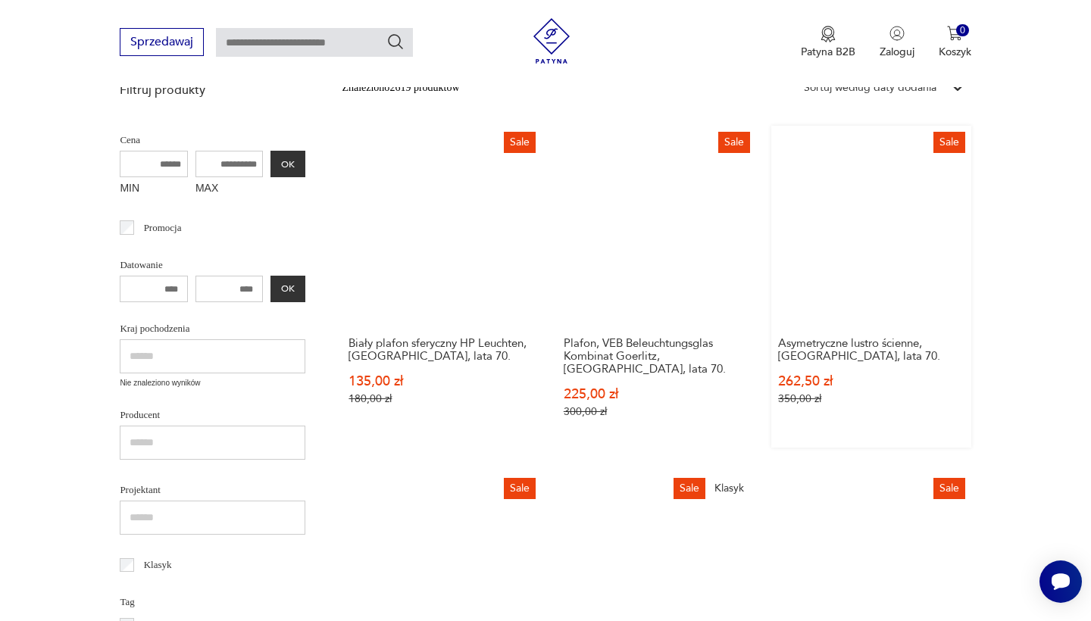
scroll to position [197, 0]
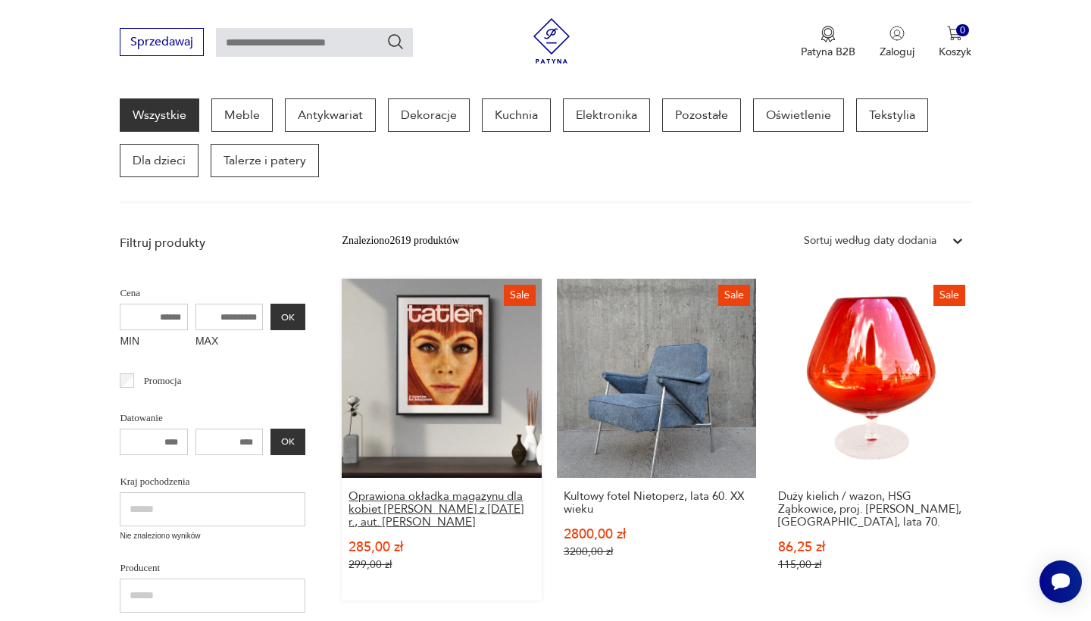
click at [377, 490] on h3 "Oprawiona okładka magazynu dla kobiet TATLER z lutego 1965 r., aut. Tony Evans" at bounding box center [442, 509] width 186 height 39
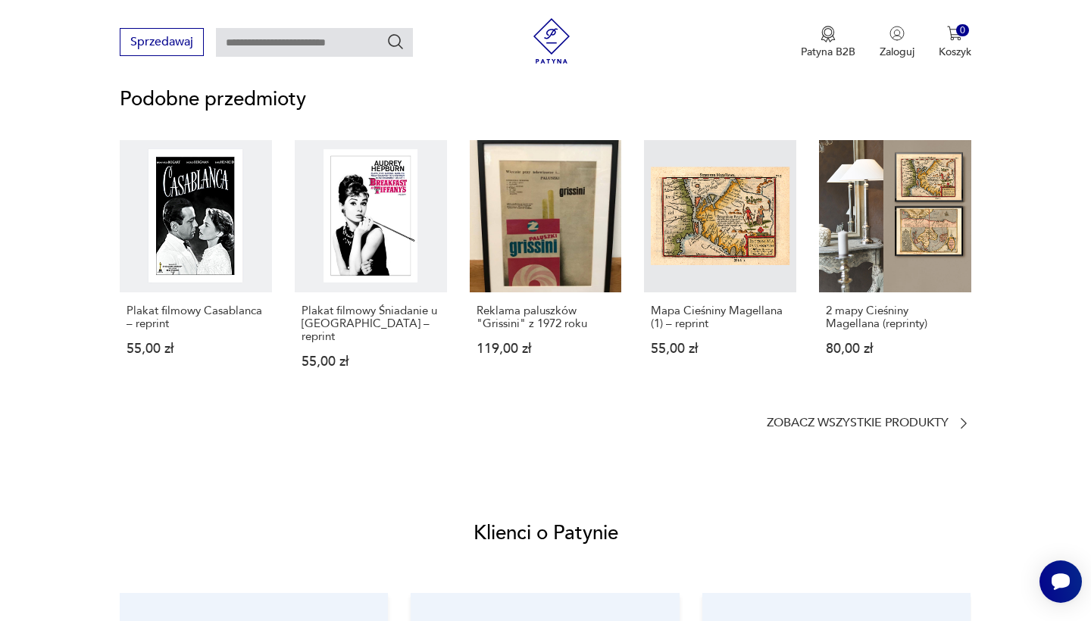
scroll to position [1051, 0]
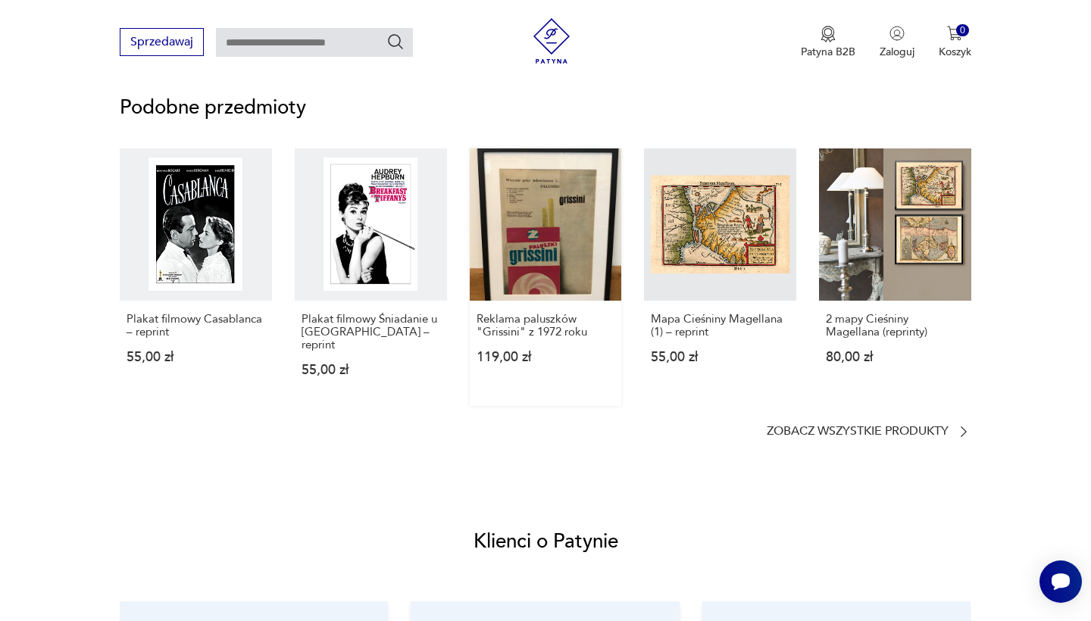
click at [508, 258] on link "Reklama paluszków "Grissini" z 1972 roku 119,00 zł" at bounding box center [546, 278] width 152 height 258
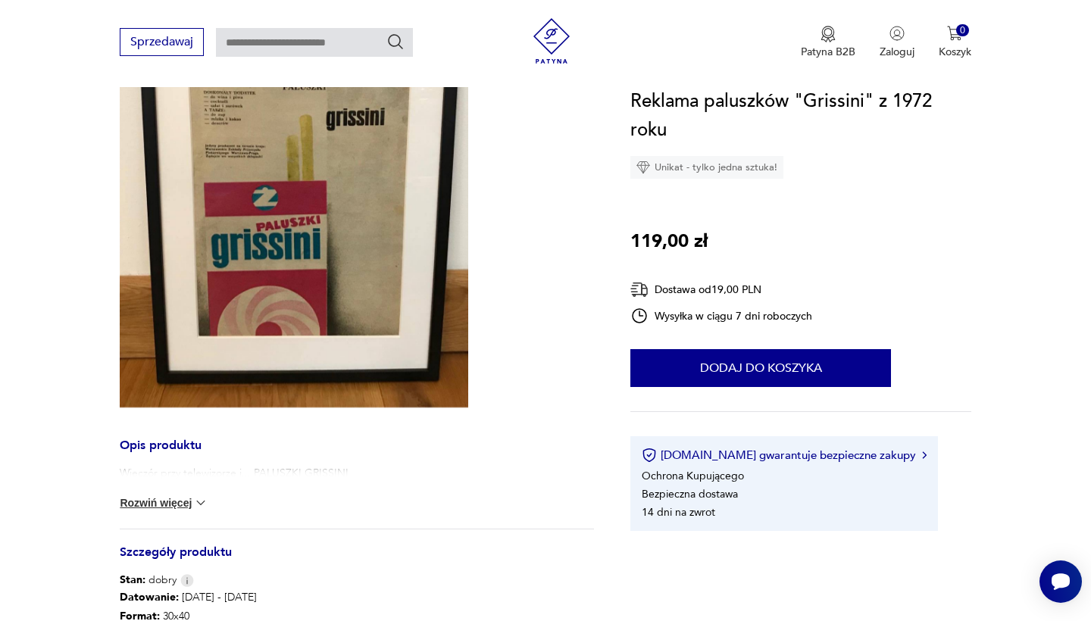
scroll to position [70, 0]
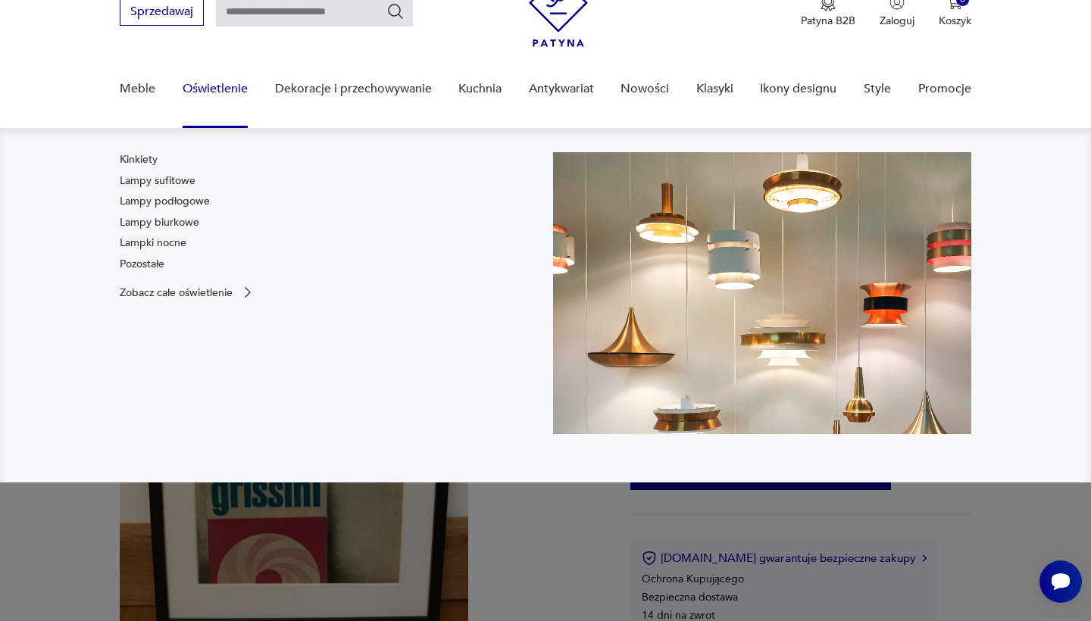
click at [200, 301] on div "Kinkiety Lampy sufitowe Lampy podłogowe Lampy biurkowe Lampki nocne Pozostałe Z…" at bounding box center [329, 293] width 418 height 282
click at [200, 289] on p "Zobacz całe oświetlenie" at bounding box center [176, 293] width 113 height 10
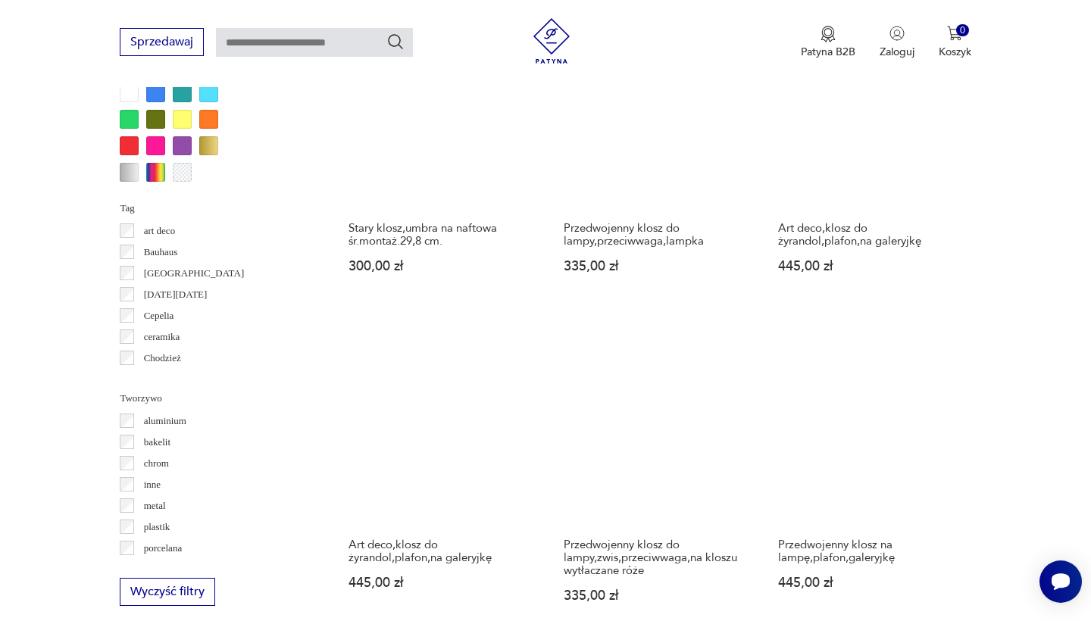
scroll to position [1337, 0]
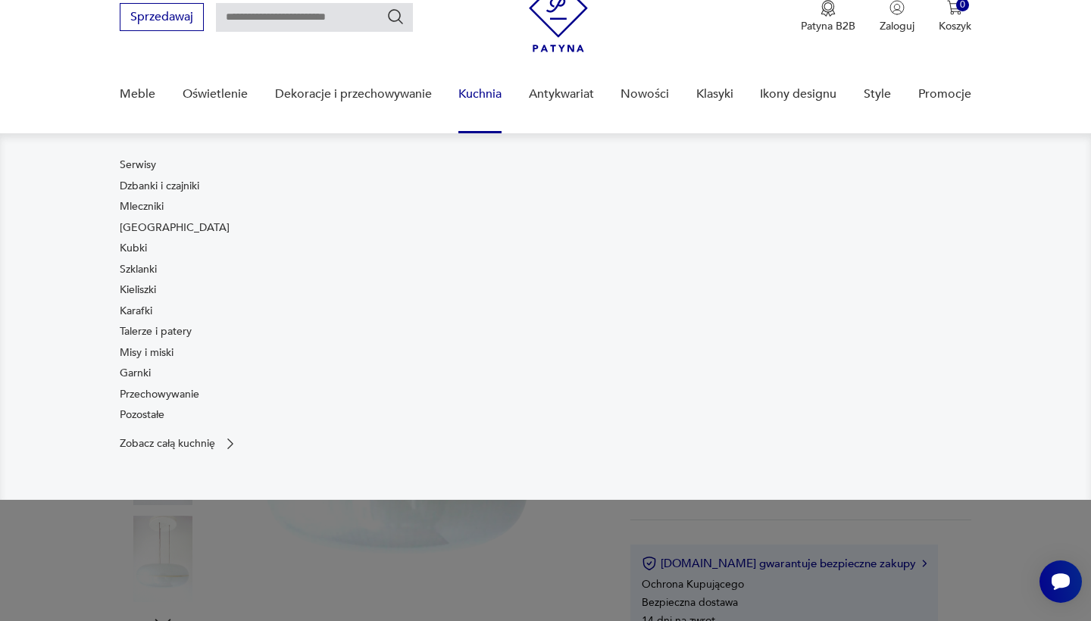
scroll to position [68, 0]
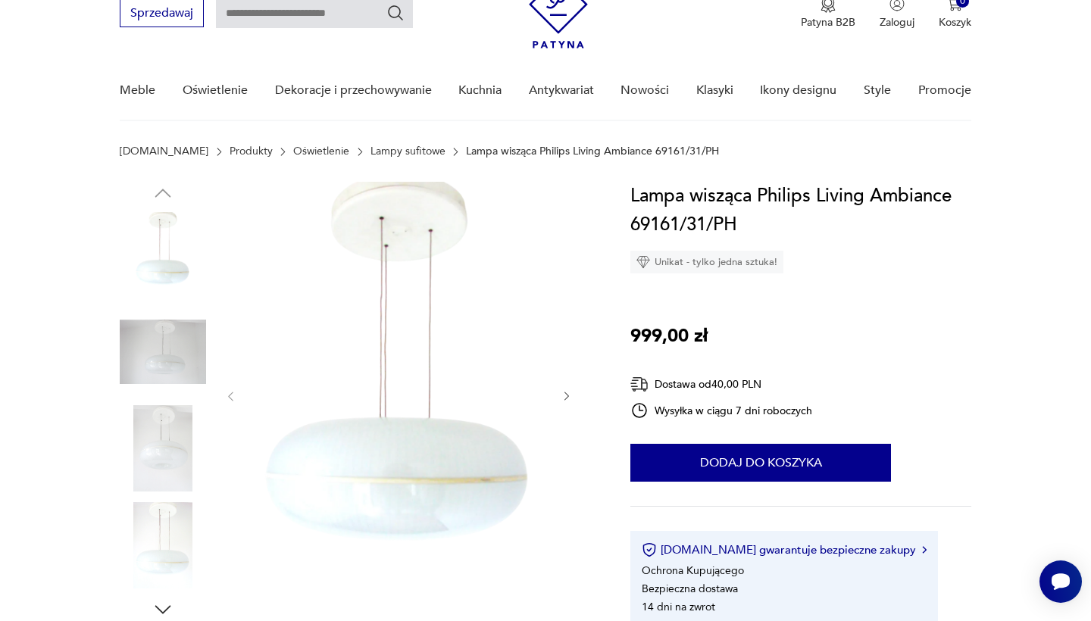
click at [173, 393] on img at bounding box center [163, 352] width 86 height 86
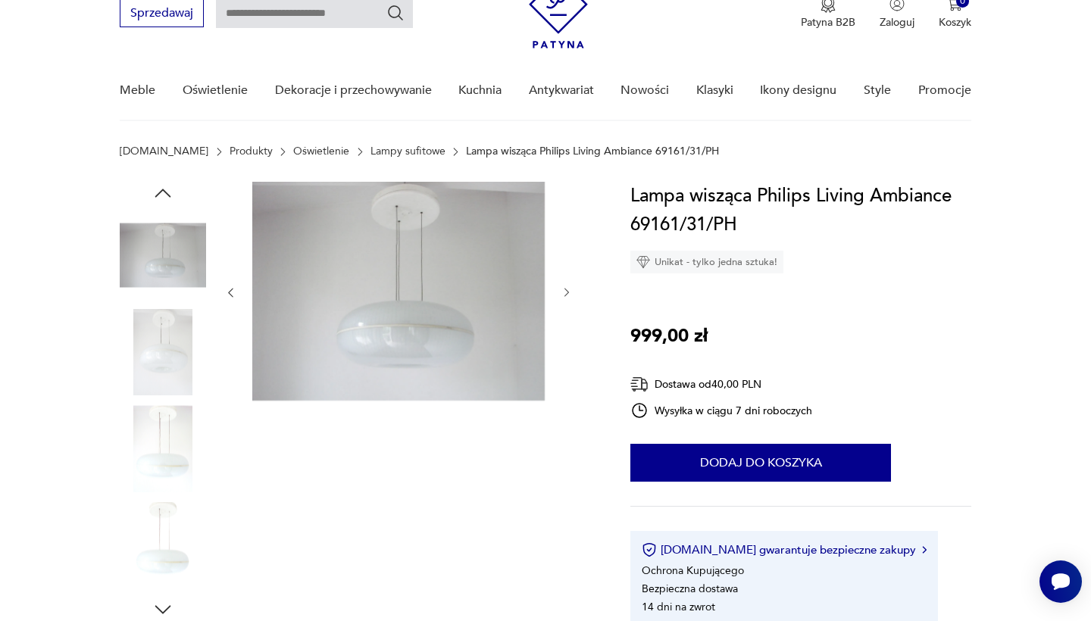
click at [167, 446] on img at bounding box center [163, 448] width 86 height 86
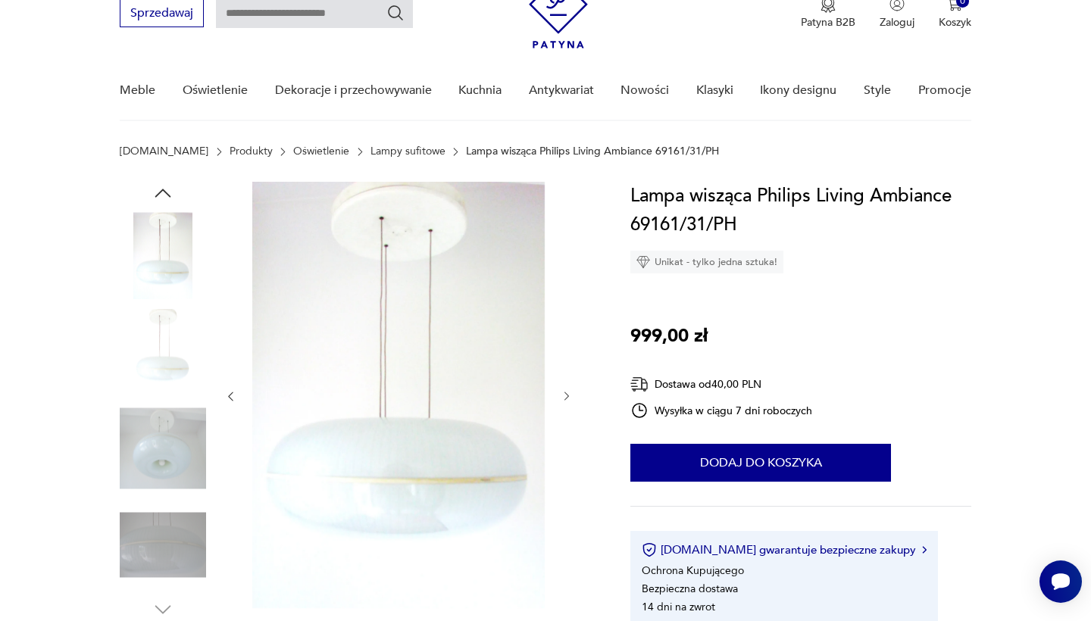
click at [163, 534] on img at bounding box center [163, 545] width 86 height 86
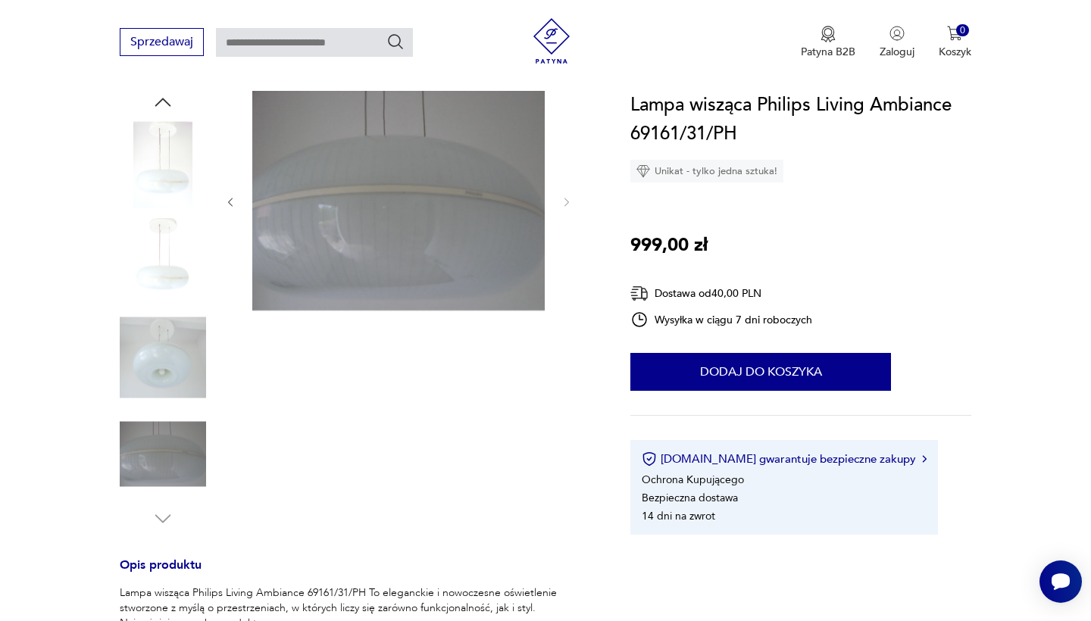
scroll to position [236, 0]
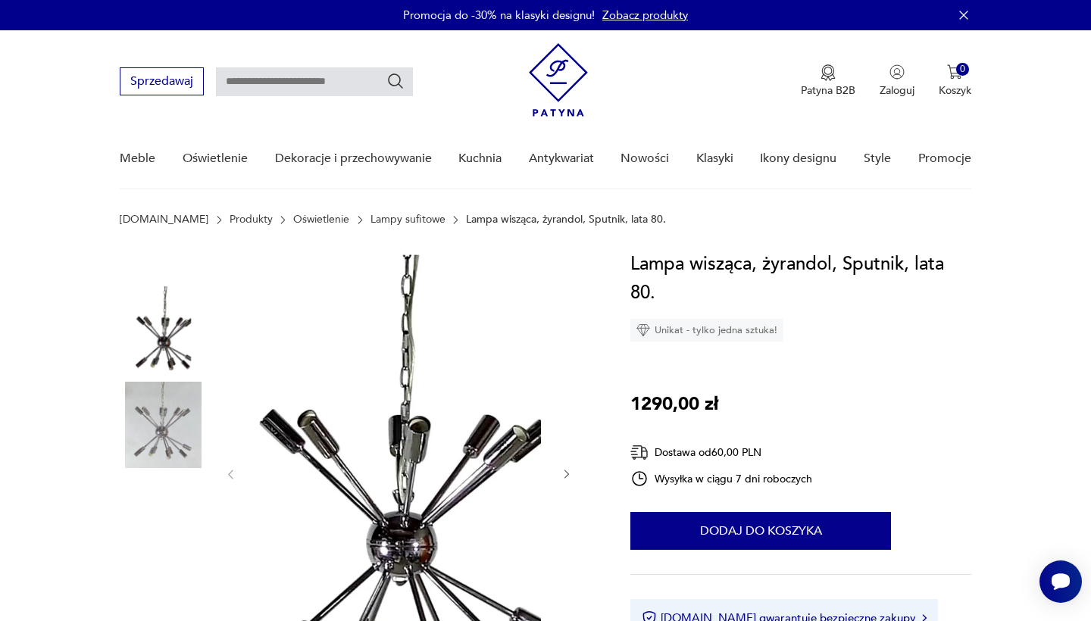
scroll to position [182, 0]
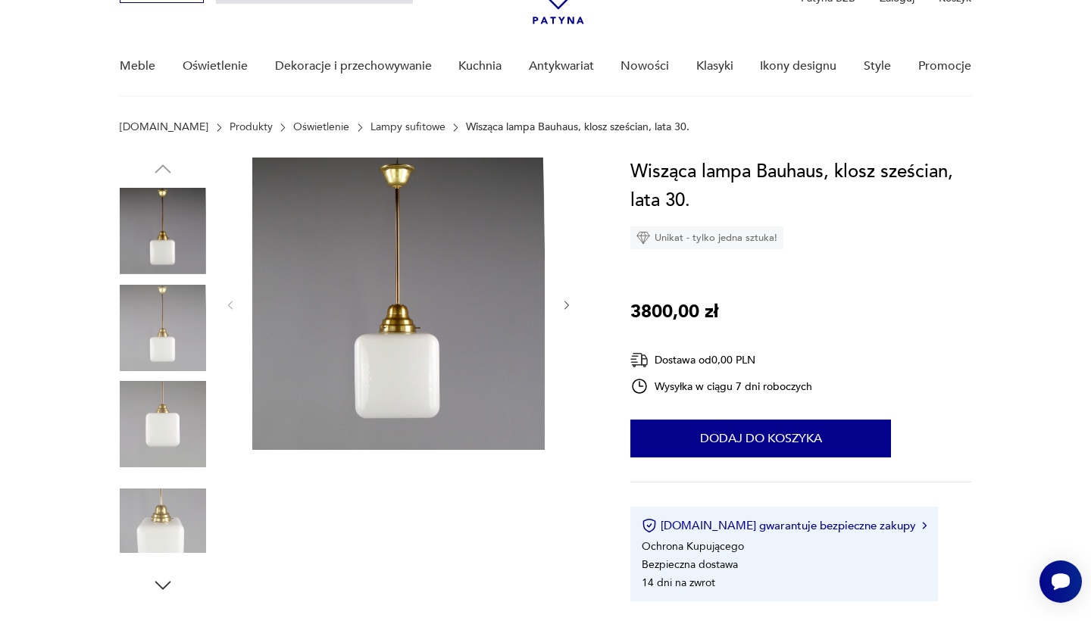
scroll to position [95, 0]
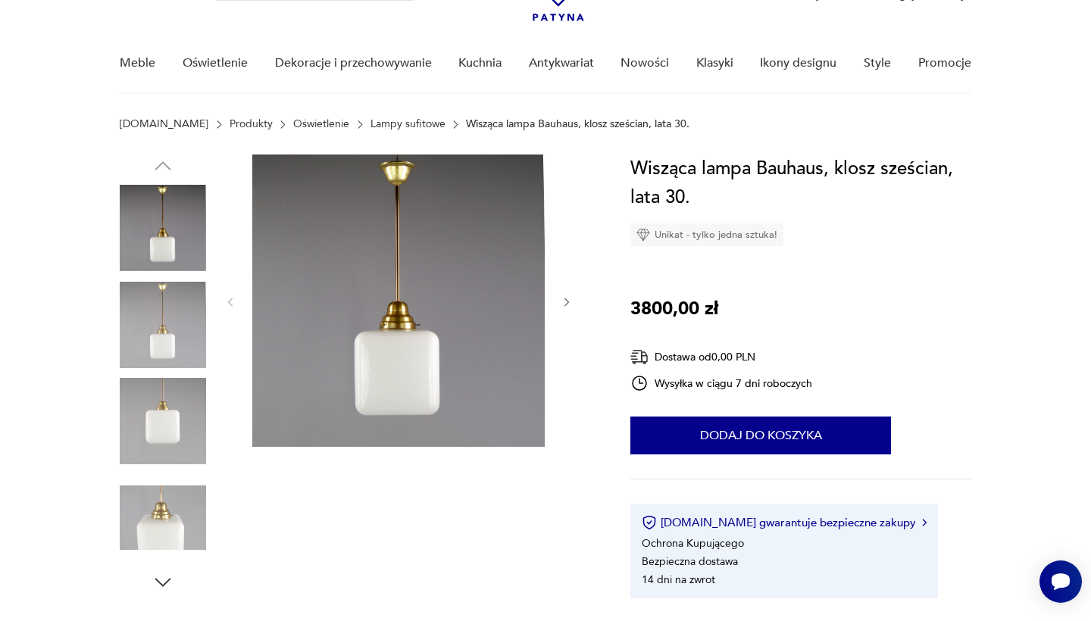
click at [181, 306] on img at bounding box center [163, 325] width 86 height 86
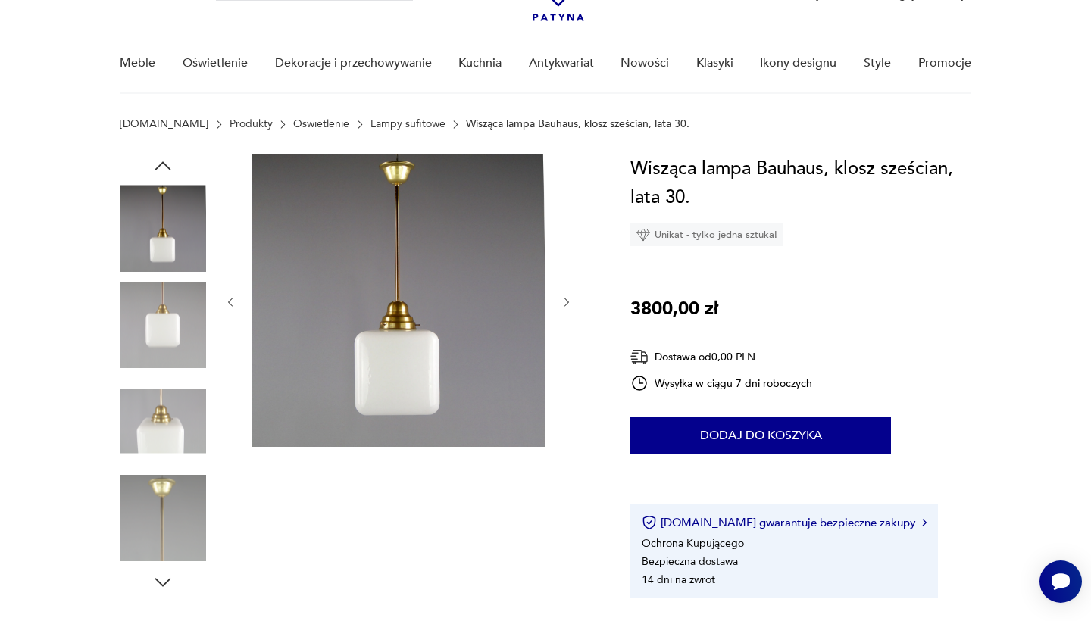
click at [168, 376] on div at bounding box center [163, 278] width 86 height 379
click at [171, 434] on img at bounding box center [163, 421] width 86 height 86
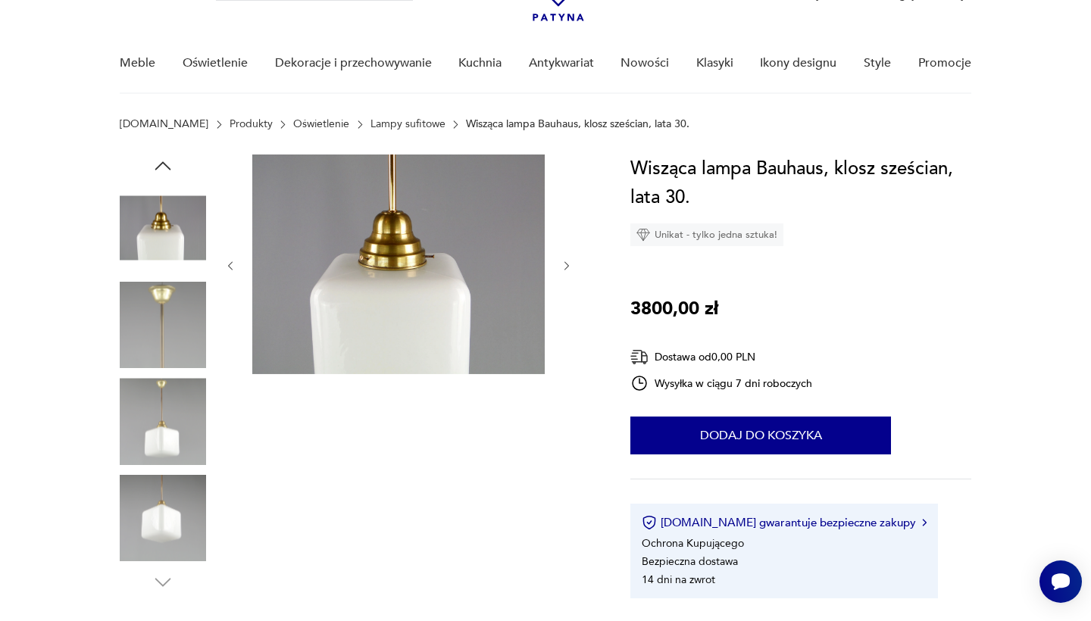
click at [163, 436] on img at bounding box center [163, 421] width 86 height 86
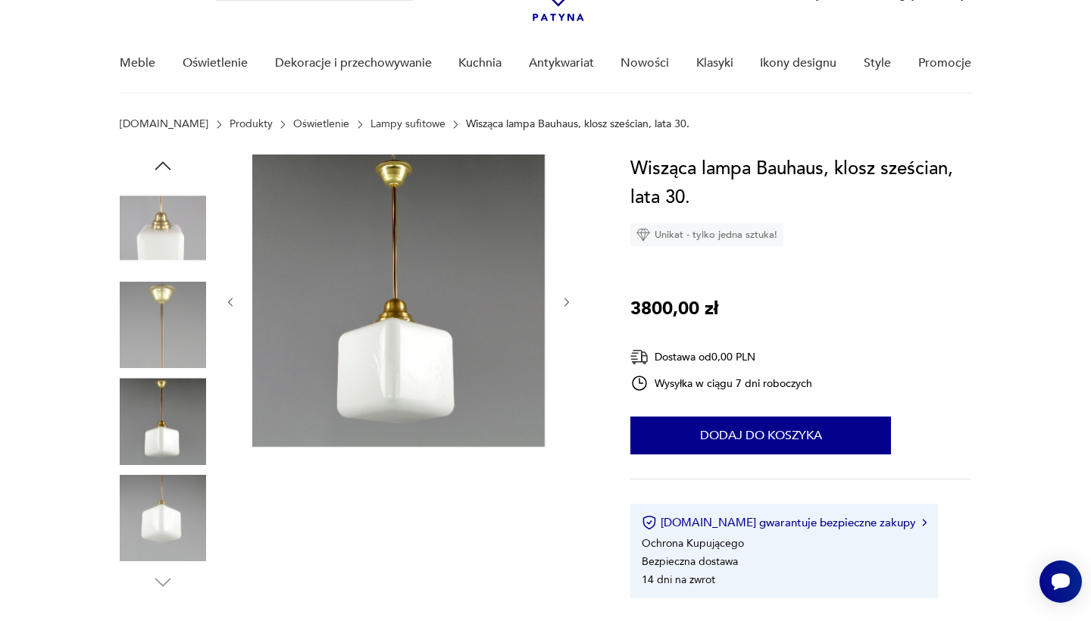
click at [167, 501] on img at bounding box center [163, 518] width 86 height 86
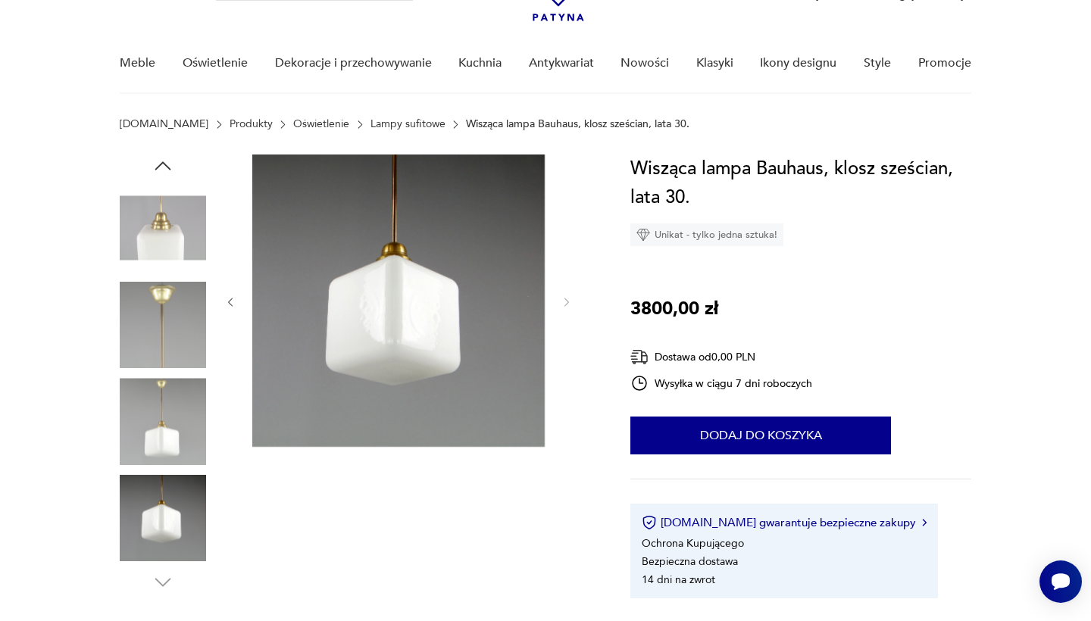
click at [160, 352] on img at bounding box center [163, 325] width 86 height 86
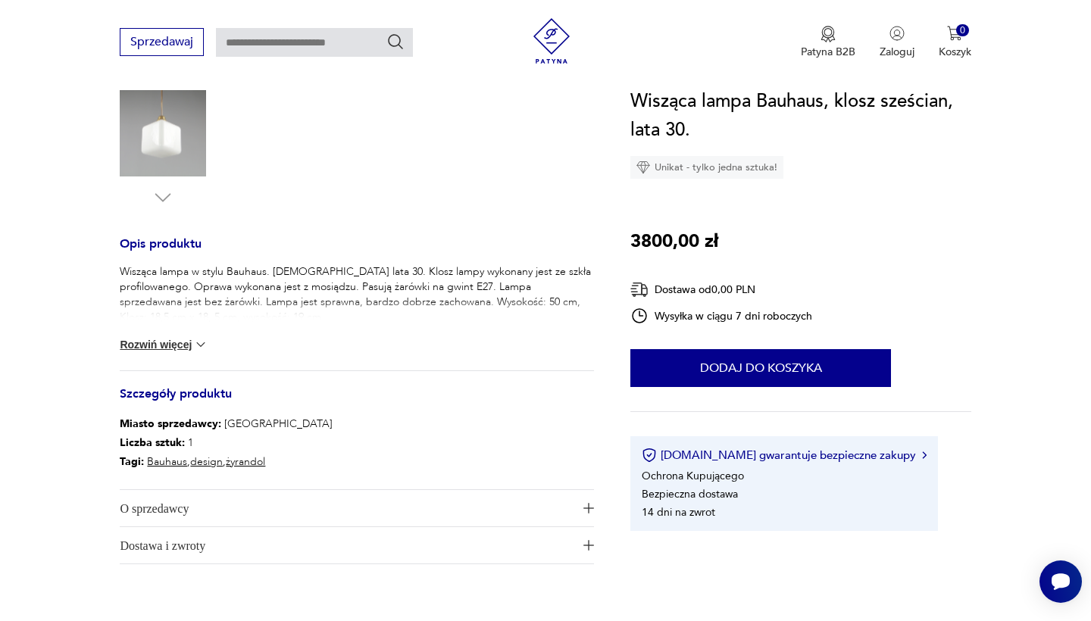
scroll to position [569, 0]
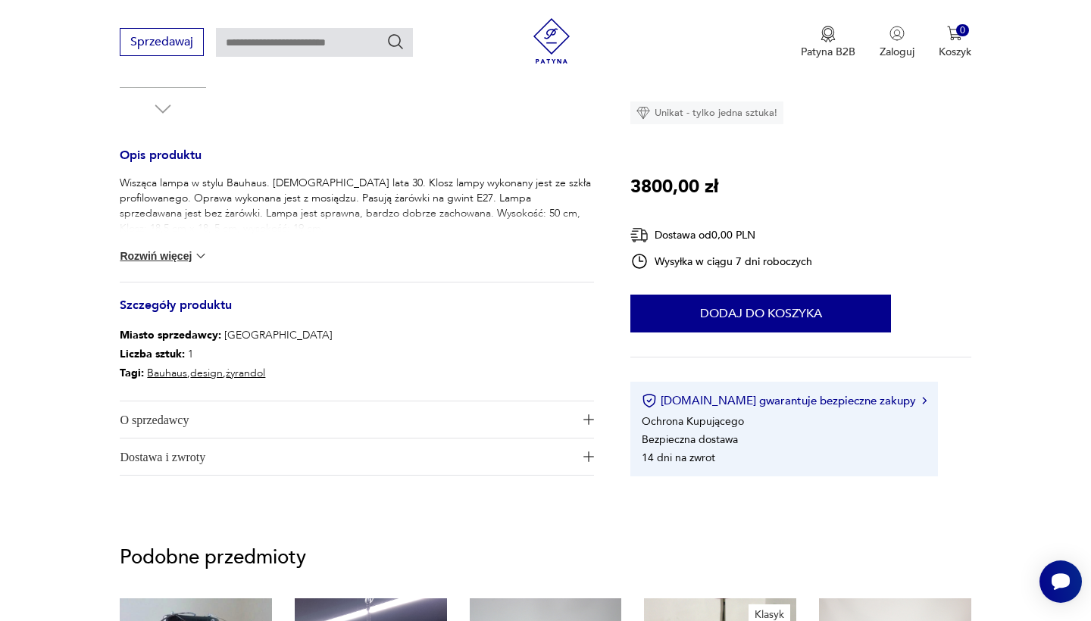
click at [168, 265] on div "Wisząca lampa w stylu Bauhaus. Niemcy lata 30. Klosz lampy wykonany jest ze szk…" at bounding box center [357, 229] width 474 height 106
click at [175, 255] on button "Rozwiń więcej" at bounding box center [164, 256] width 88 height 15
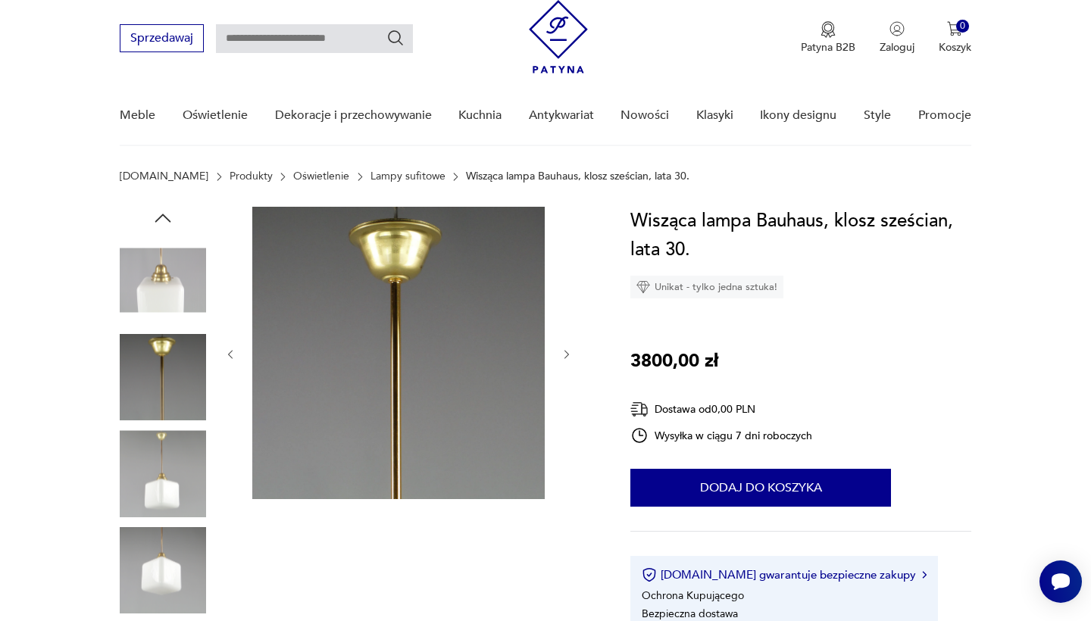
scroll to position [17, 0]
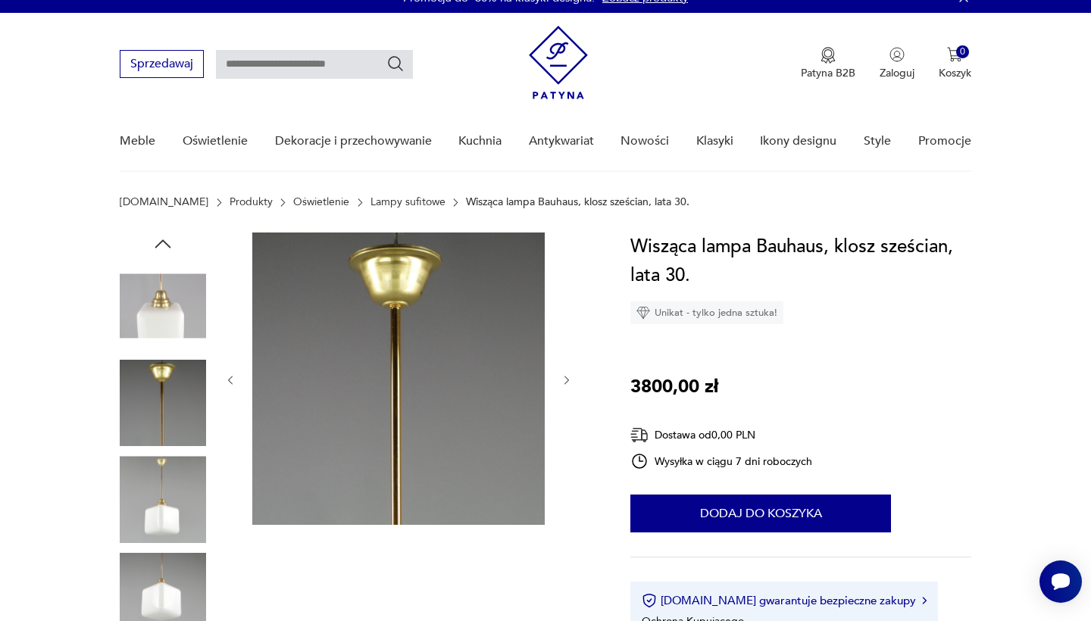
click at [169, 308] on img at bounding box center [163, 306] width 86 height 86
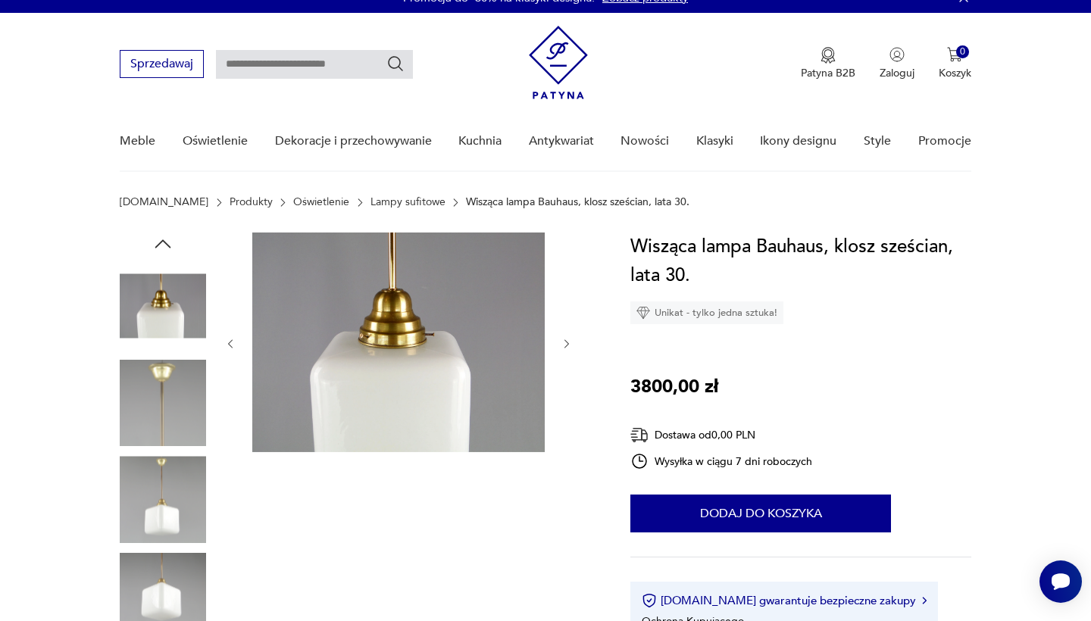
click at [167, 363] on img at bounding box center [163, 403] width 86 height 86
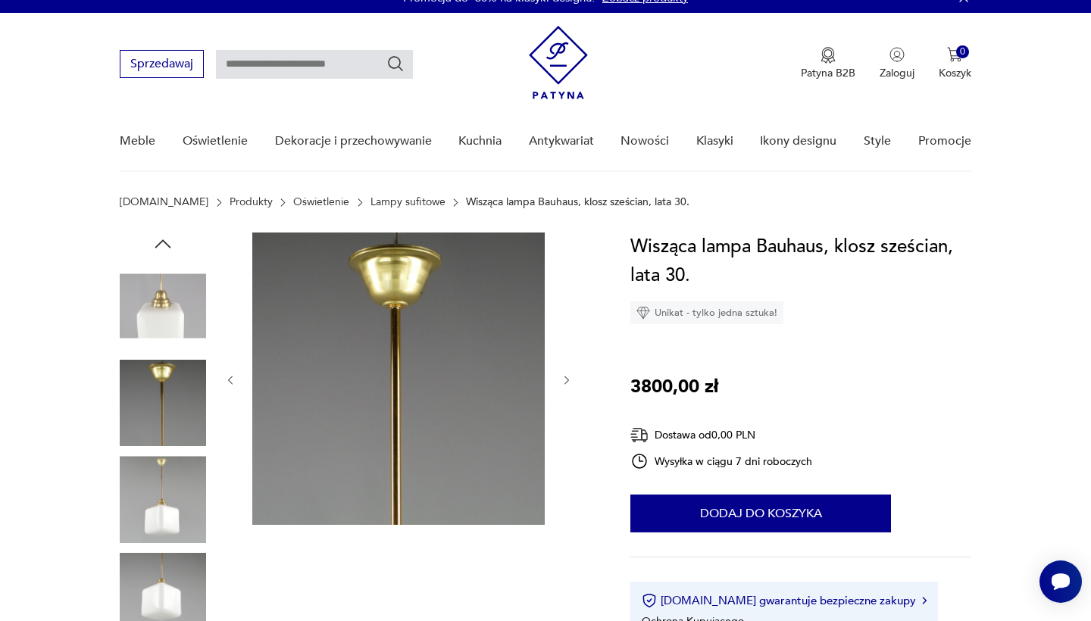
click at [170, 478] on img at bounding box center [163, 499] width 86 height 86
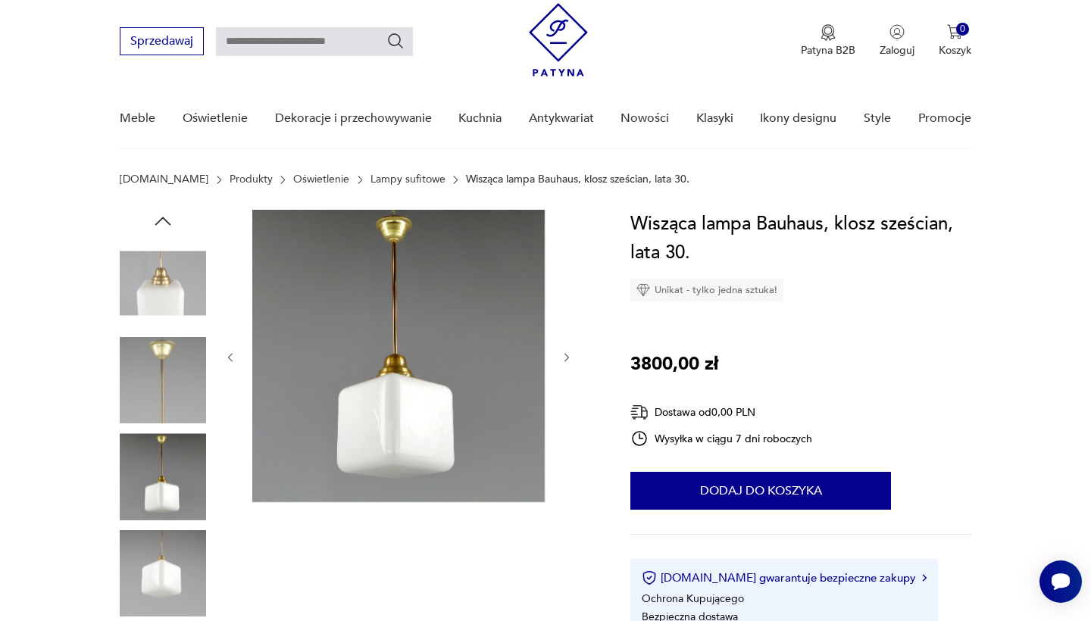
scroll to position [48, 0]
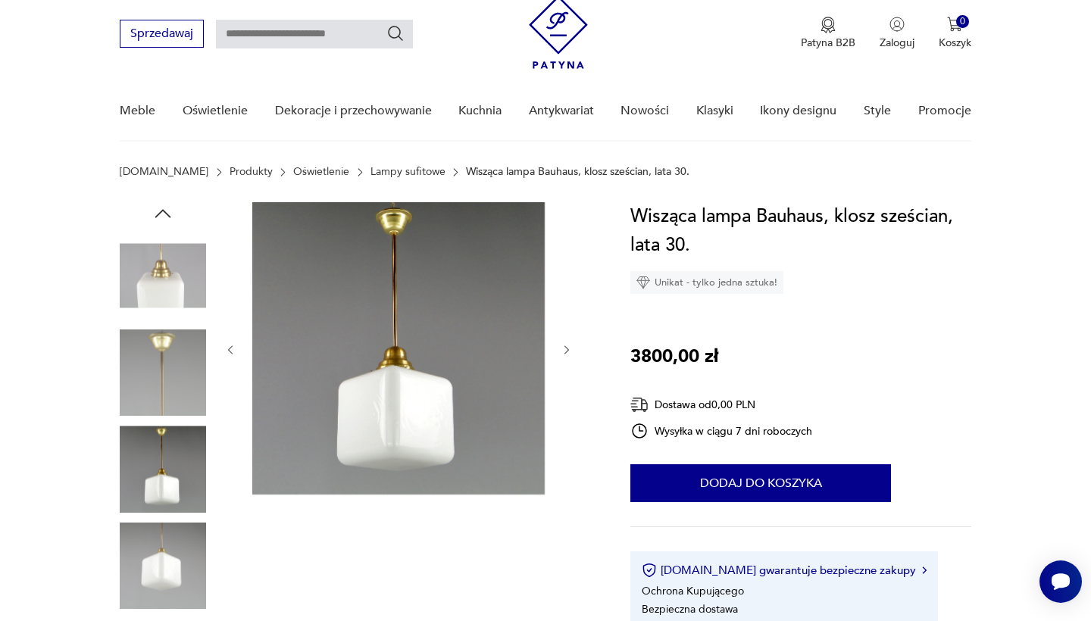
click at [162, 555] on img at bounding box center [163, 566] width 86 height 86
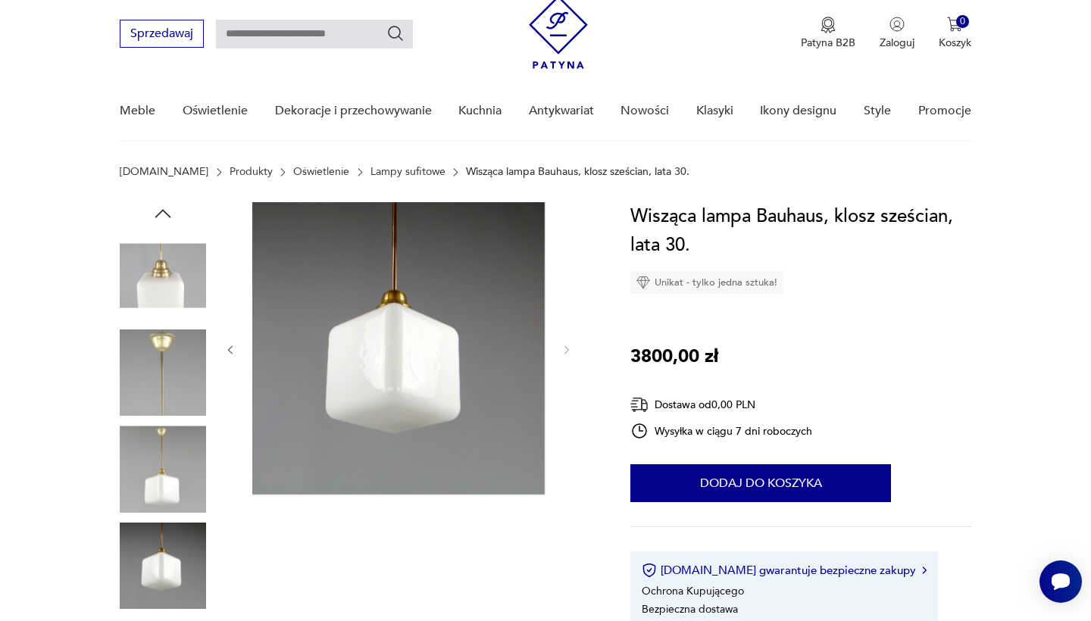
click at [158, 489] on img at bounding box center [163, 469] width 86 height 86
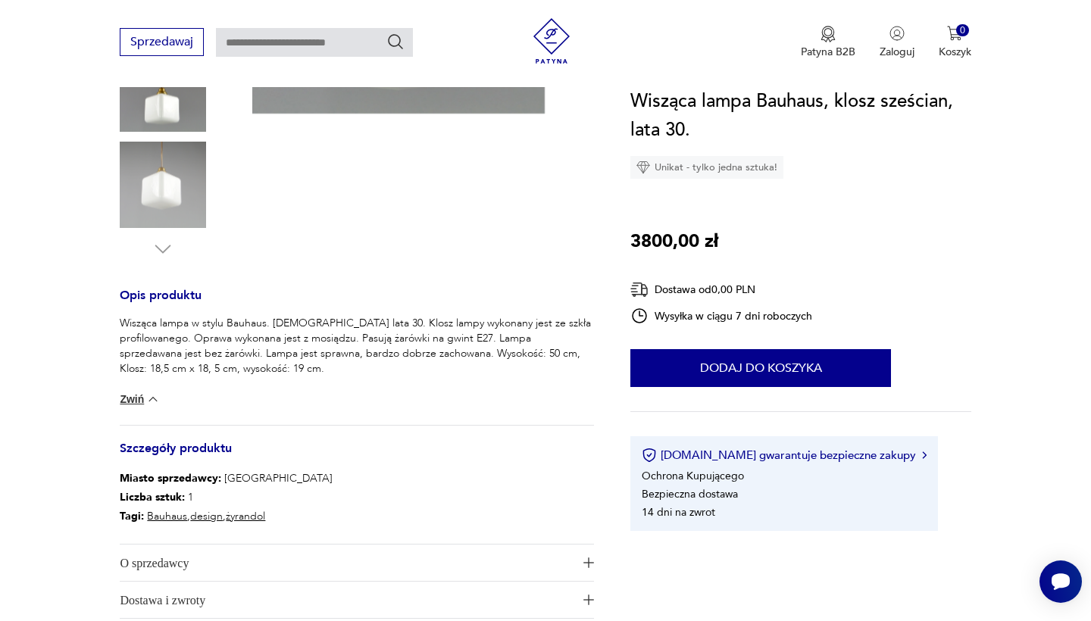
scroll to position [459, 0]
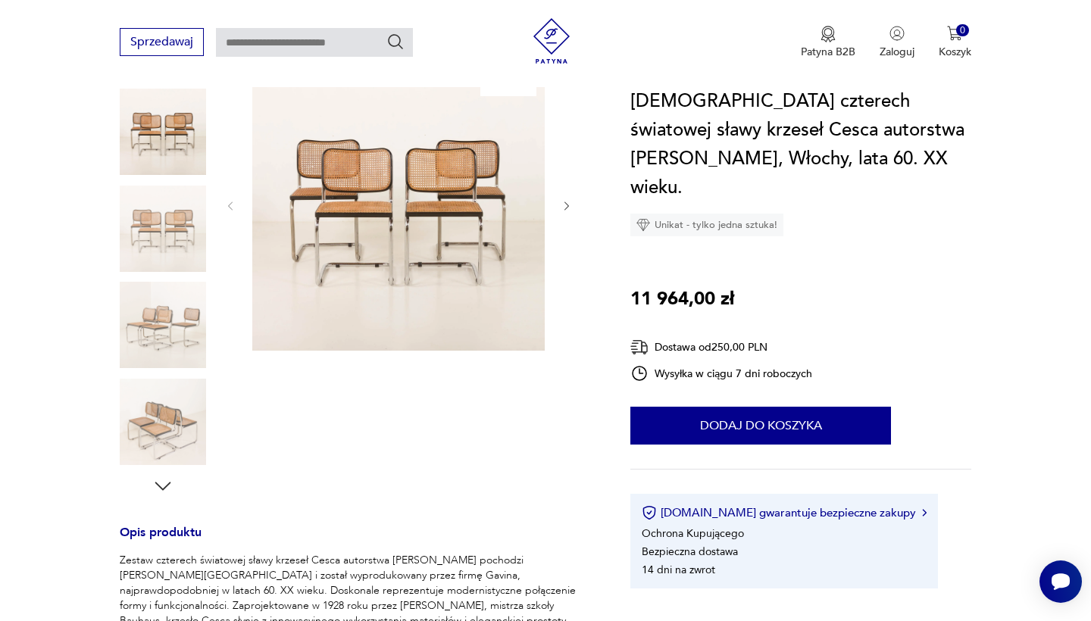
scroll to position [202, 0]
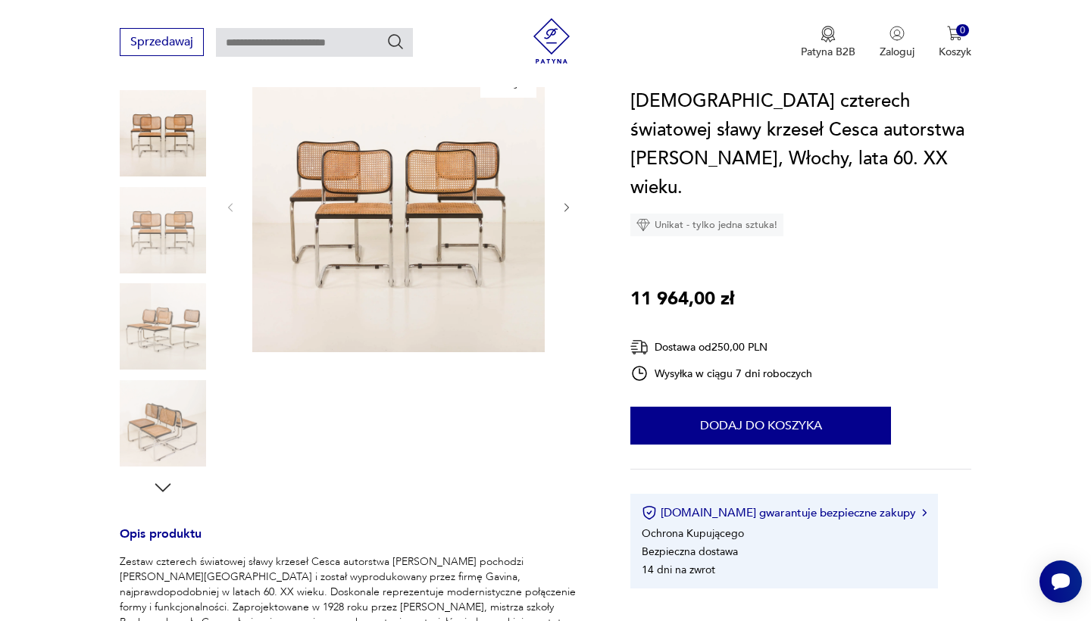
click at [158, 214] on img at bounding box center [163, 230] width 86 height 86
click at [158, 283] on img at bounding box center [163, 326] width 86 height 86
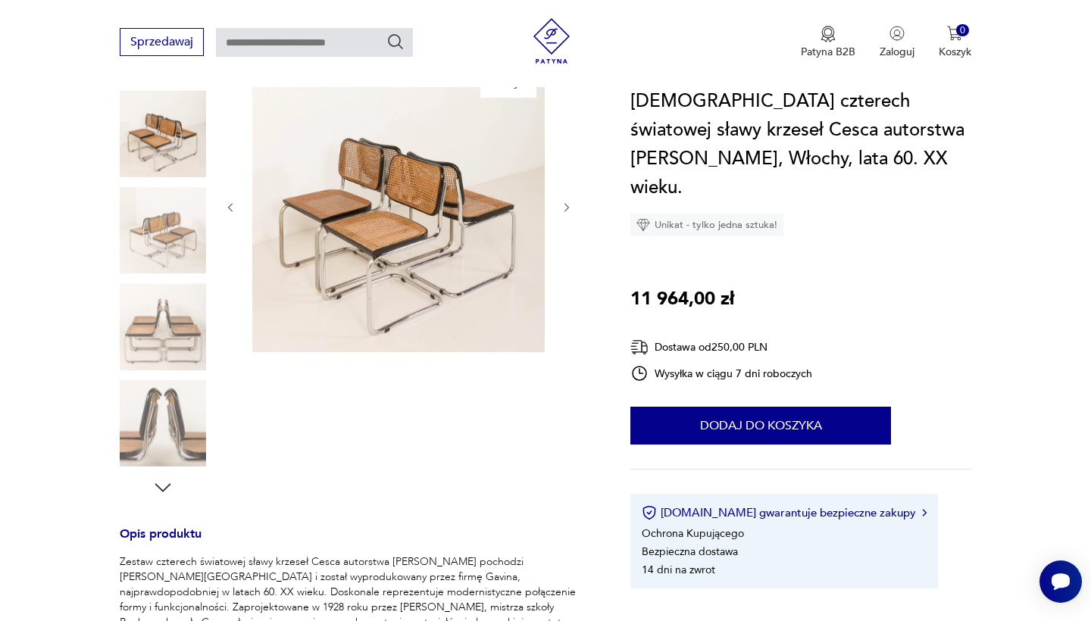
click at [164, 341] on img at bounding box center [163, 326] width 86 height 86
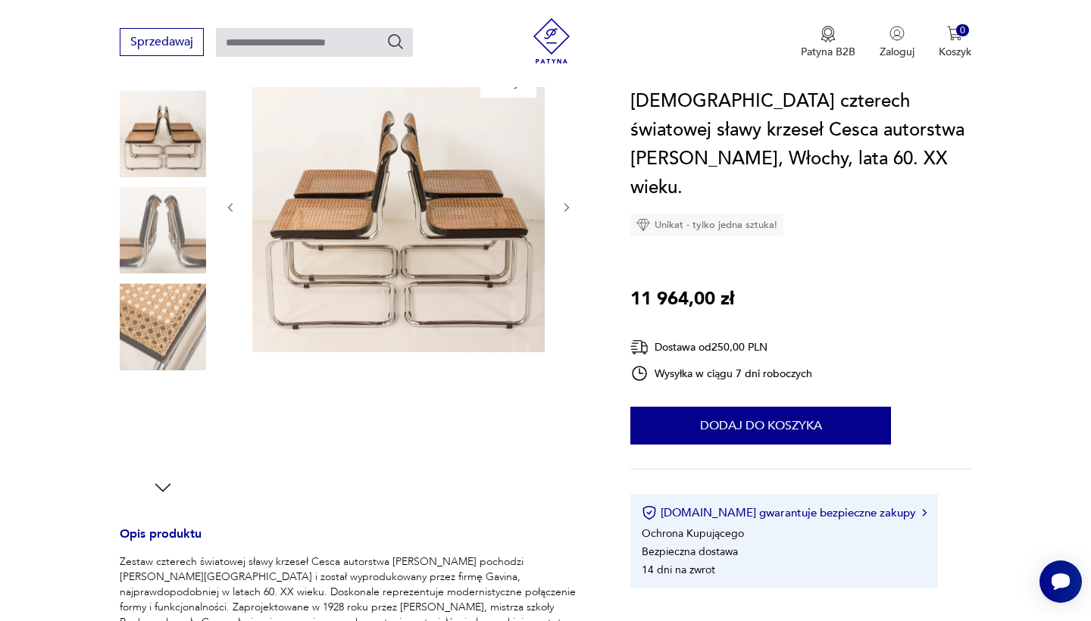
click at [164, 405] on img at bounding box center [163, 423] width 86 height 86
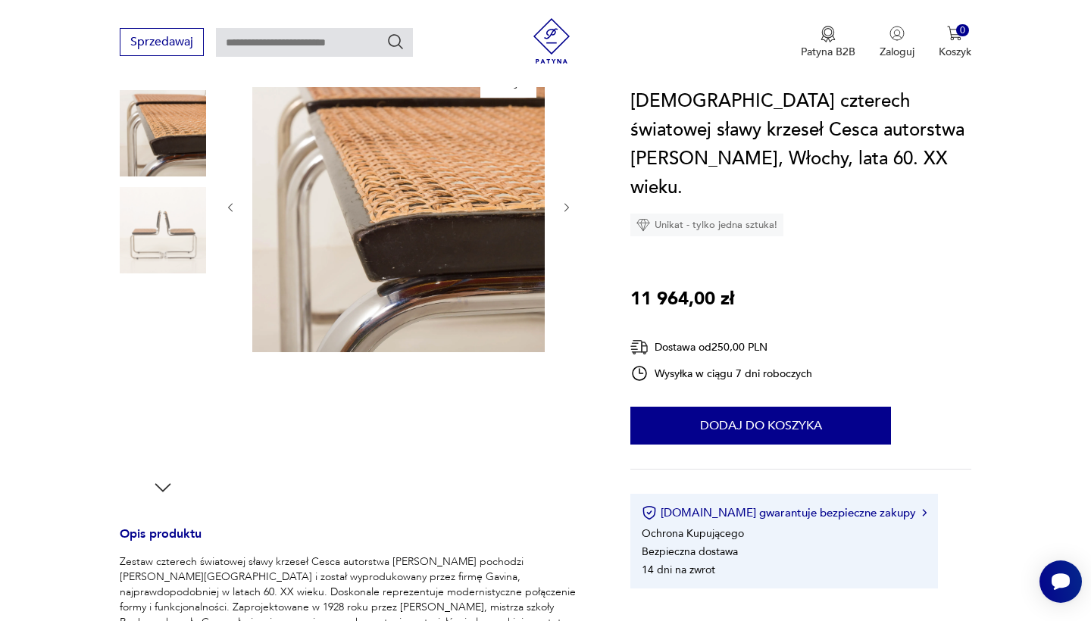
click at [152, 292] on img at bounding box center [163, 326] width 86 height 86
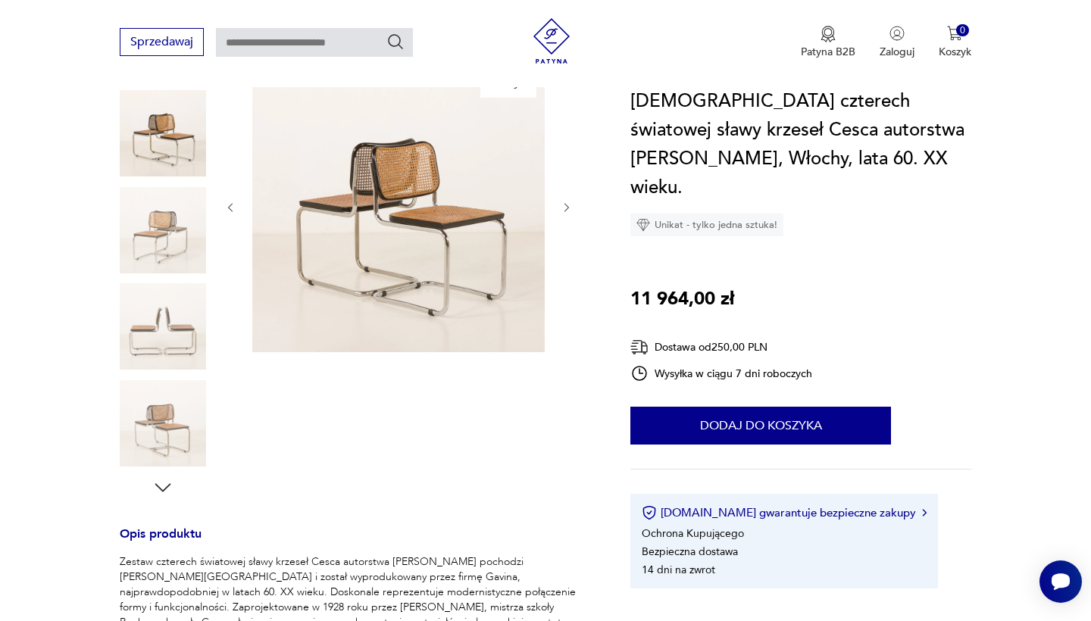
click at [149, 208] on img at bounding box center [163, 230] width 86 height 86
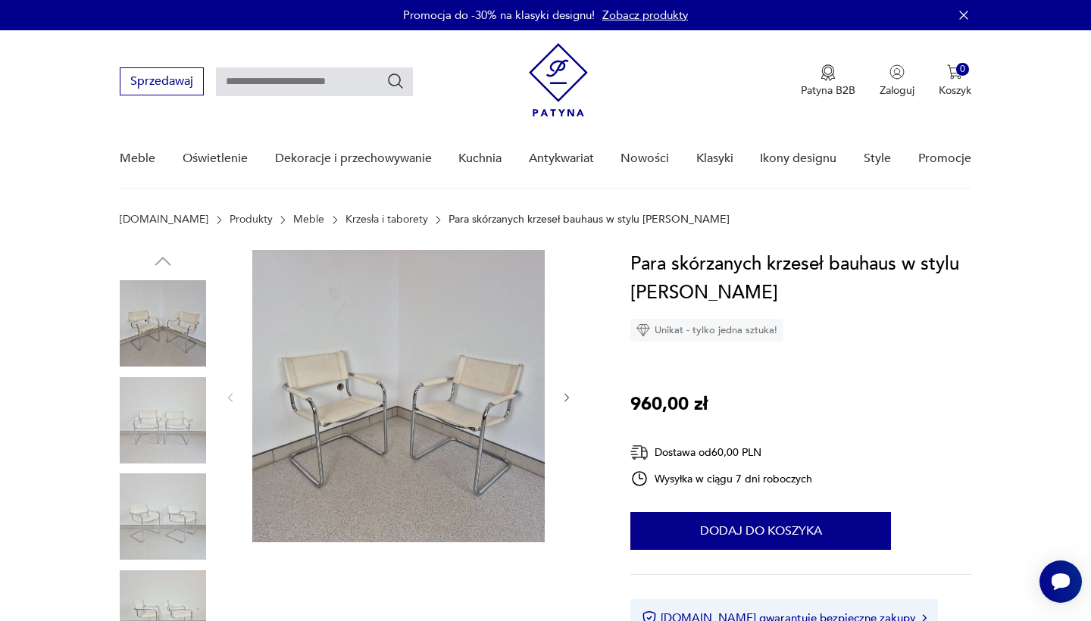
click at [180, 398] on img at bounding box center [163, 420] width 86 height 86
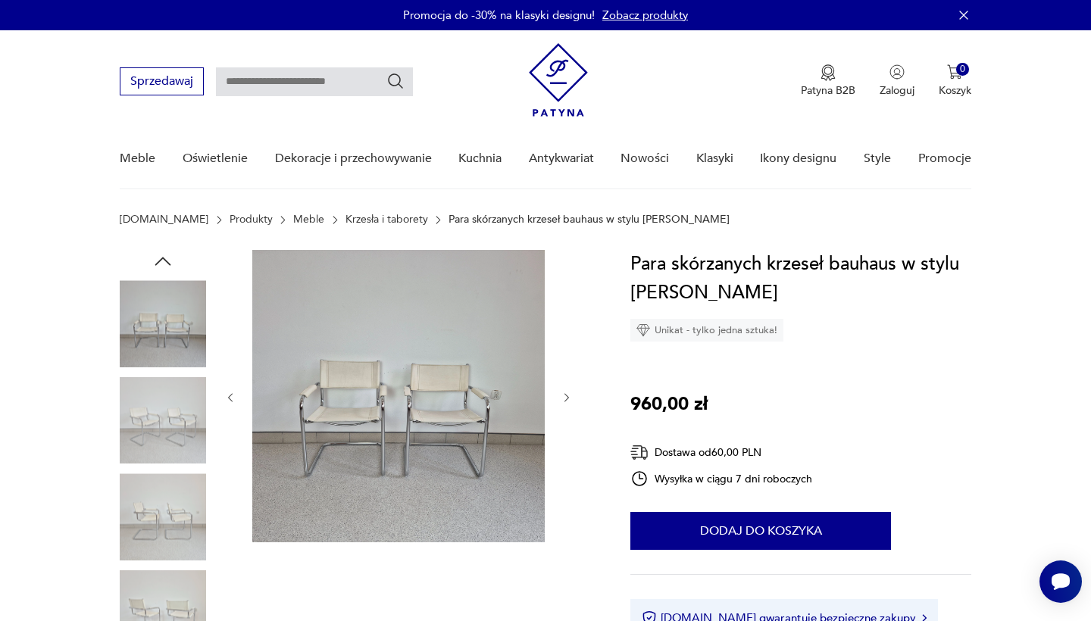
click at [180, 460] on img at bounding box center [163, 420] width 86 height 86
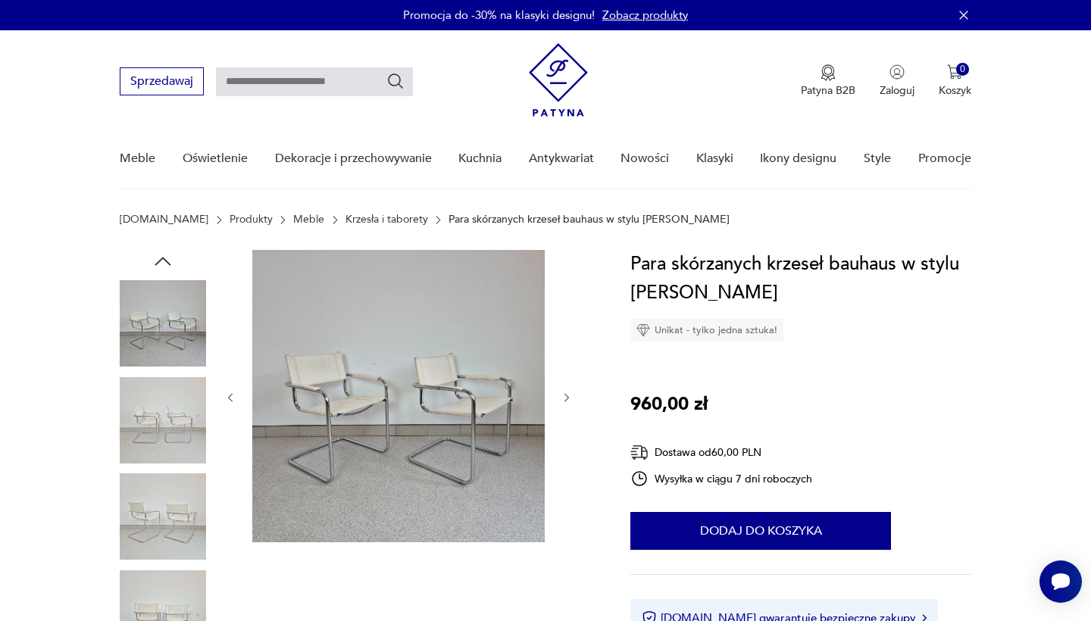
click at [193, 505] on img at bounding box center [163, 517] width 86 height 86
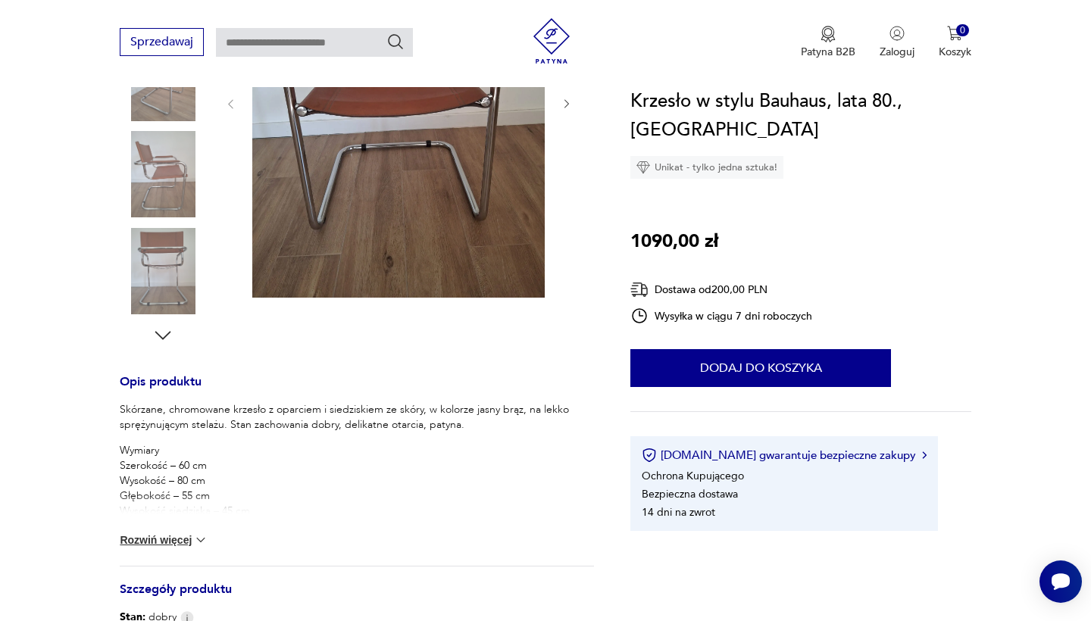
scroll to position [145, 0]
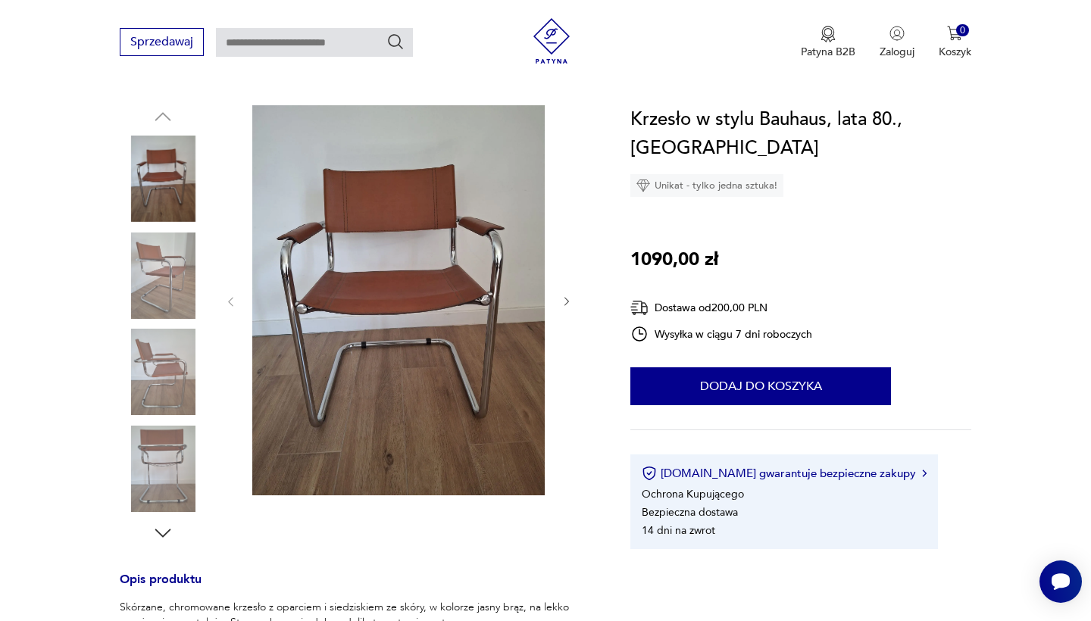
click at [158, 290] on img at bounding box center [163, 276] width 86 height 86
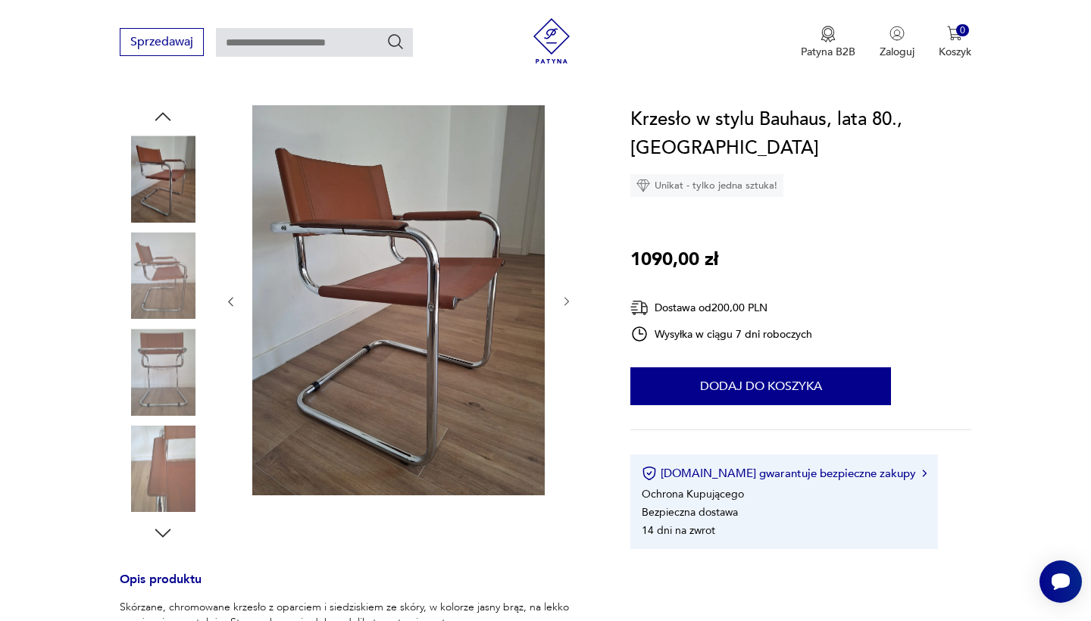
click at [158, 350] on img at bounding box center [163, 372] width 86 height 86
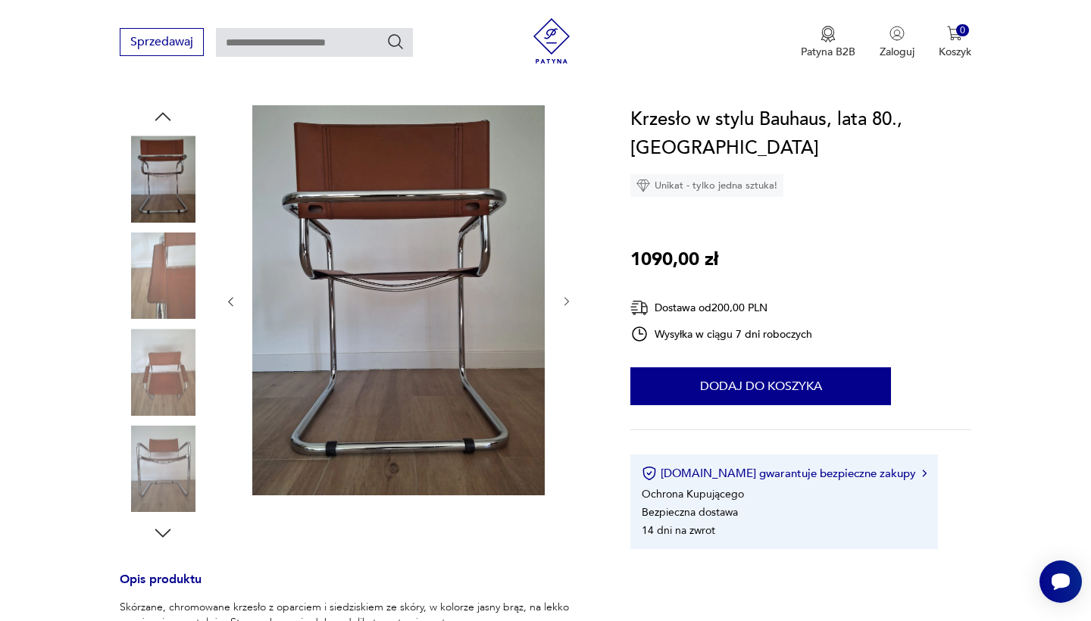
click at [158, 398] on img at bounding box center [163, 372] width 86 height 86
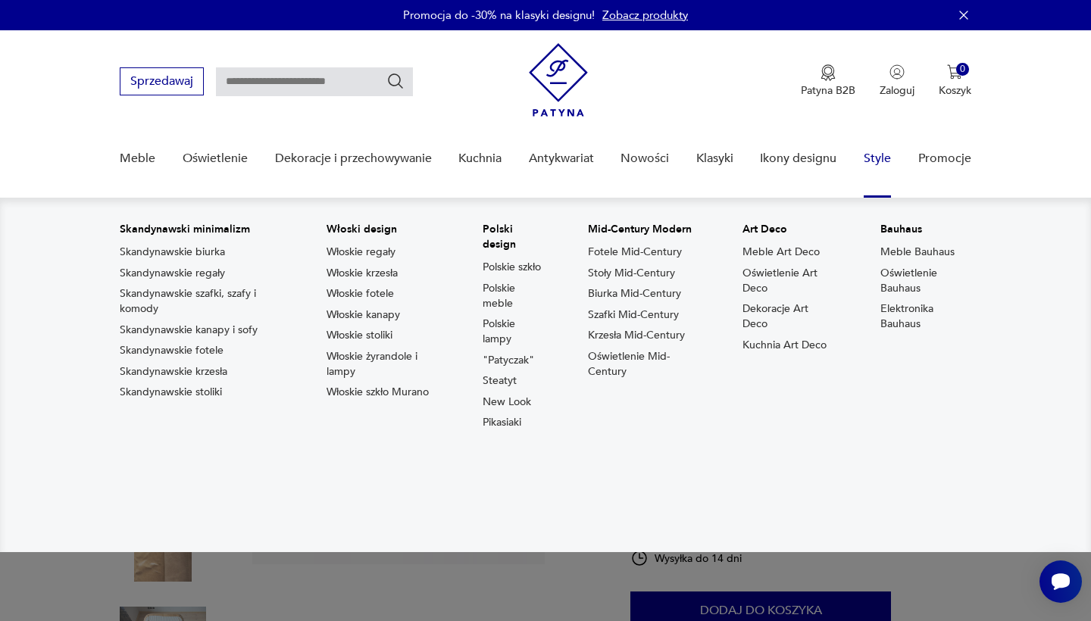
click at [869, 156] on link "Style" at bounding box center [877, 159] width 27 height 58
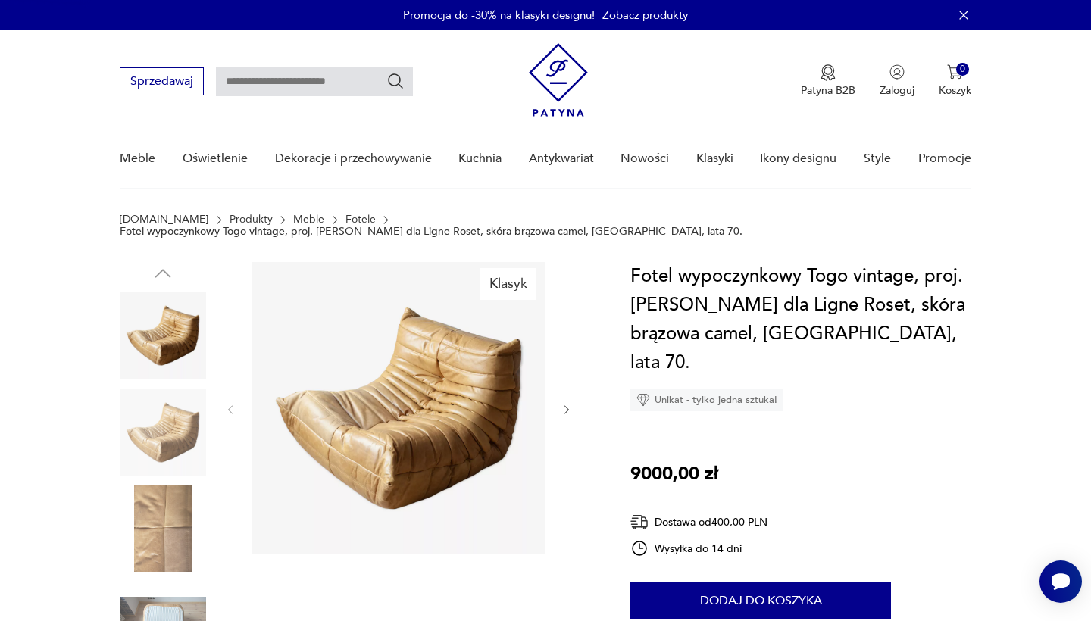
click at [552, 74] on img at bounding box center [558, 79] width 59 height 73
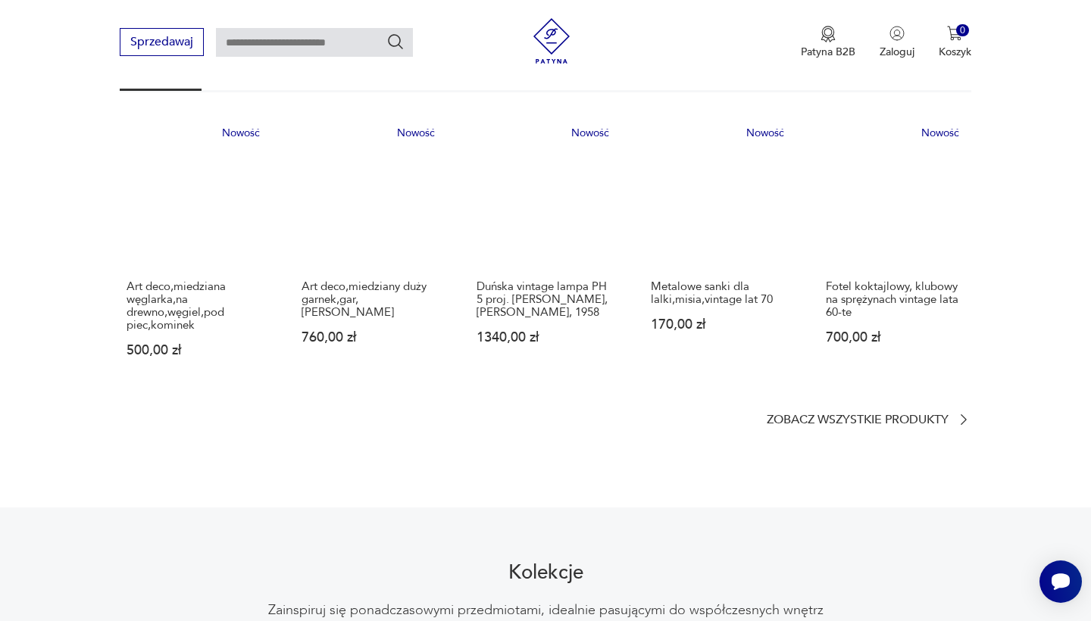
scroll to position [1356, 0]
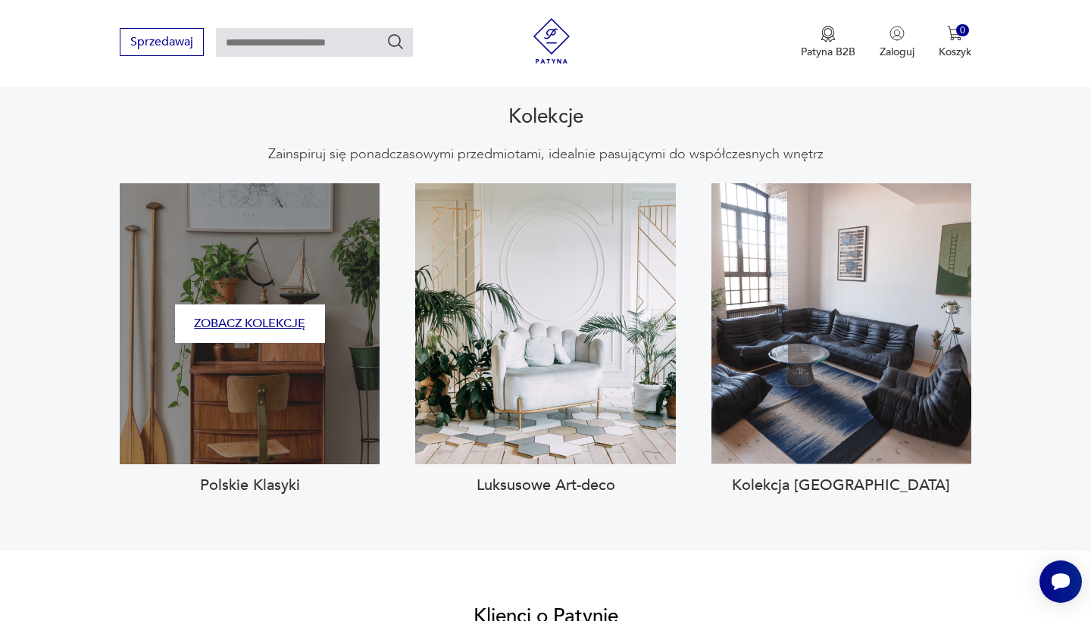
click at [279, 305] on button "Zobacz kolekcję" at bounding box center [250, 324] width 150 height 39
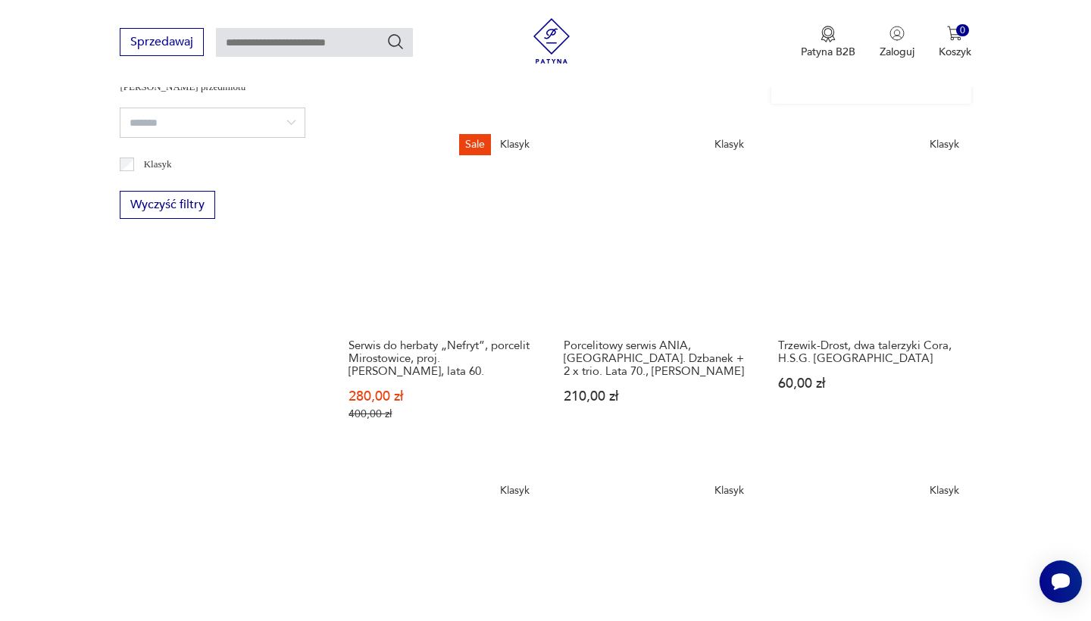
scroll to position [910, 0]
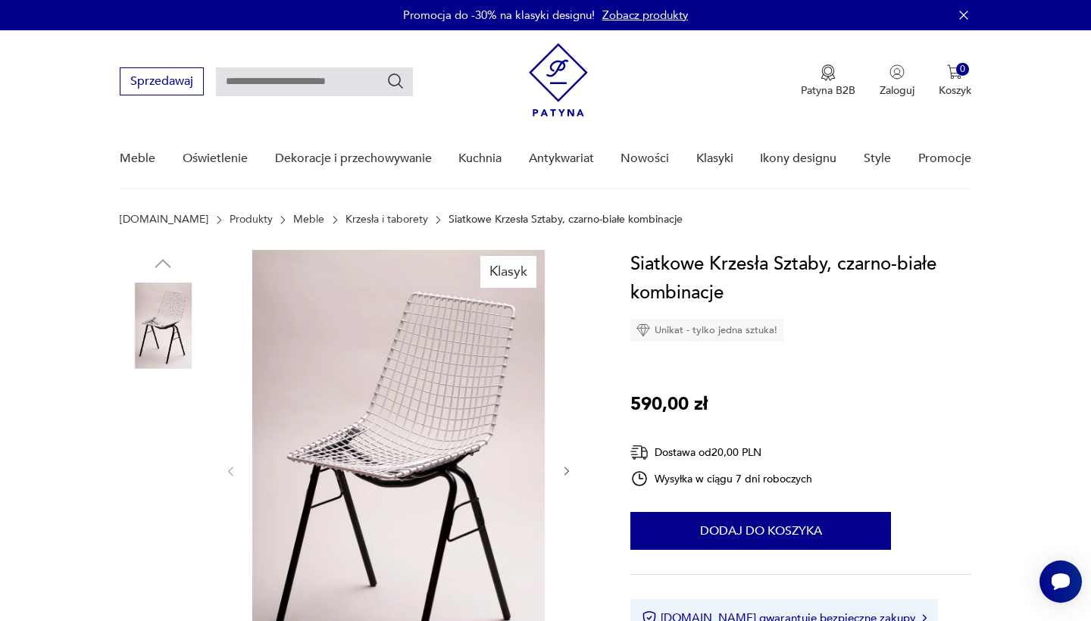
click at [185, 420] on img at bounding box center [163, 422] width 86 height 86
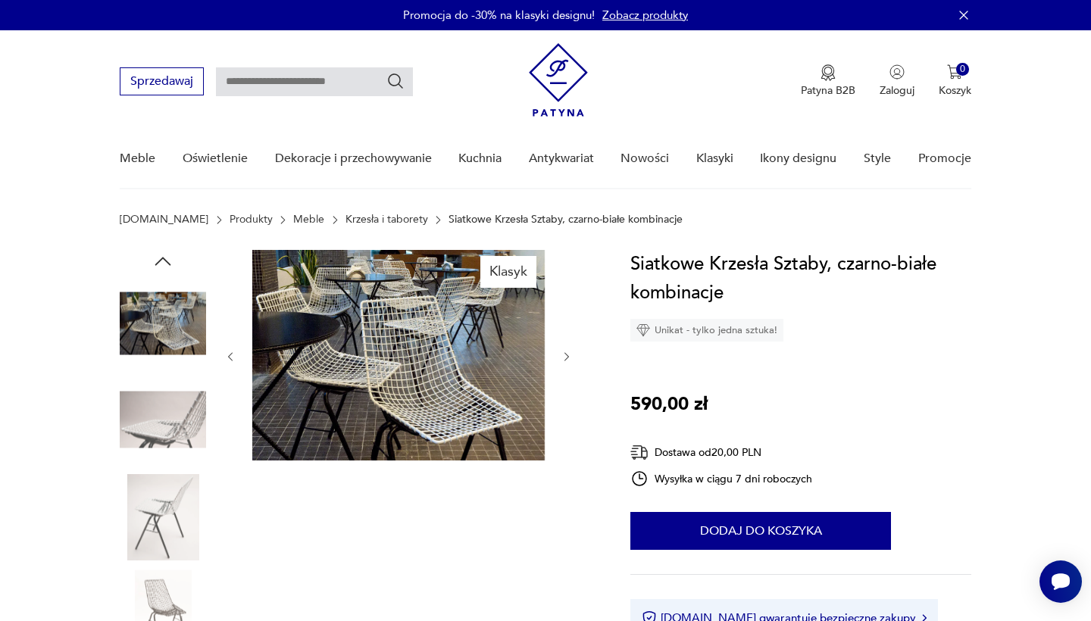
click at [176, 488] on img at bounding box center [163, 517] width 86 height 86
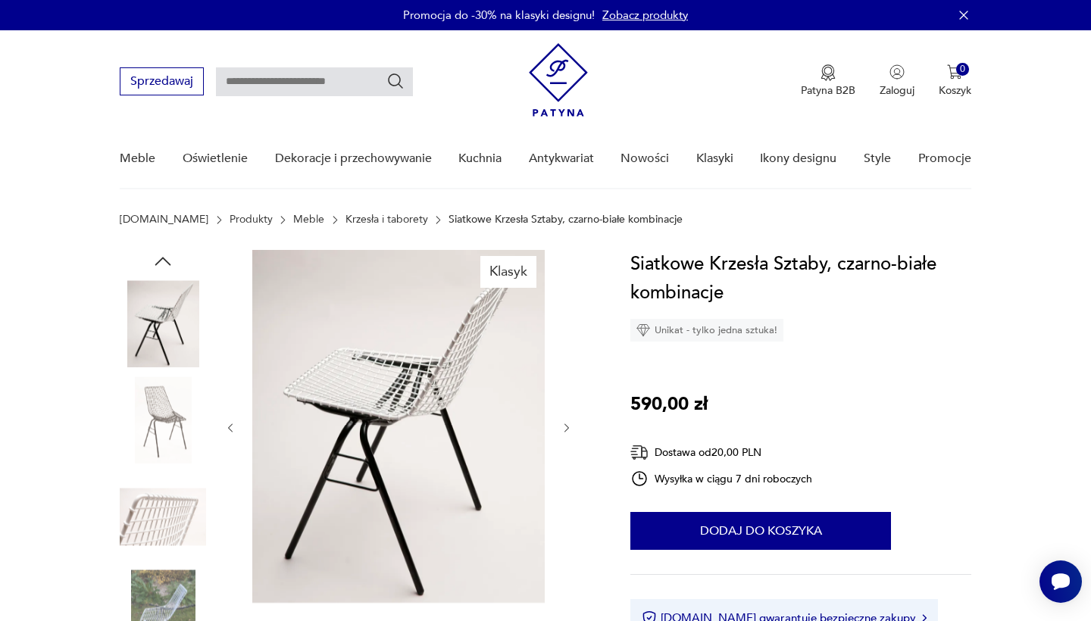
click at [173, 547] on img at bounding box center [163, 517] width 86 height 86
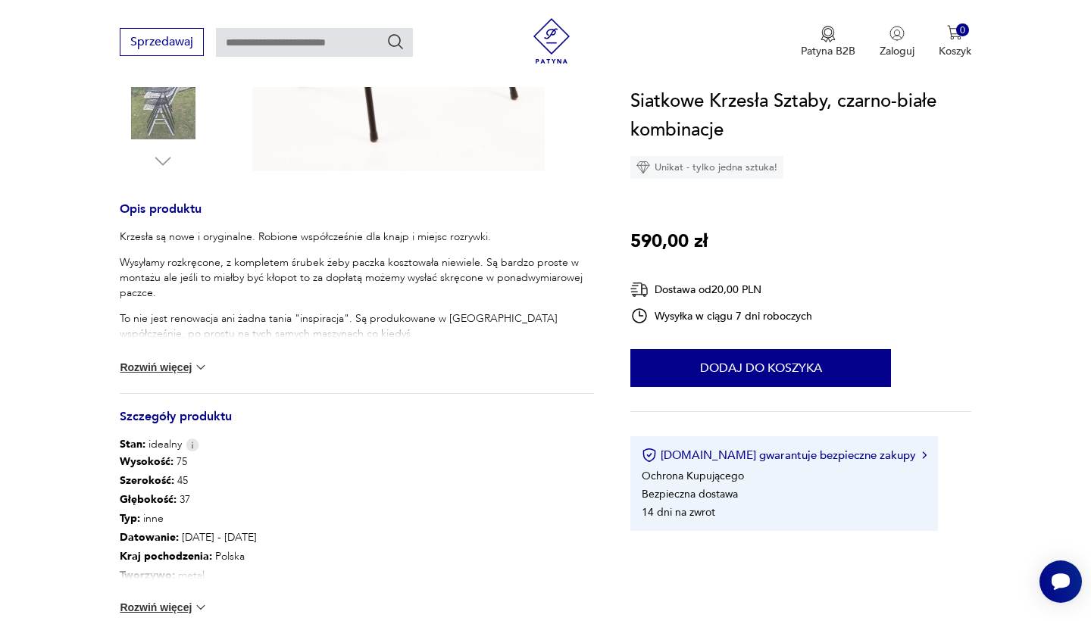
scroll to position [696, 0]
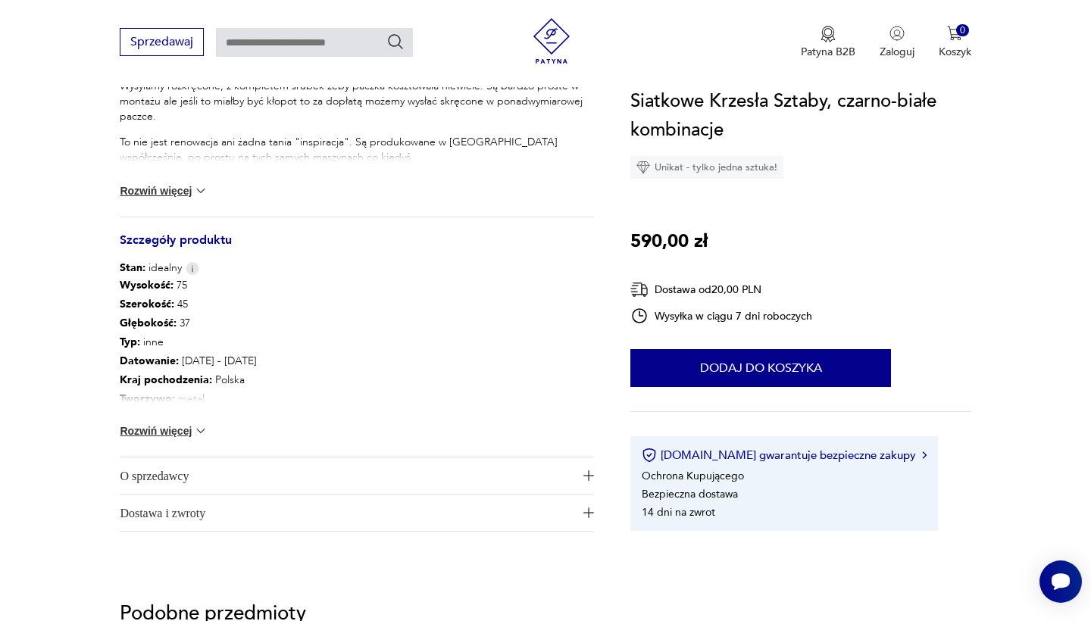
click at [952, 8] on div "Sprzedawaj Patyna B2B Zaloguj 0 Koszyk Twój koszyk ( 0 ) Brak produktów w koszy…" at bounding box center [545, 43] width 1091 height 87
